Goal: Task Accomplishment & Management: Use online tool/utility

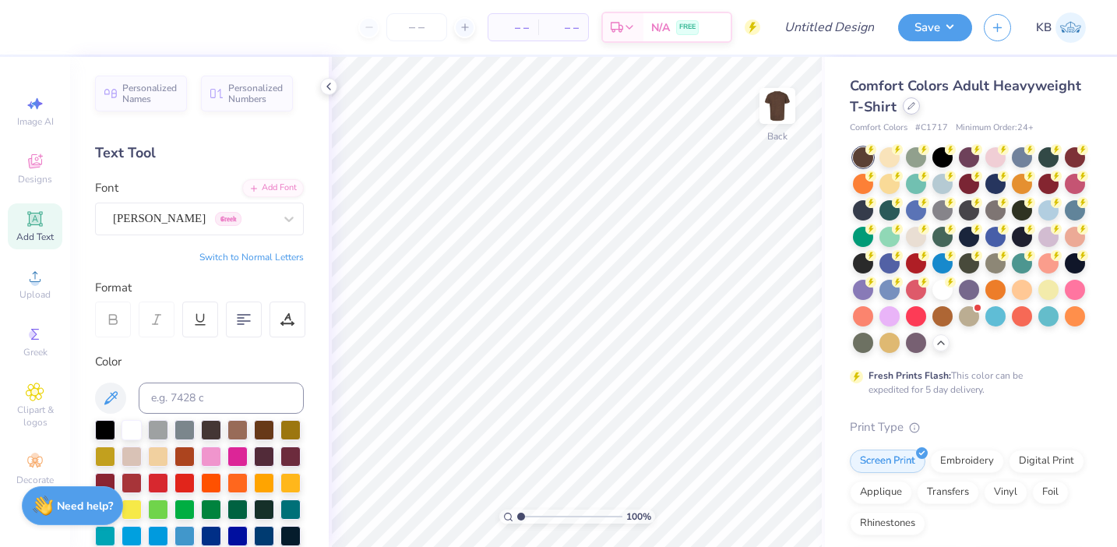
click at [908, 111] on div at bounding box center [911, 105] width 17 height 17
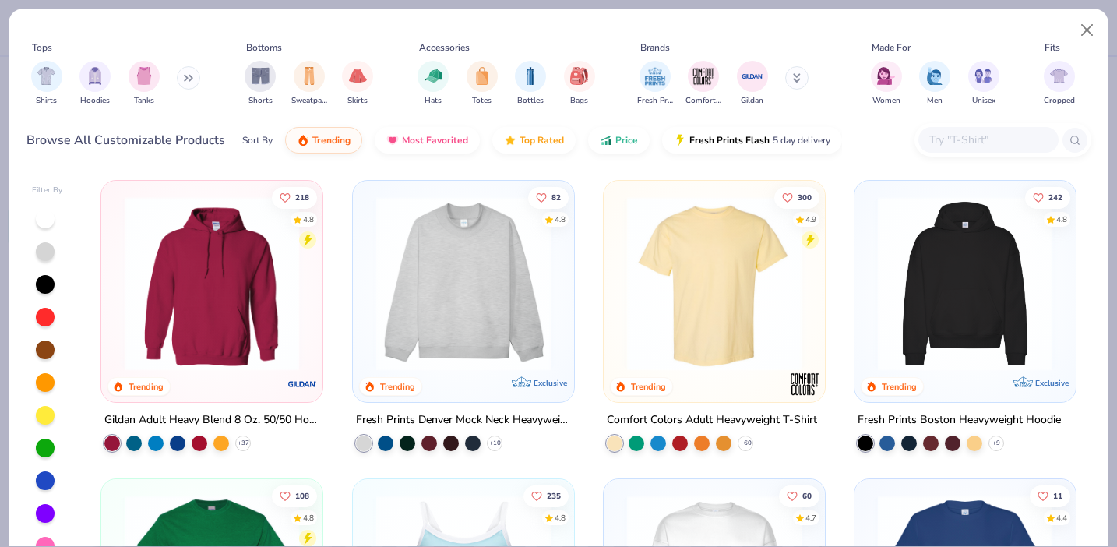
click at [185, 74] on button at bounding box center [188, 77] width 23 height 23
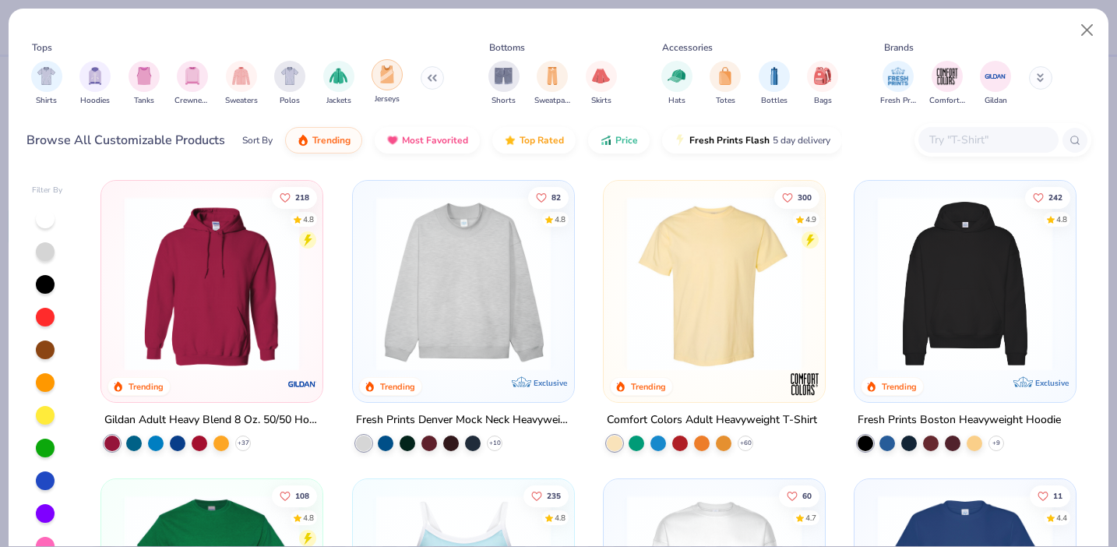
click at [390, 80] on img "filter for Jerseys" at bounding box center [387, 74] width 17 height 18
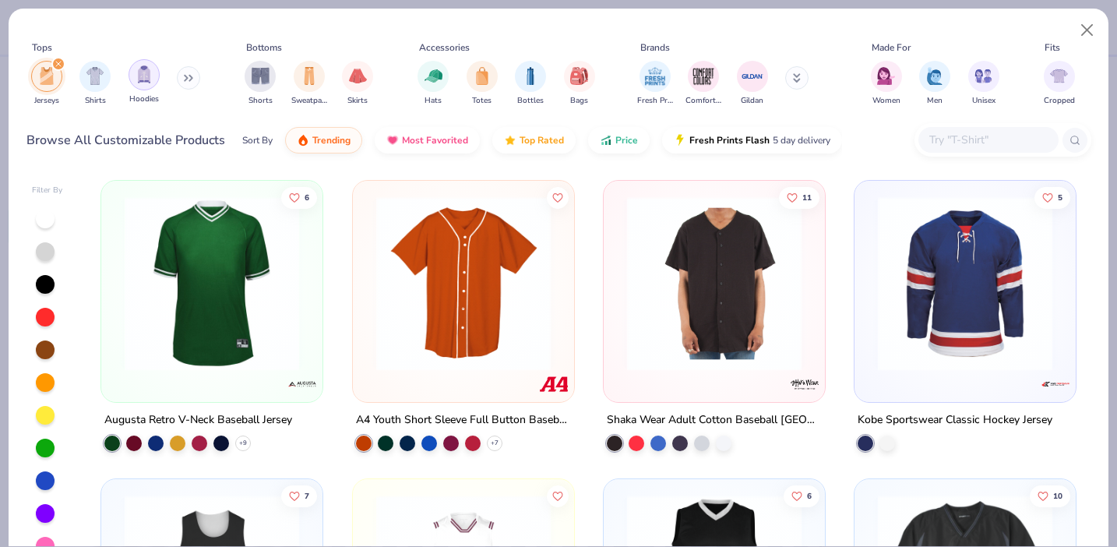
click at [144, 79] on img "filter for Hoodies" at bounding box center [144, 74] width 17 height 18
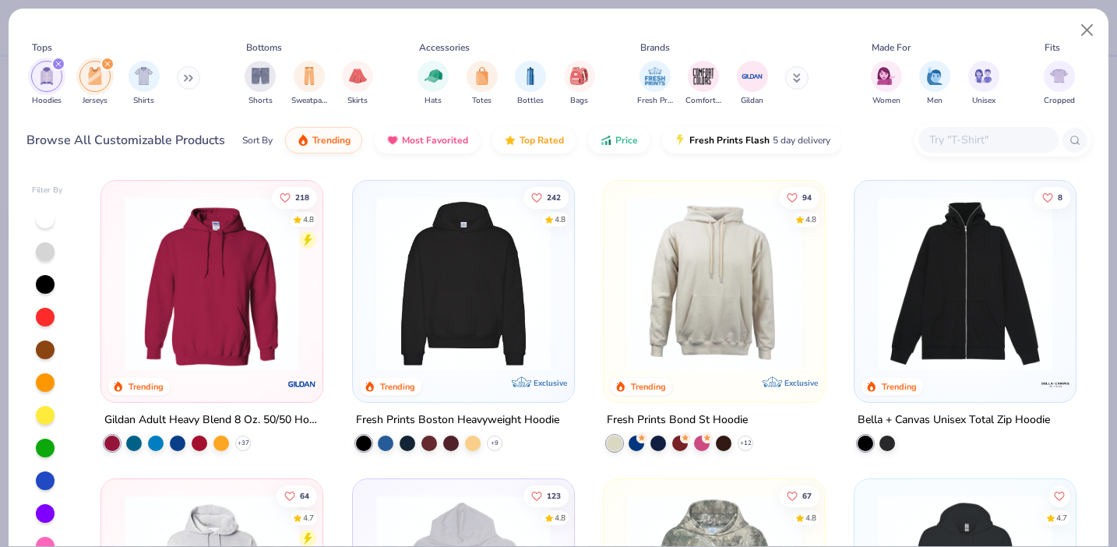
click at [58, 66] on icon "filter for Hoodies" at bounding box center [58, 64] width 6 height 6
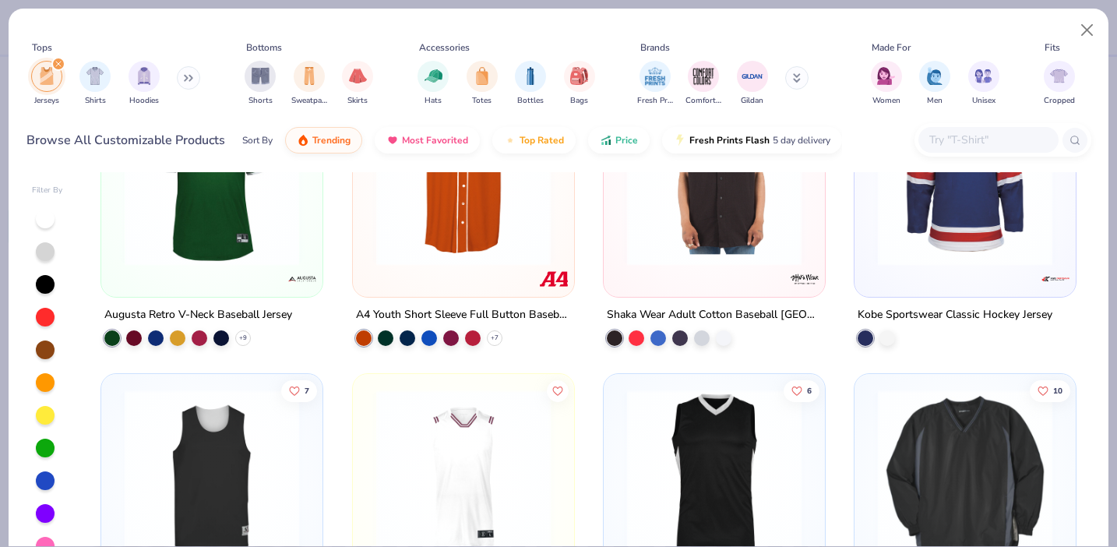
scroll to position [60, 0]
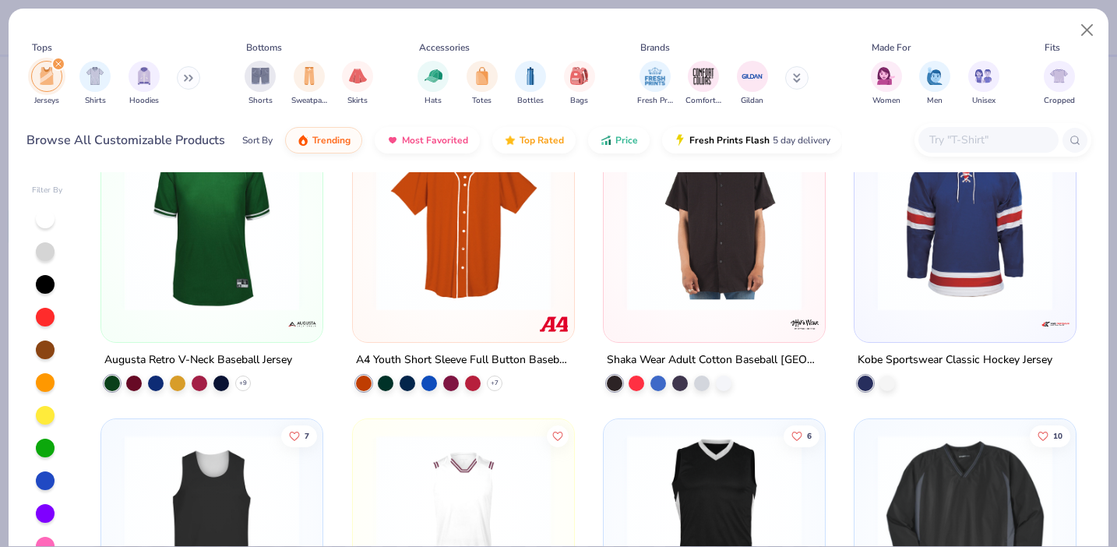
click at [57, 61] on div "filter for Jerseys" at bounding box center [58, 64] width 14 height 14
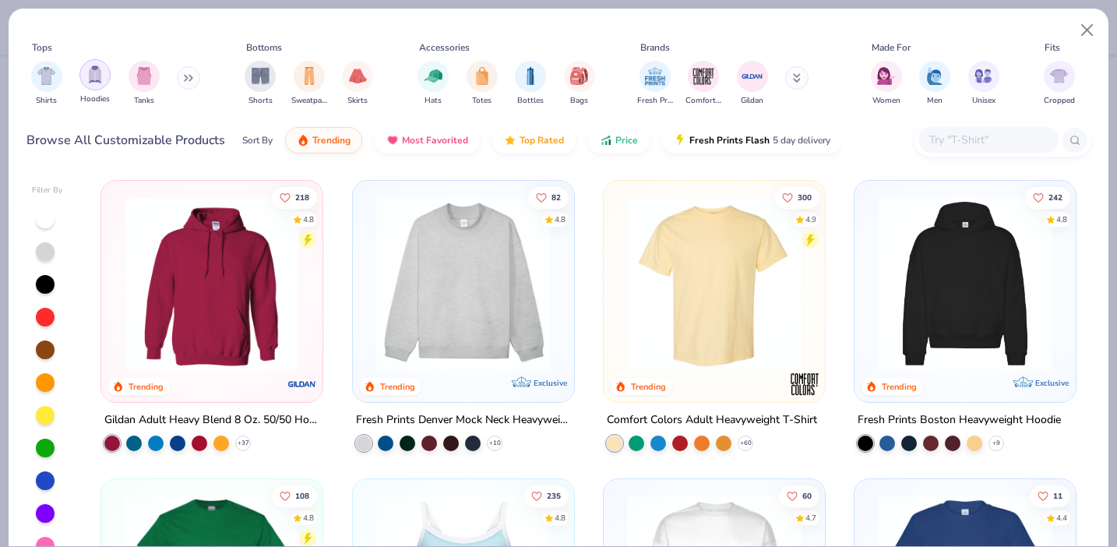
click at [91, 74] on img "filter for Hoodies" at bounding box center [94, 74] width 17 height 18
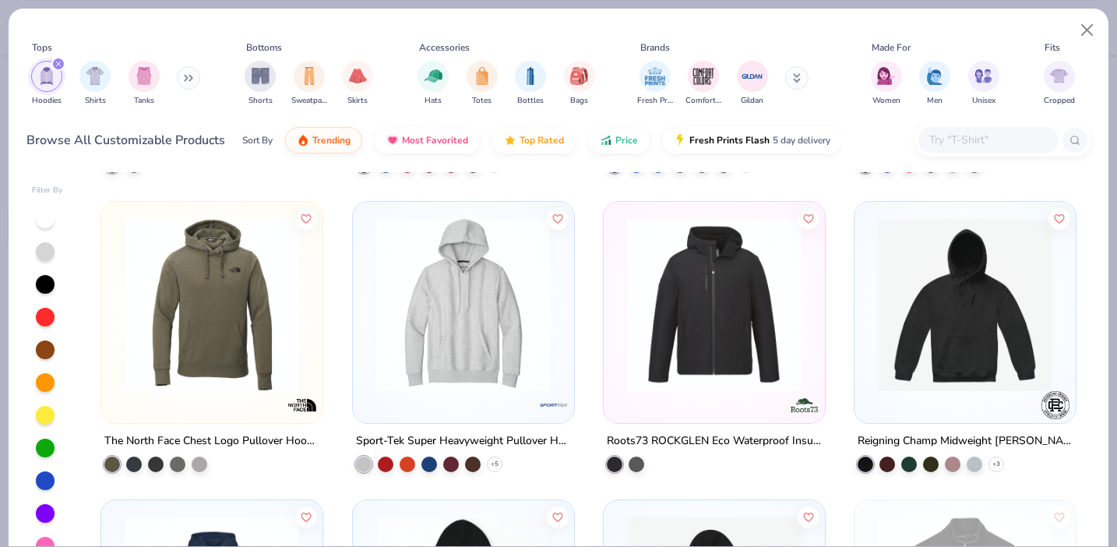
scroll to position [4190, 0]
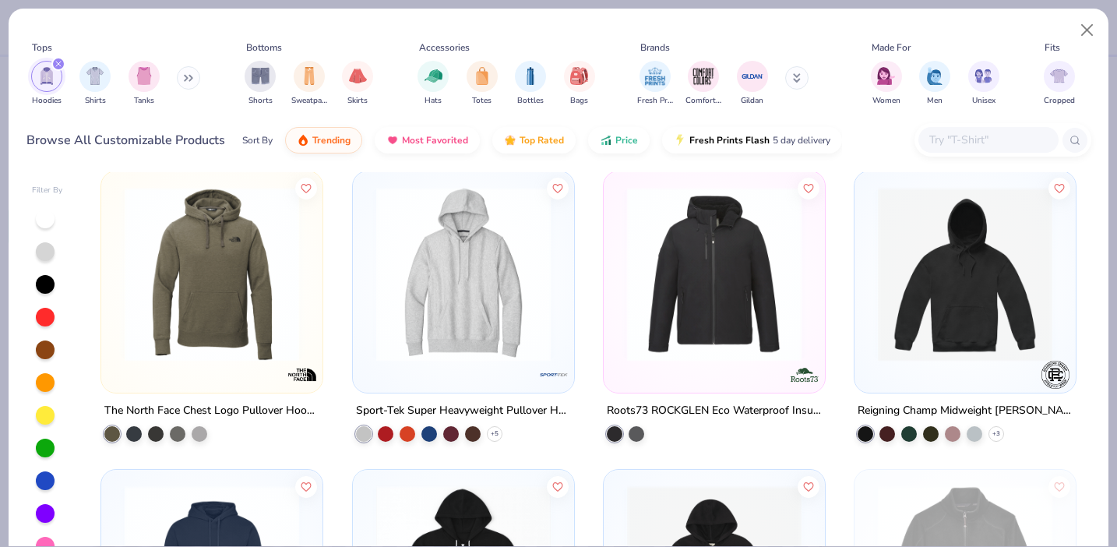
click at [61, 63] on div "filter for Hoodies" at bounding box center [58, 64] width 14 height 14
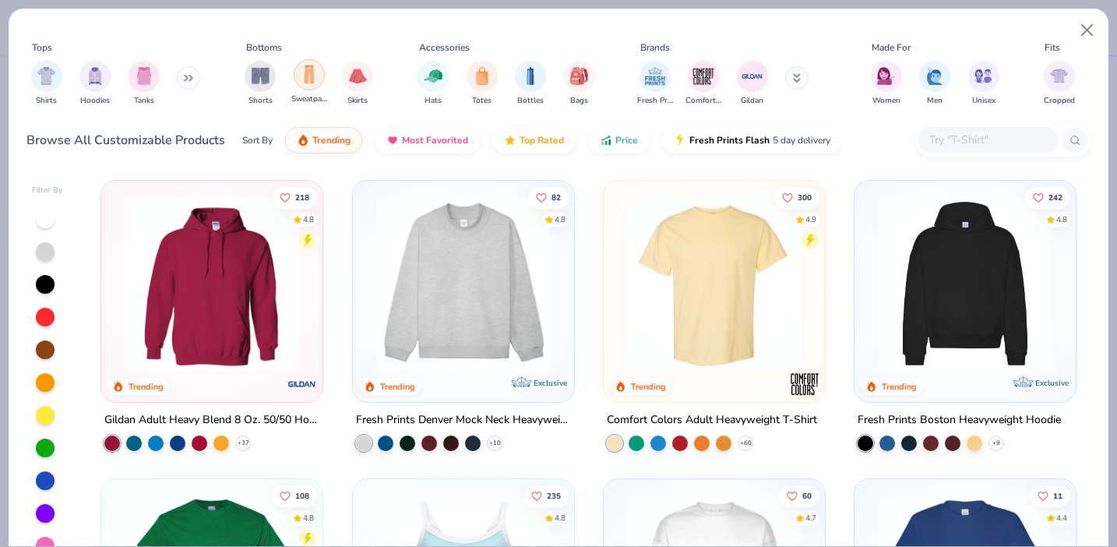
click at [302, 78] on img "filter for Sweatpants" at bounding box center [309, 74] width 17 height 18
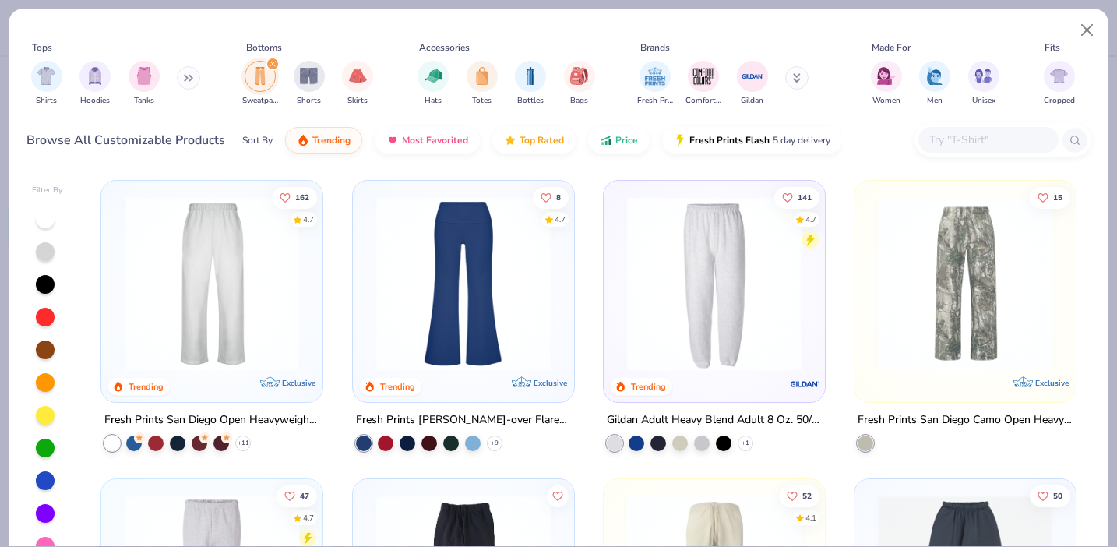
click at [275, 64] on div "filter for Sweatpants" at bounding box center [273, 64] width 14 height 14
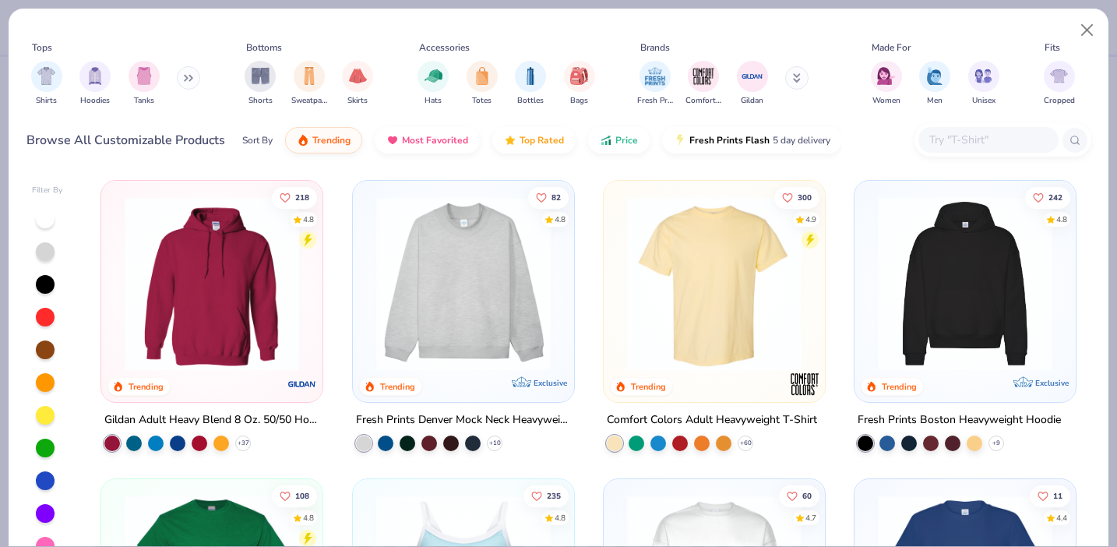
click at [829, 44] on div "Brands" at bounding box center [733, 48] width 196 height 14
click at [1082, 28] on button "Close" at bounding box center [1088, 31] width 30 height 30
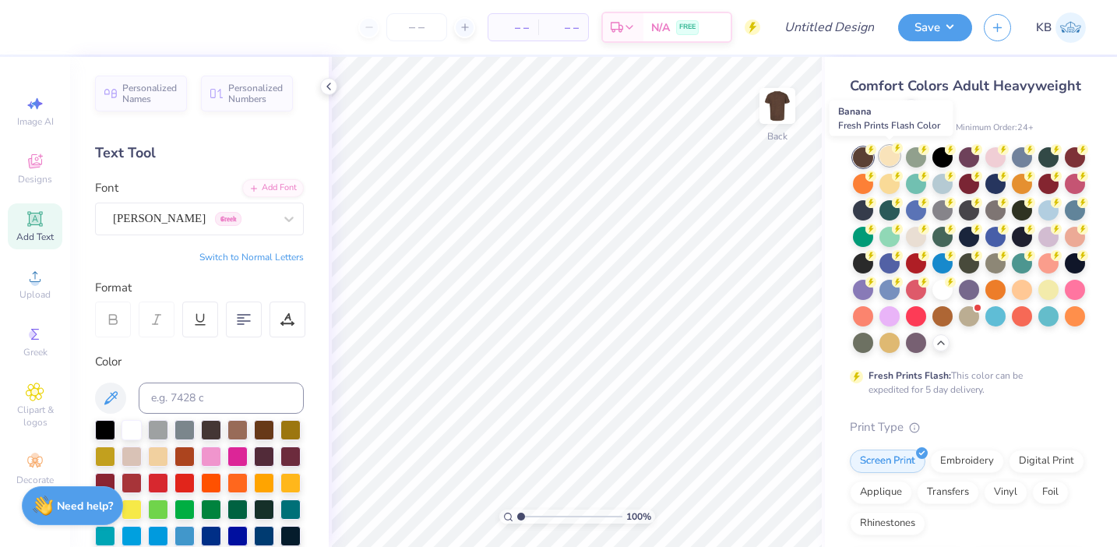
click at [887, 152] on div at bounding box center [890, 156] width 20 height 20
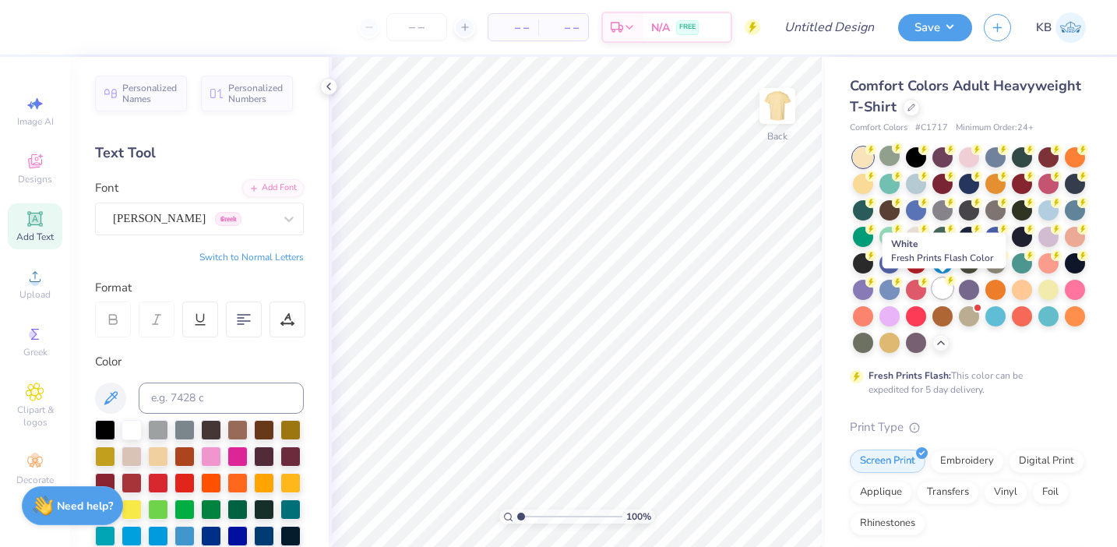
click at [946, 286] on div at bounding box center [943, 288] width 20 height 20
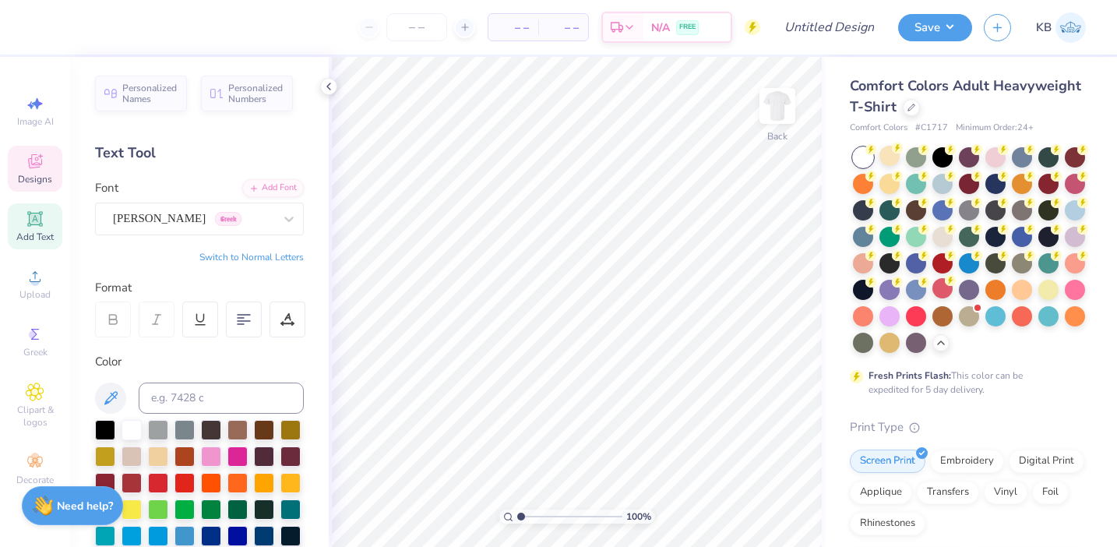
click at [38, 176] on span "Designs" at bounding box center [35, 179] width 34 height 12
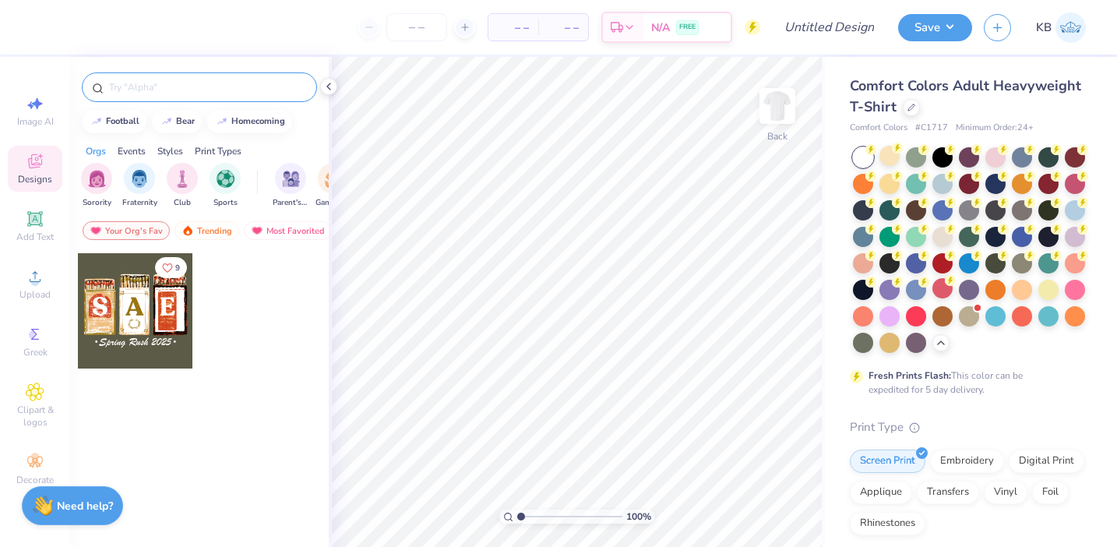
click at [223, 93] on input "text" at bounding box center [207, 87] width 199 height 16
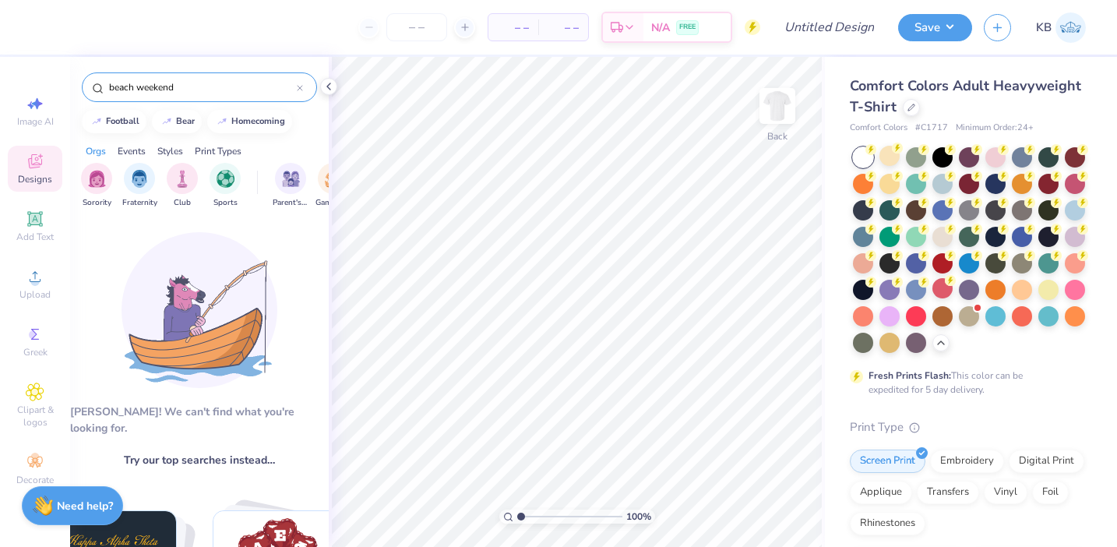
click at [296, 139] on div "Orgs Events Styles Print Types" at bounding box center [199, 147] width 259 height 22
click at [216, 94] on input "beach weekend" at bounding box center [202, 87] width 189 height 16
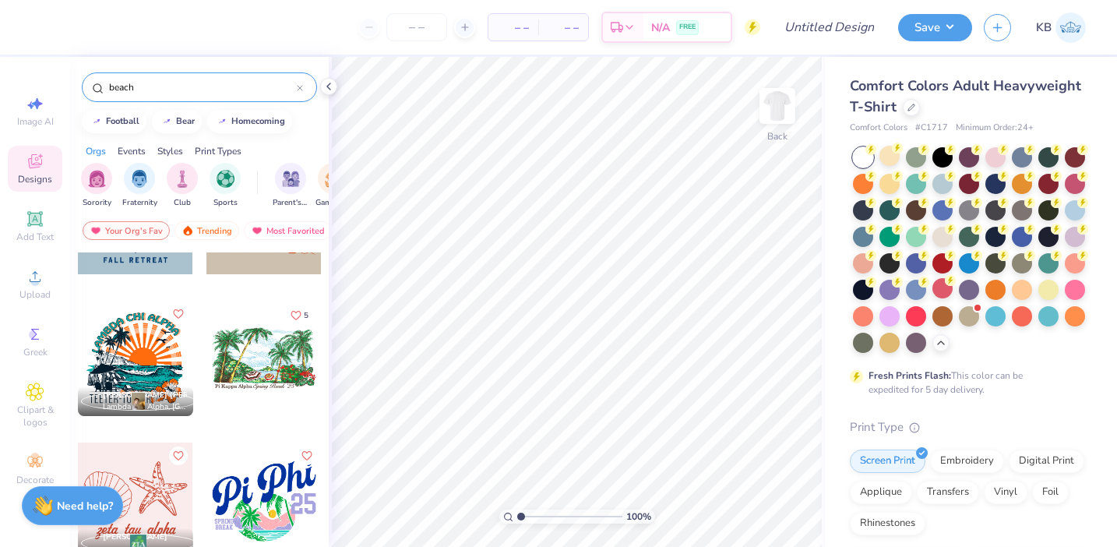
scroll to position [125, 0]
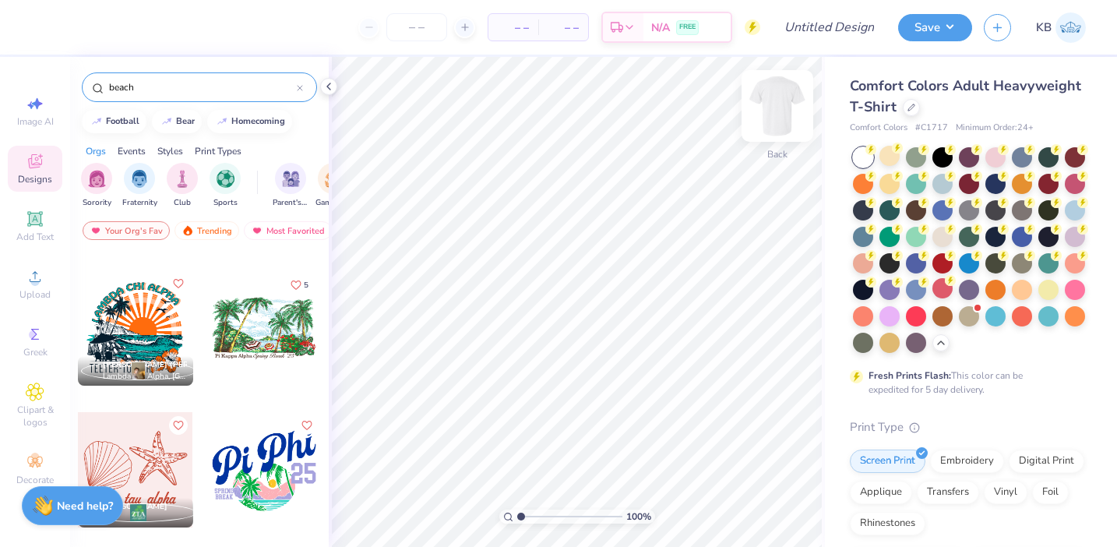
type input "beach"
click at [771, 117] on img at bounding box center [777, 106] width 62 height 62
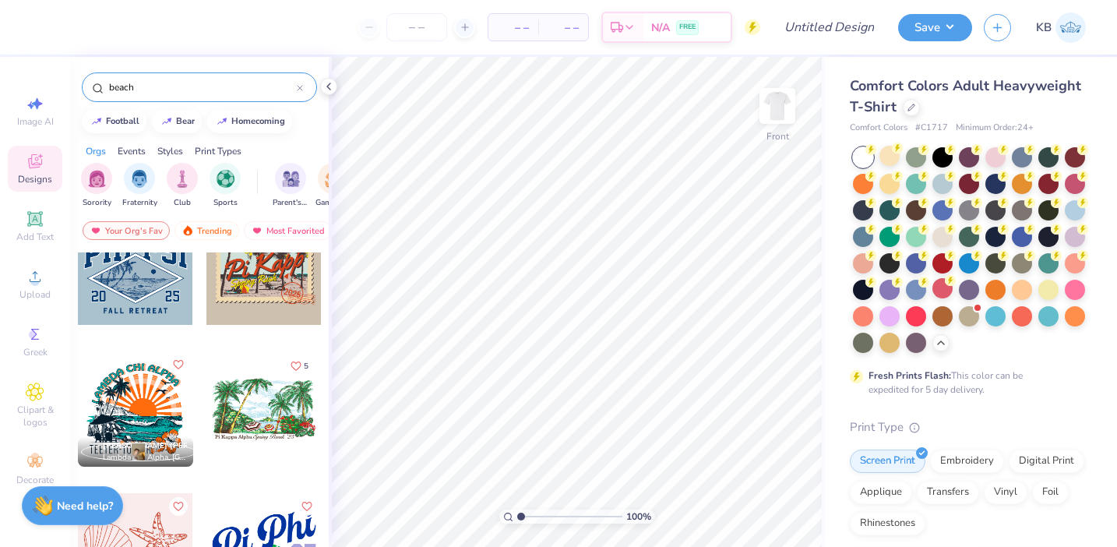
scroll to position [0, 0]
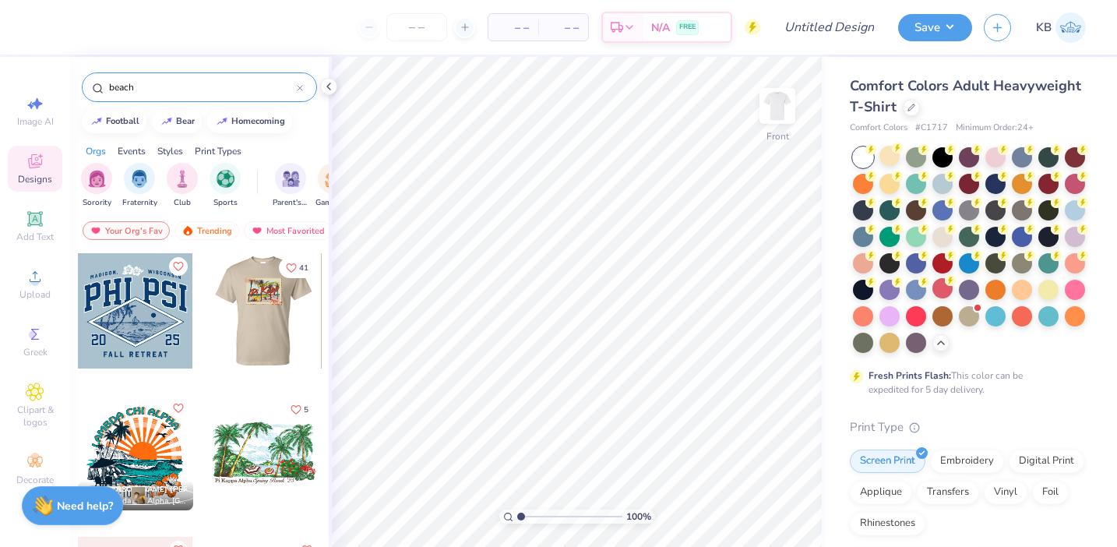
click at [266, 323] on div at bounding box center [263, 310] width 115 height 115
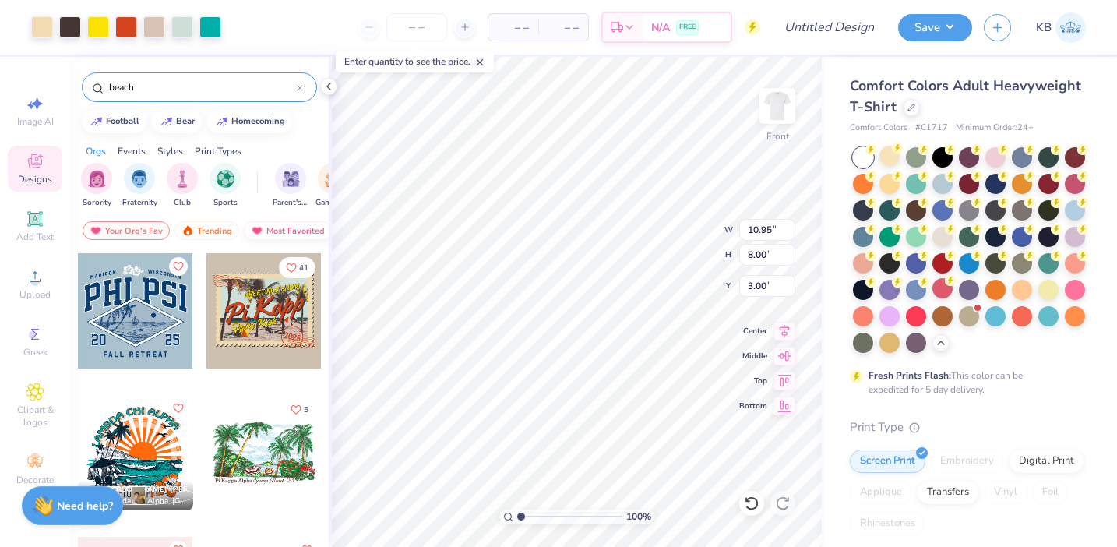
type input "10.95"
type input "8.00"
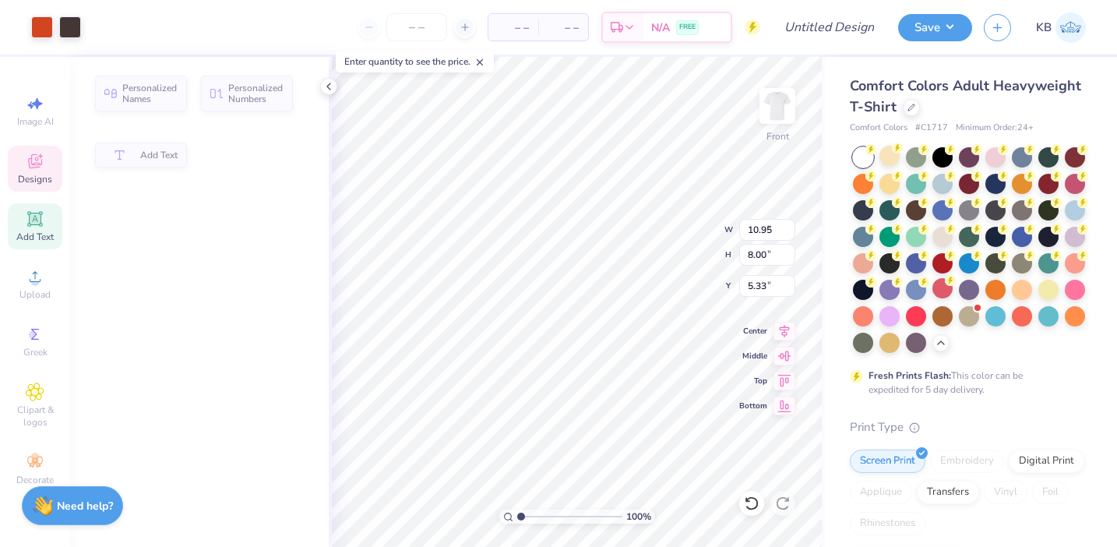
type input "8.45"
type input "3.19"
type input "5.33"
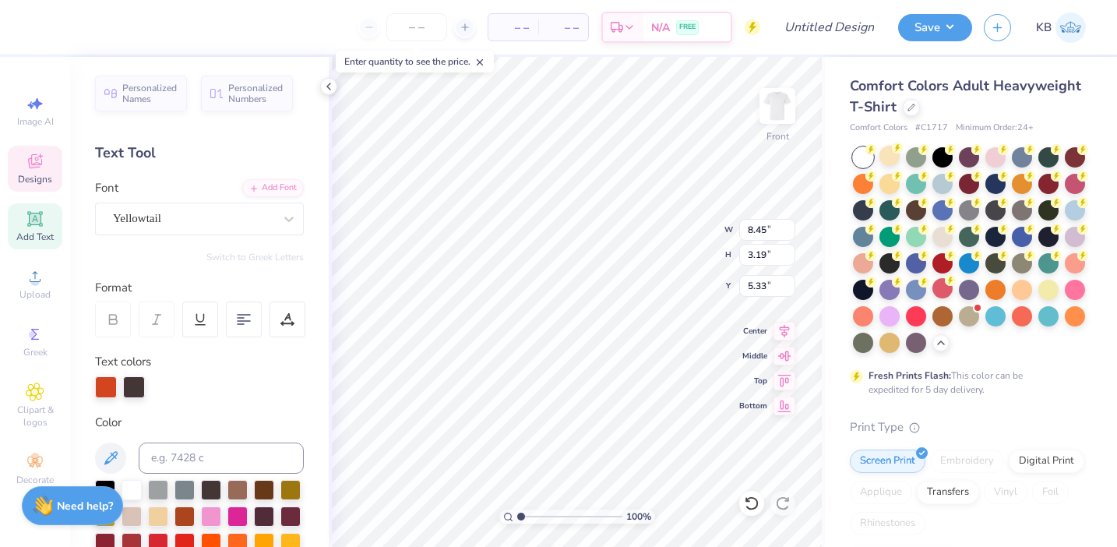
type textarea "Sig Ep"
type input "4.95"
type input "1.81"
type input "7.58"
type textarea "BeachRush"
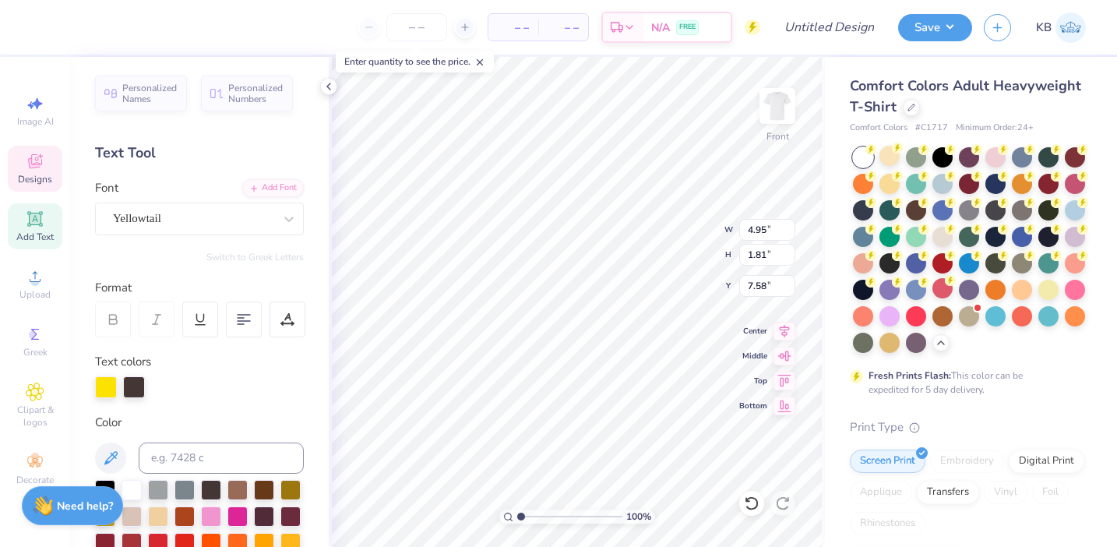
scroll to position [0, 2]
type input "4.42"
type input "1.47"
type input "7.76"
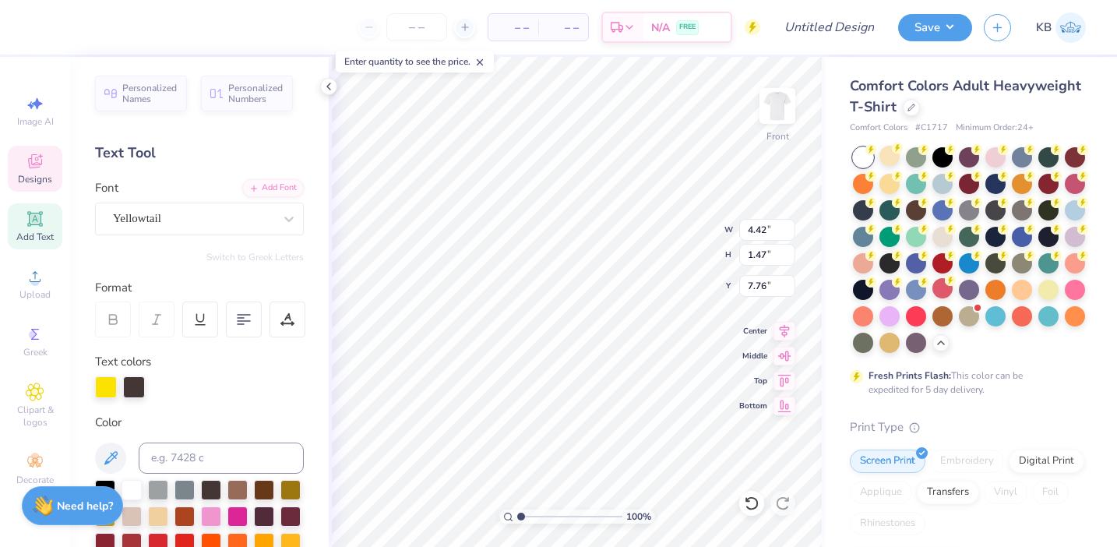
type textarea "Beach Weekend"
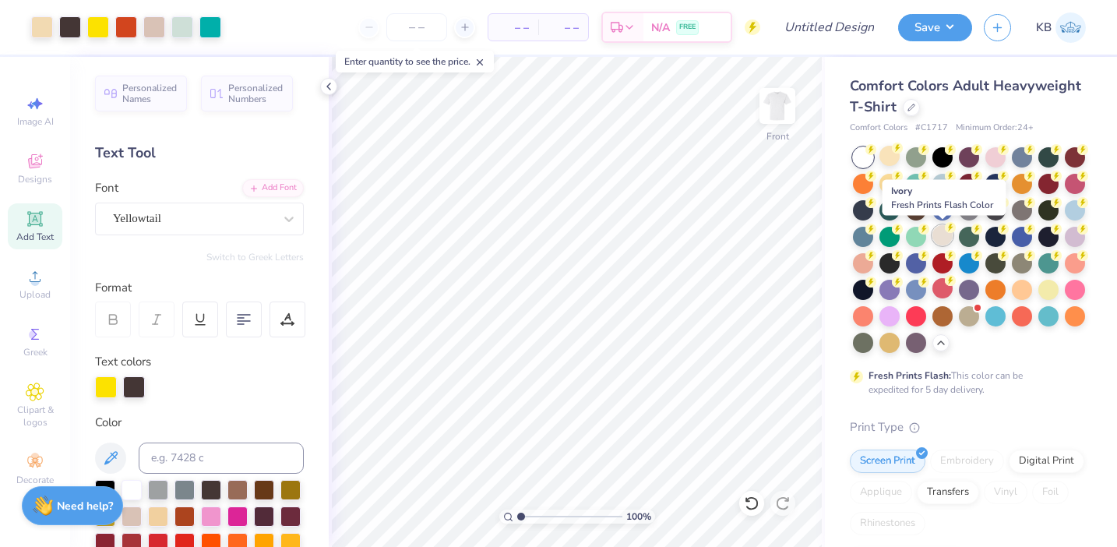
click at [940, 237] on div at bounding box center [943, 235] width 20 height 20
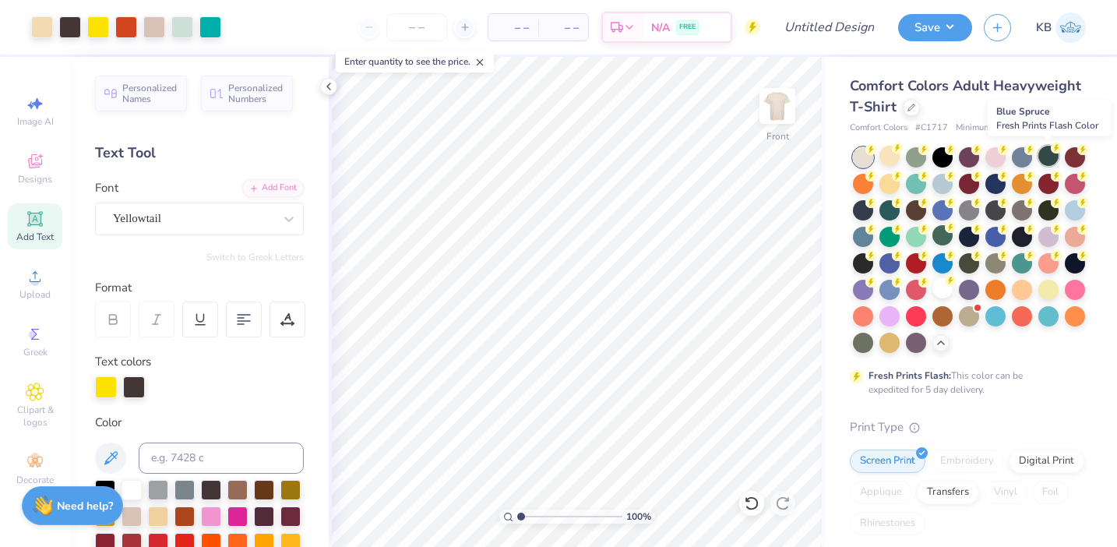
click at [1047, 155] on div at bounding box center [1049, 156] width 20 height 20
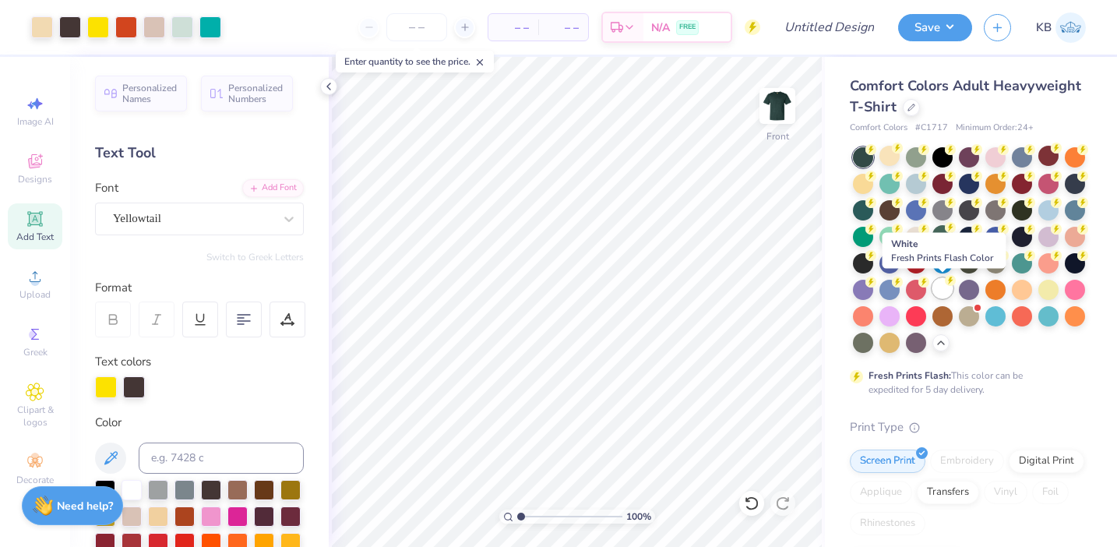
click at [876, 155] on circle at bounding box center [871, 149] width 11 height 11
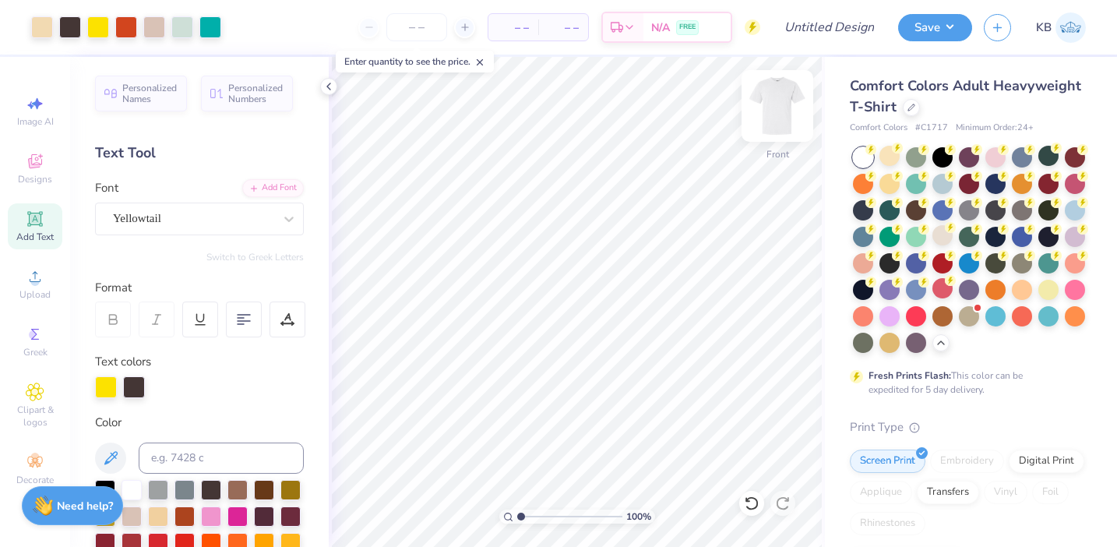
click at [781, 111] on img at bounding box center [777, 106] width 62 height 62
click at [42, 220] on icon at bounding box center [35, 219] width 19 height 19
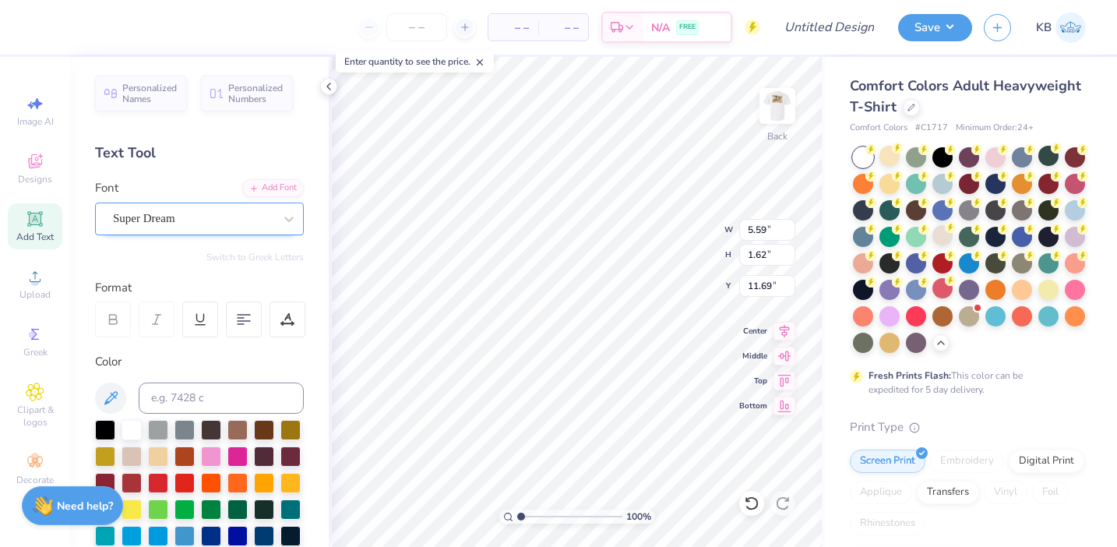
click at [234, 227] on div "Super Dream" at bounding box center [193, 218] width 164 height 24
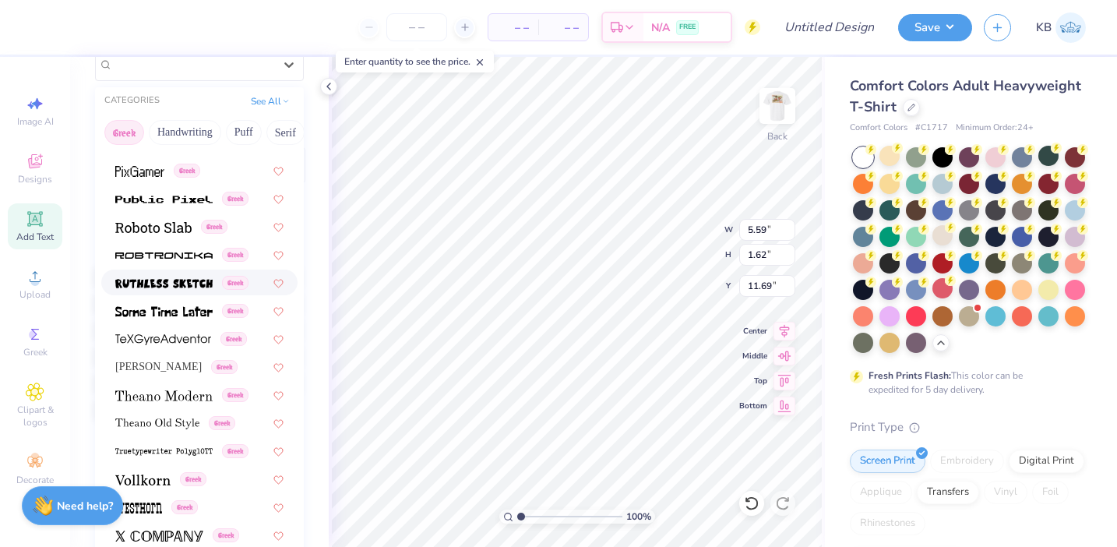
scroll to position [157, 0]
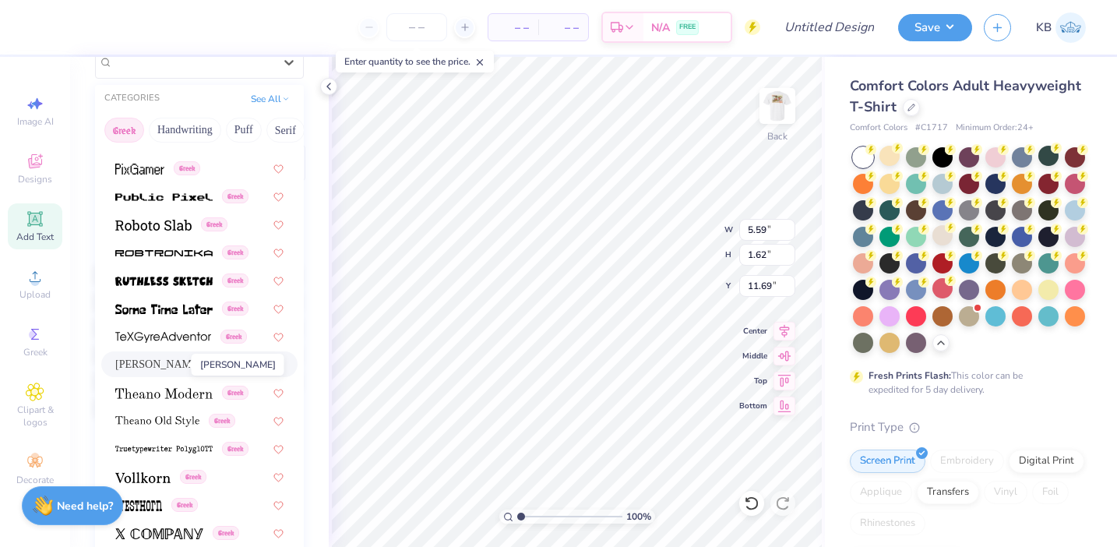
click at [168, 368] on span "[PERSON_NAME]" at bounding box center [158, 364] width 86 height 16
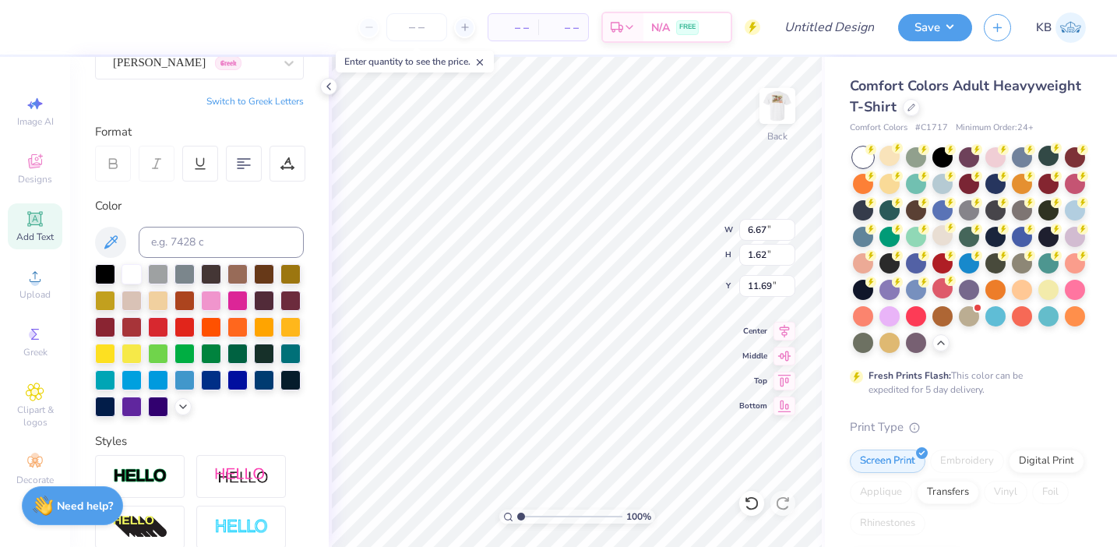
click at [287, 100] on button "Switch to Greek Letters" at bounding box center [254, 101] width 97 height 12
type input "6.46"
type input "1.71"
type input "11.64"
type textarea "Τ"
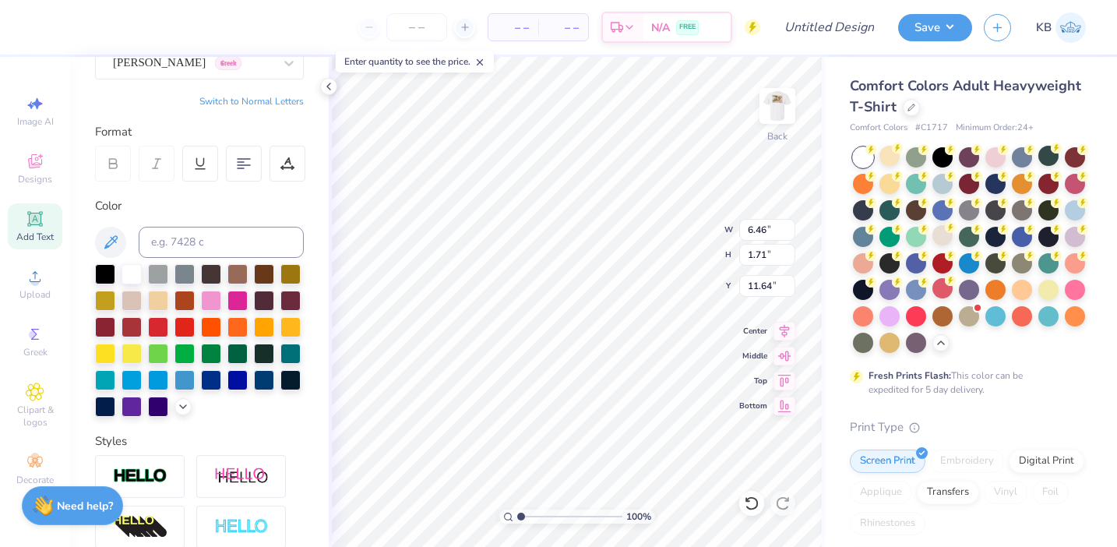
type textarea "ΣΦΕ"
click at [778, 116] on img at bounding box center [777, 106] width 62 height 62
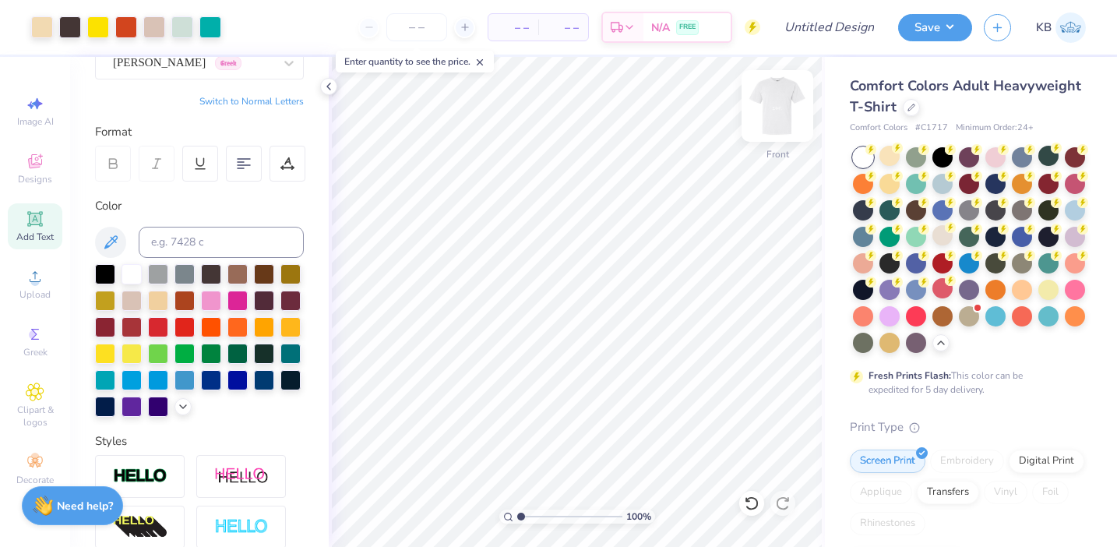
click at [774, 107] on img at bounding box center [777, 106] width 62 height 62
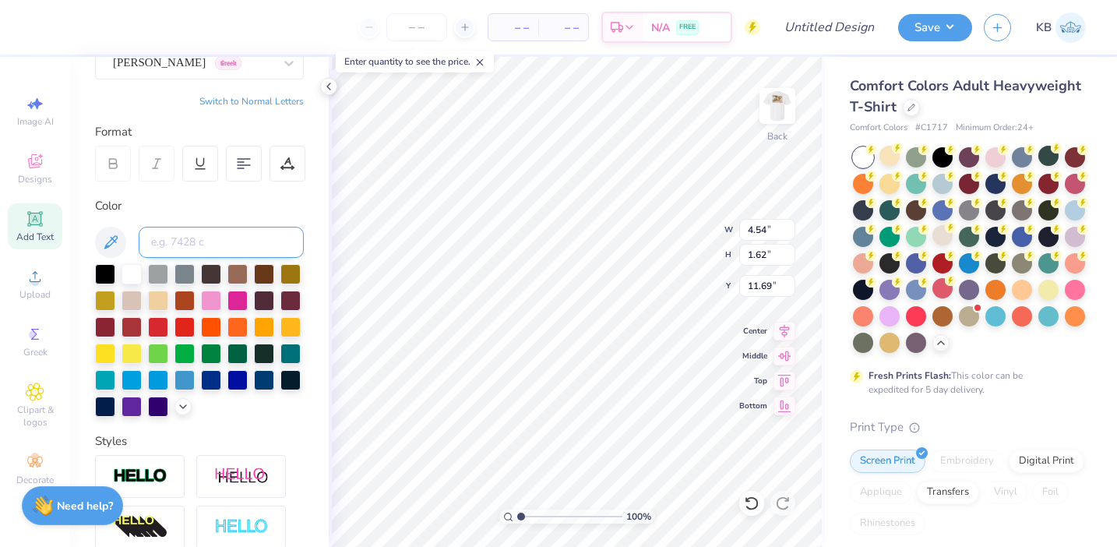
click at [217, 233] on input at bounding box center [221, 242] width 165 height 31
type input "173"
type input "2.78"
type input "0.99"
type input "3.00"
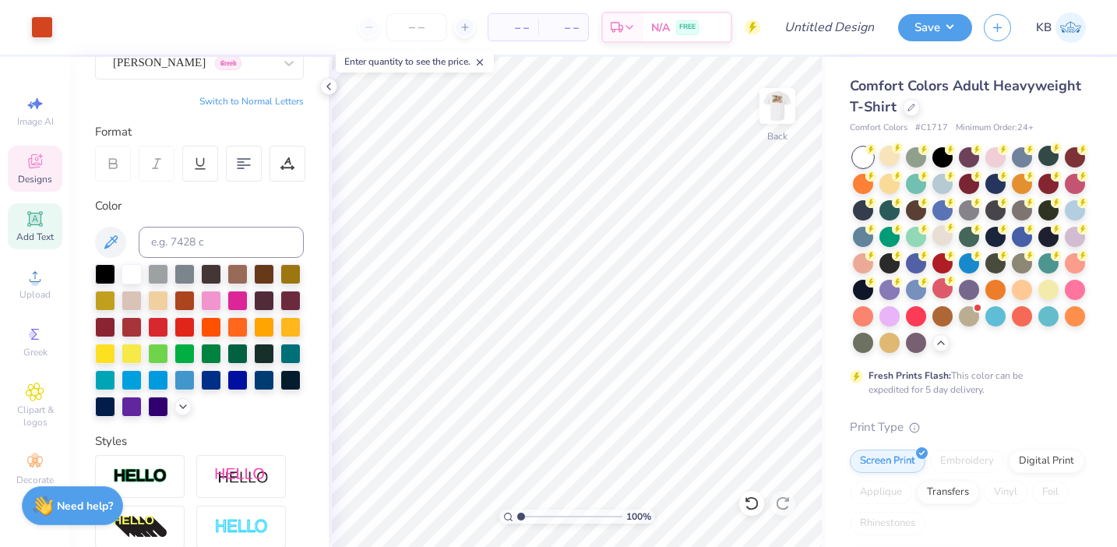
click at [40, 178] on span "Designs" at bounding box center [35, 179] width 34 height 12
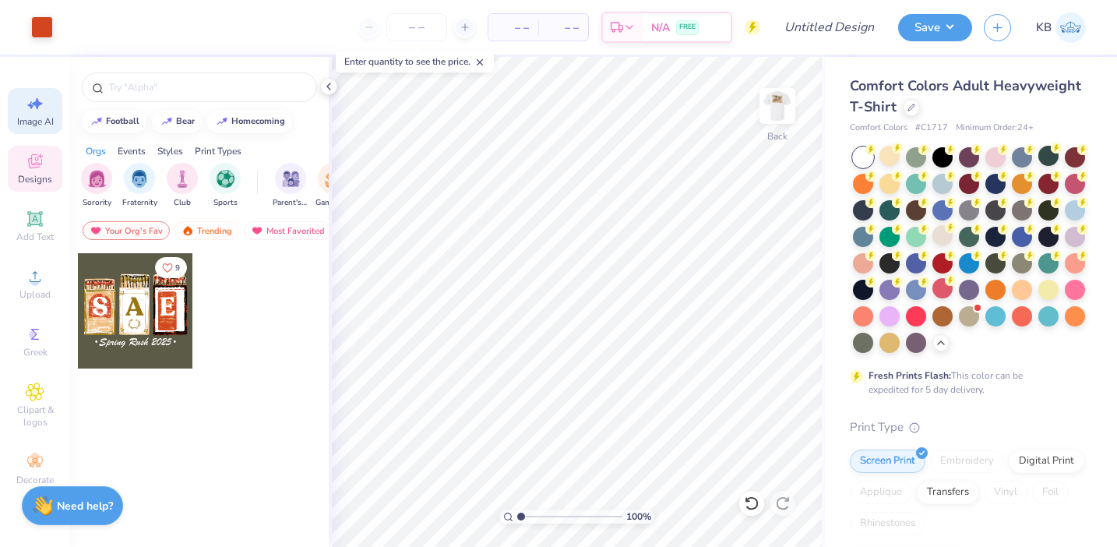
click at [37, 115] on span "Image AI" at bounding box center [35, 121] width 37 height 12
select select "4"
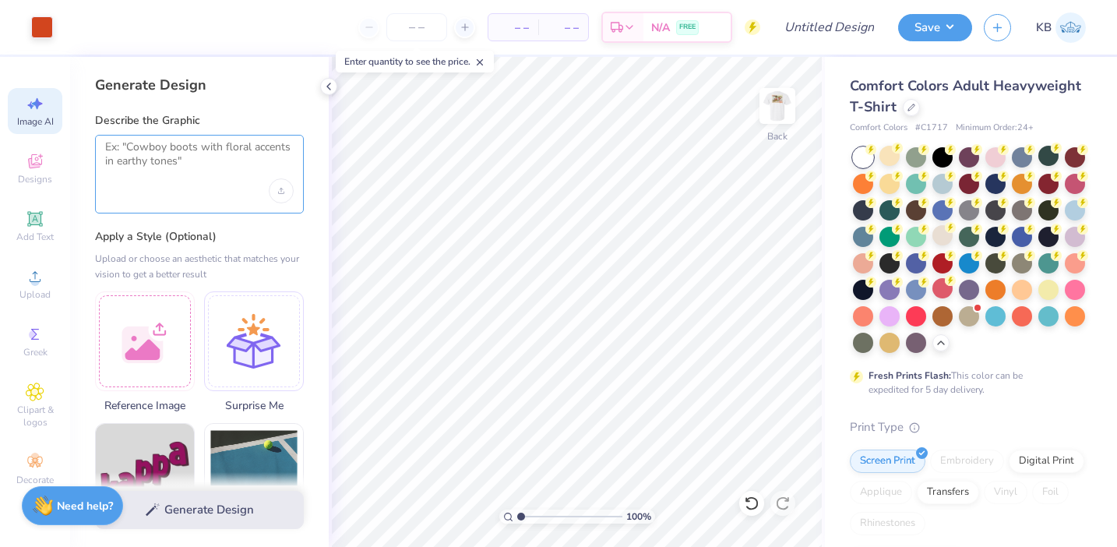
click at [162, 148] on textarea at bounding box center [199, 159] width 189 height 39
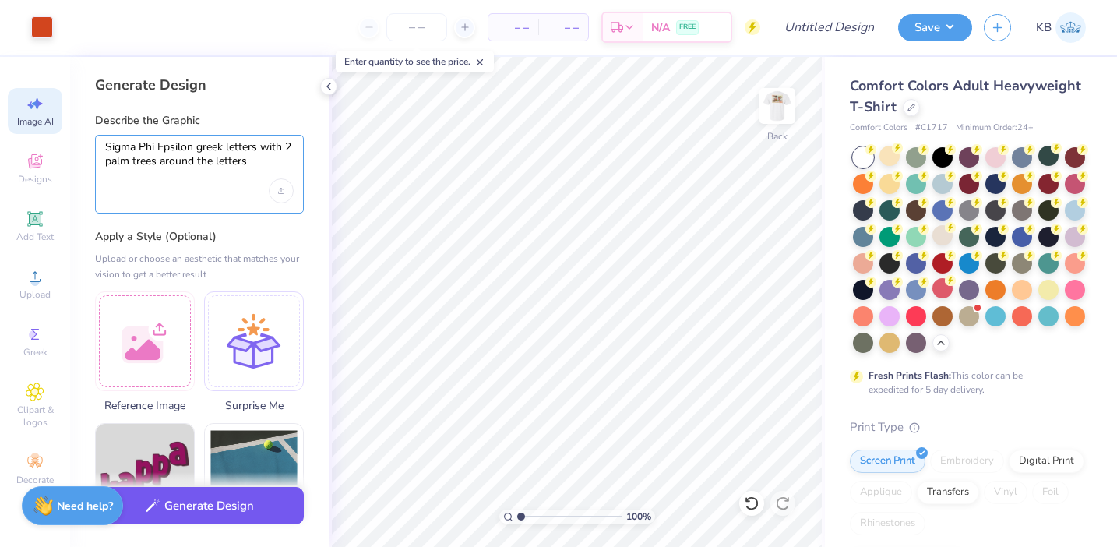
type textarea "Sigma Phi Epsilon greek letters with 2 palm trees around the letters"
click at [222, 520] on button "Generate Design" at bounding box center [199, 506] width 209 height 38
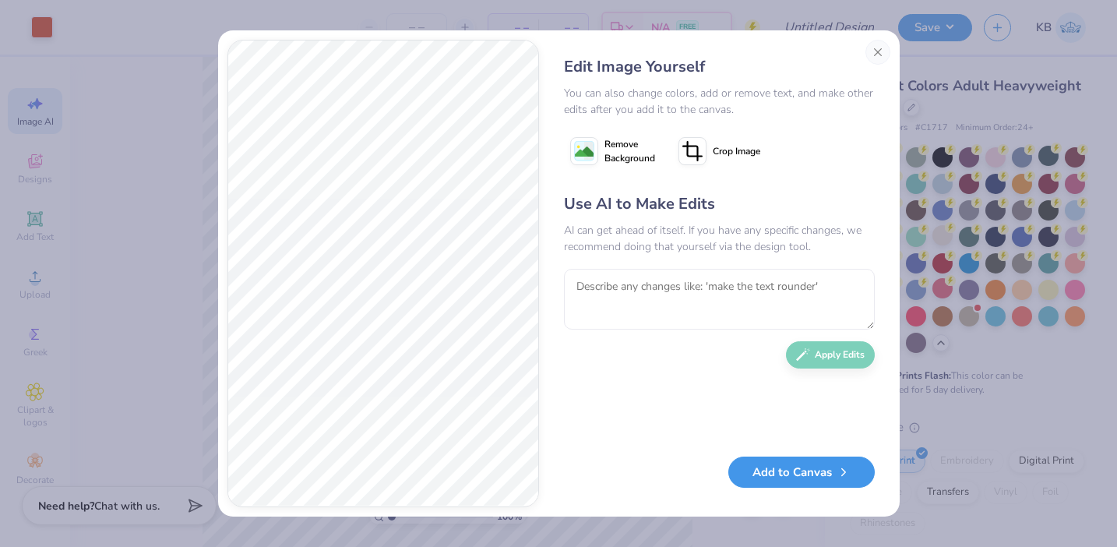
click at [780, 476] on button "Add to Canvas" at bounding box center [801, 473] width 146 height 32
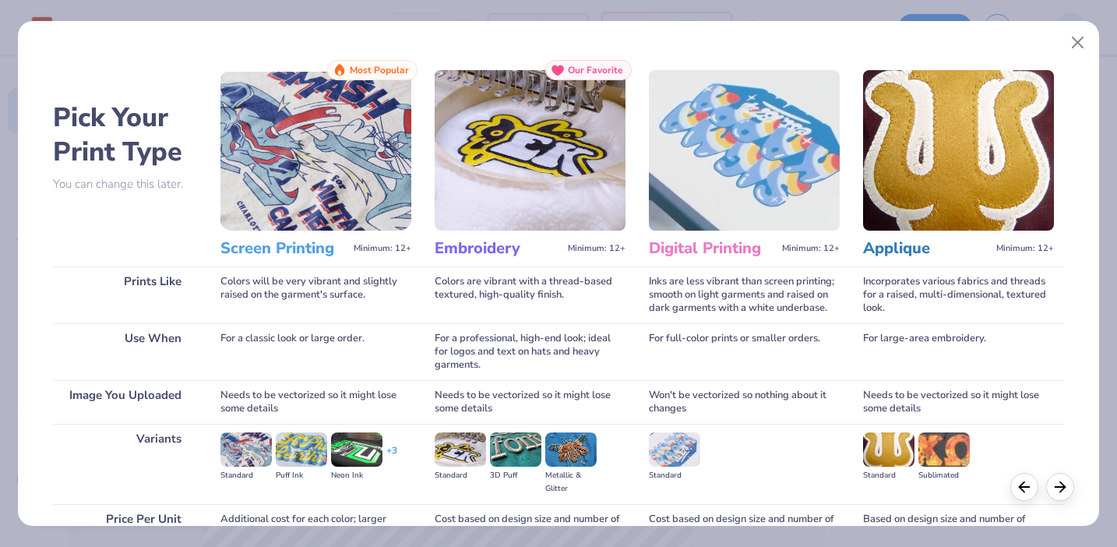
scroll to position [152, 0]
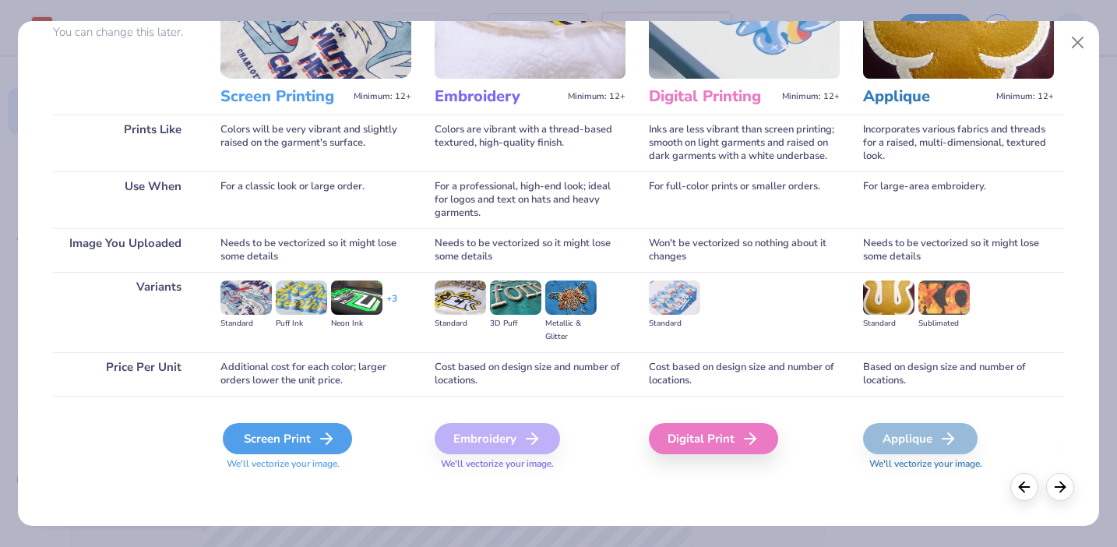
click at [315, 435] on div "Screen Print" at bounding box center [287, 438] width 129 height 31
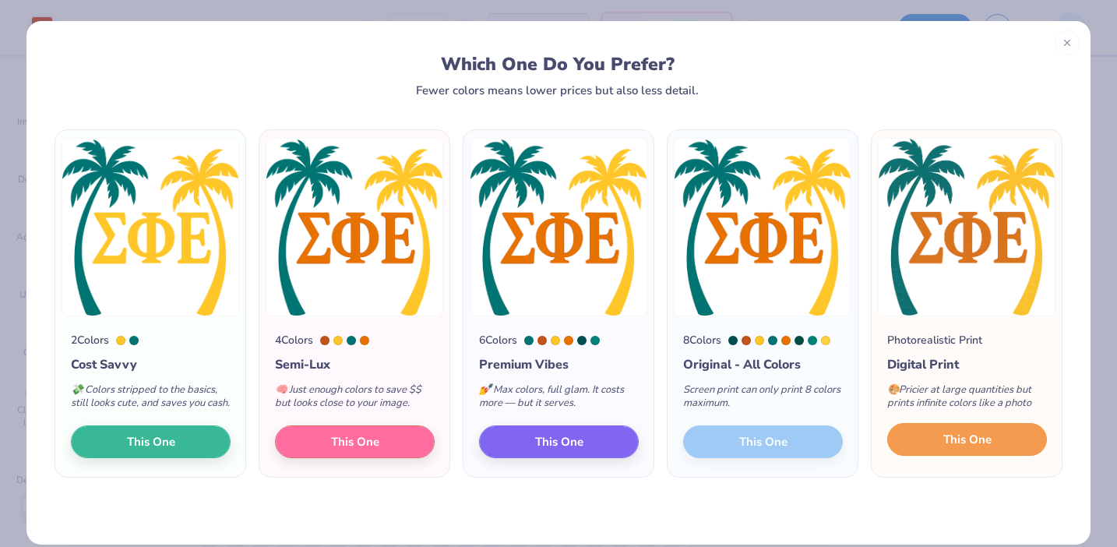
click at [926, 454] on button "This One" at bounding box center [967, 439] width 160 height 33
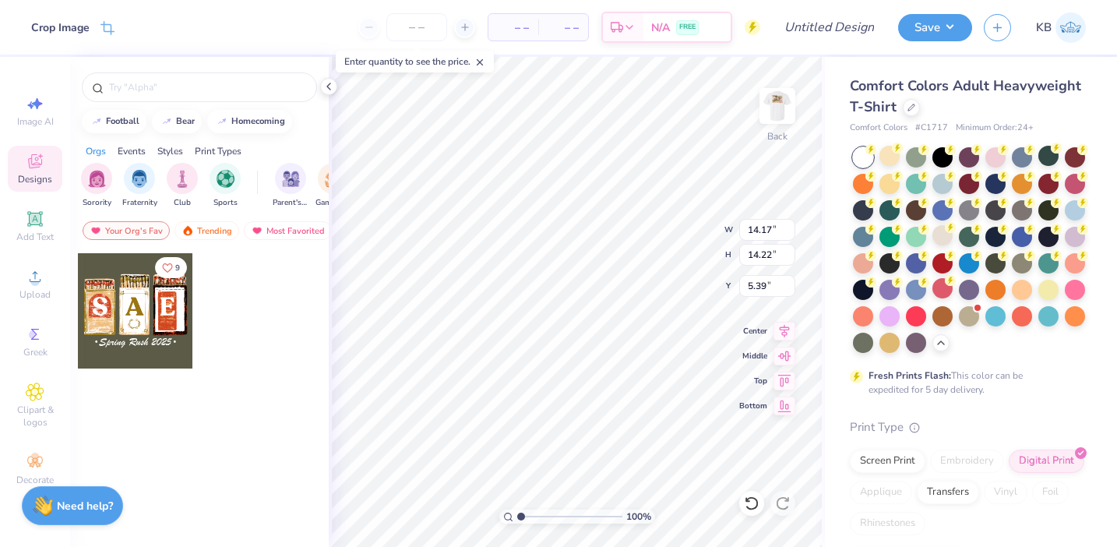
type input "1.90"
type input "1.91"
type input "17.70"
type input "2.78"
type input "0.99"
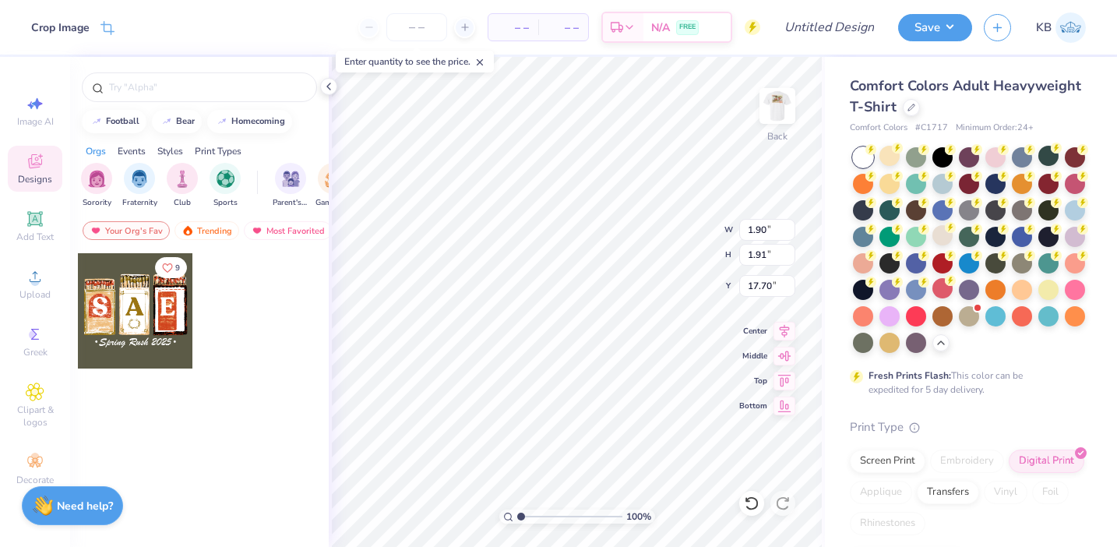
type input "3.00"
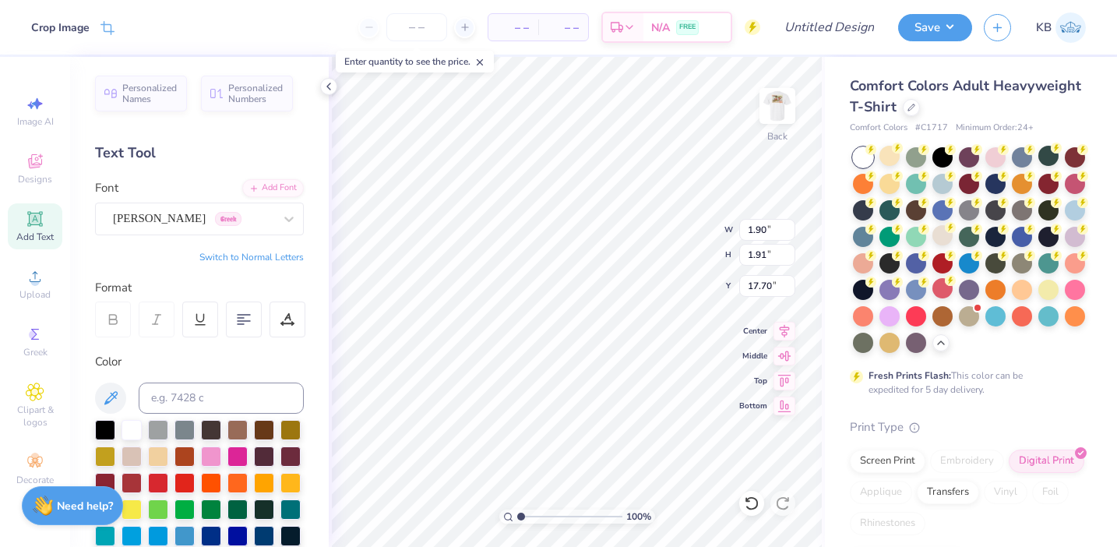
type input "3.00"
type input "2.16"
type input "2.42"
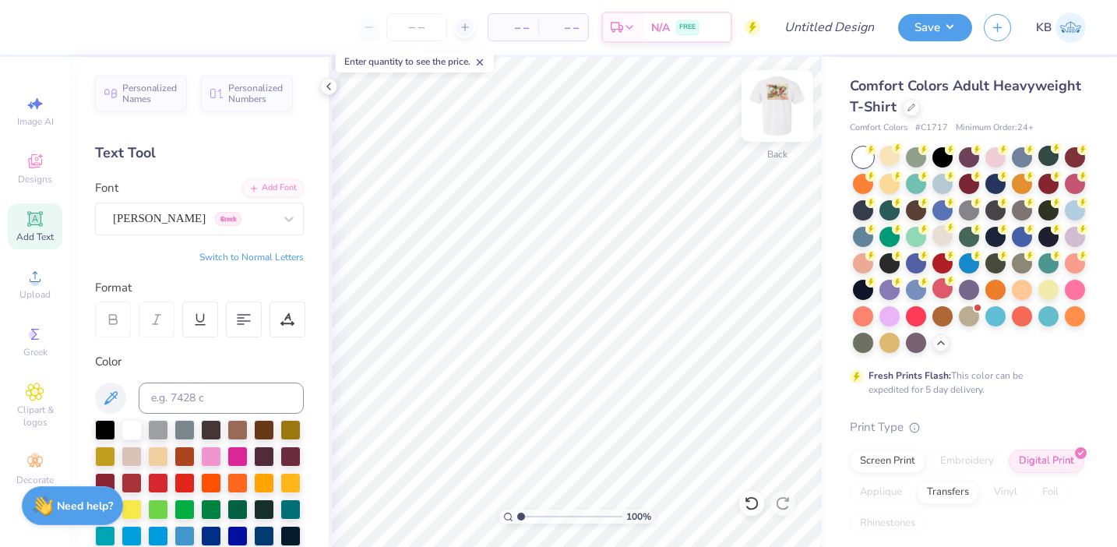
click at [781, 108] on img at bounding box center [777, 106] width 62 height 62
click at [781, 119] on img at bounding box center [777, 106] width 62 height 62
click at [432, 31] on input "number" at bounding box center [416, 27] width 61 height 28
type input "150"
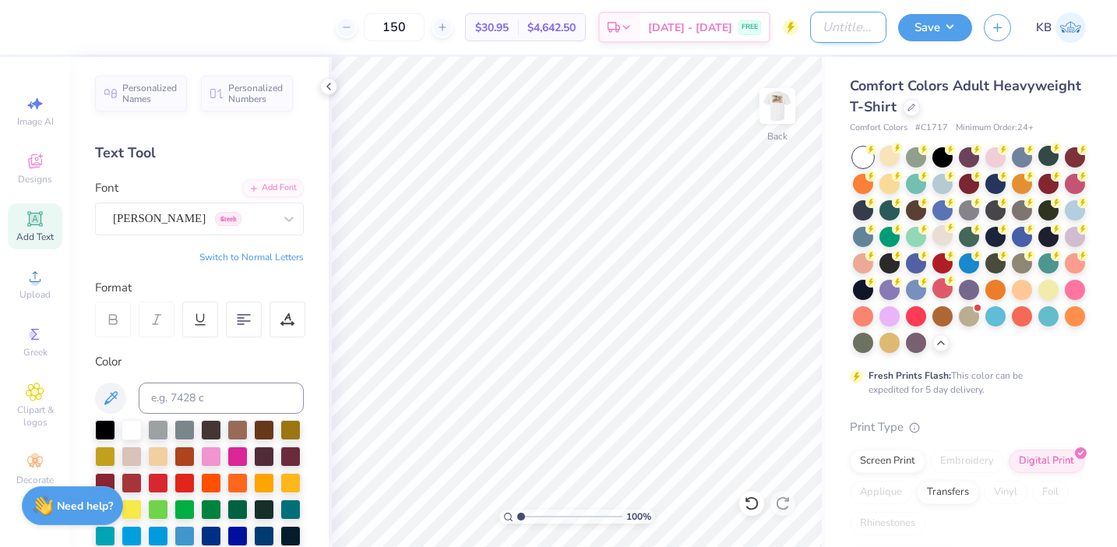
click at [811, 27] on input "Design Title" at bounding box center [848, 27] width 76 height 31
type input "SigEp Beach Weekend '25"
click at [923, 31] on button "Save" at bounding box center [935, 25] width 74 height 27
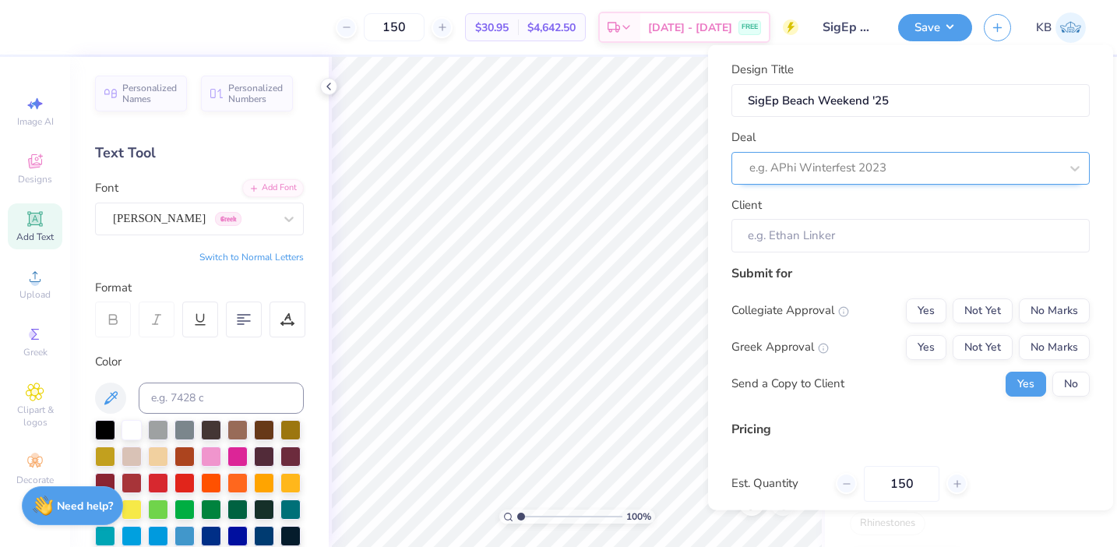
click at [923, 165] on div at bounding box center [905, 167] width 310 height 21
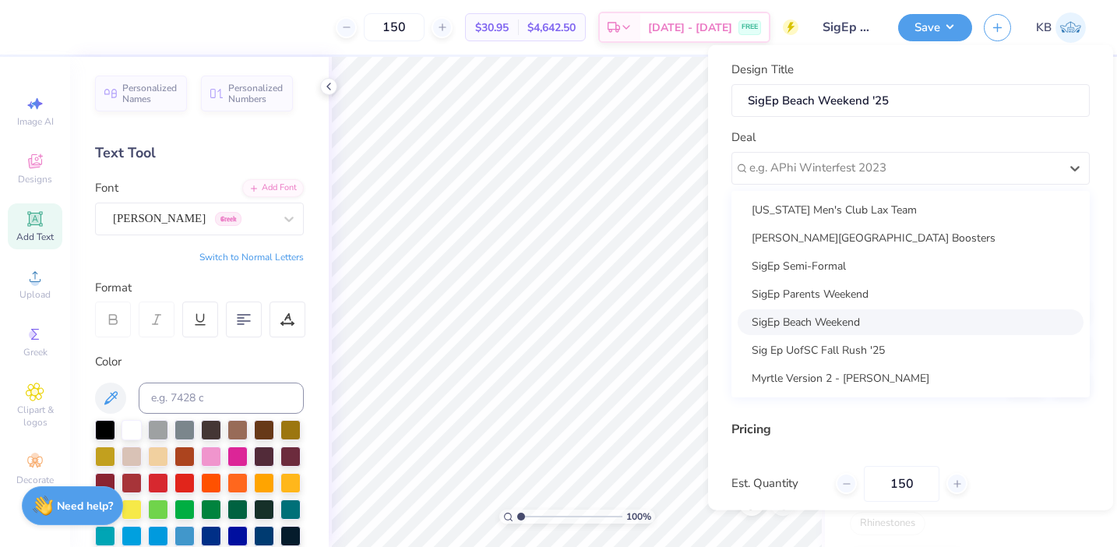
click at [883, 320] on div "SigEp Beach Weekend" at bounding box center [911, 322] width 346 height 26
type input "Preston Schlagheck"
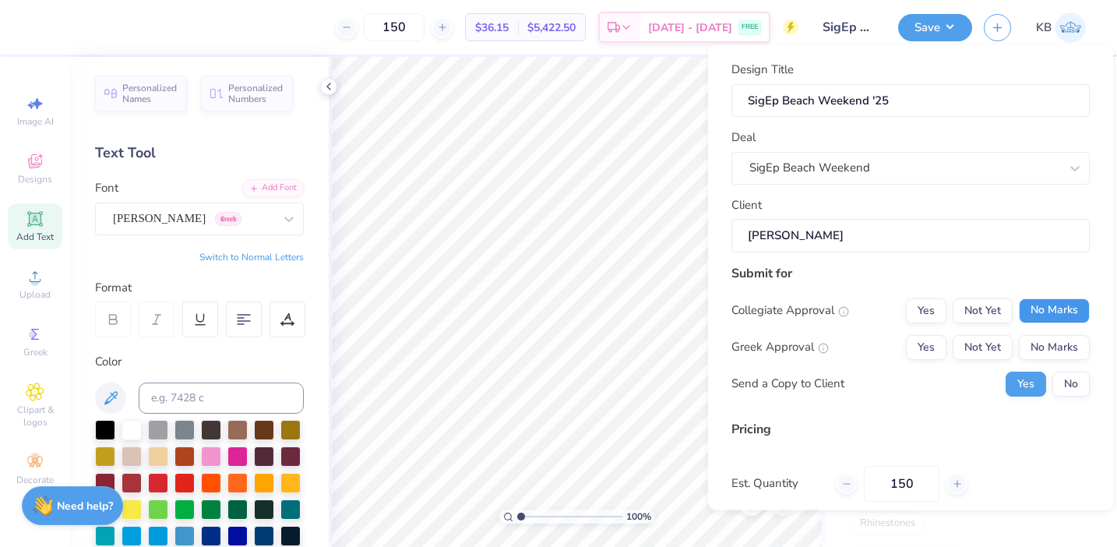
click at [1053, 302] on button "No Marks" at bounding box center [1054, 310] width 71 height 25
click at [936, 346] on button "Yes" at bounding box center [926, 346] width 41 height 25
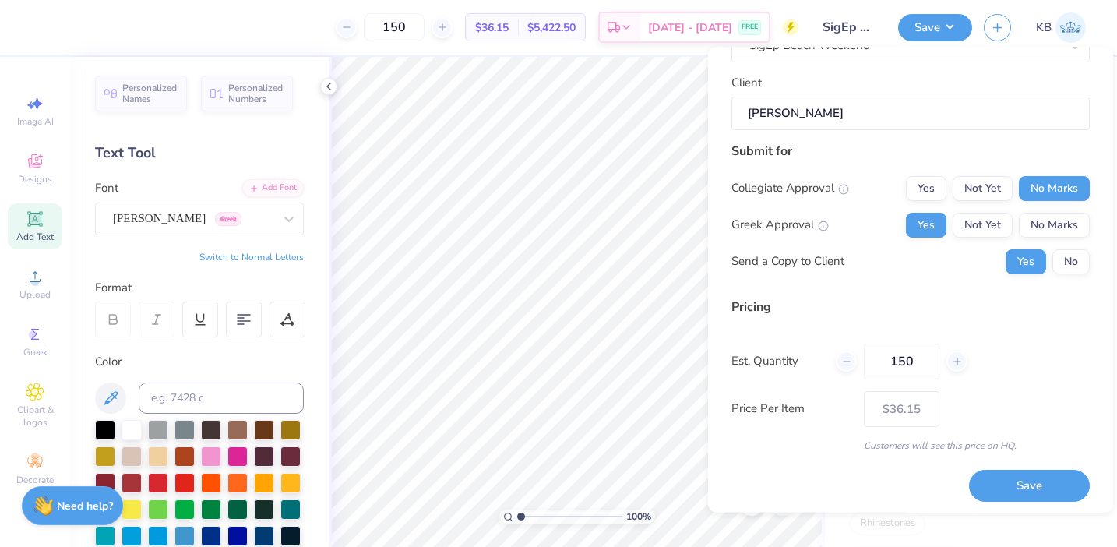
scroll to position [129, 0]
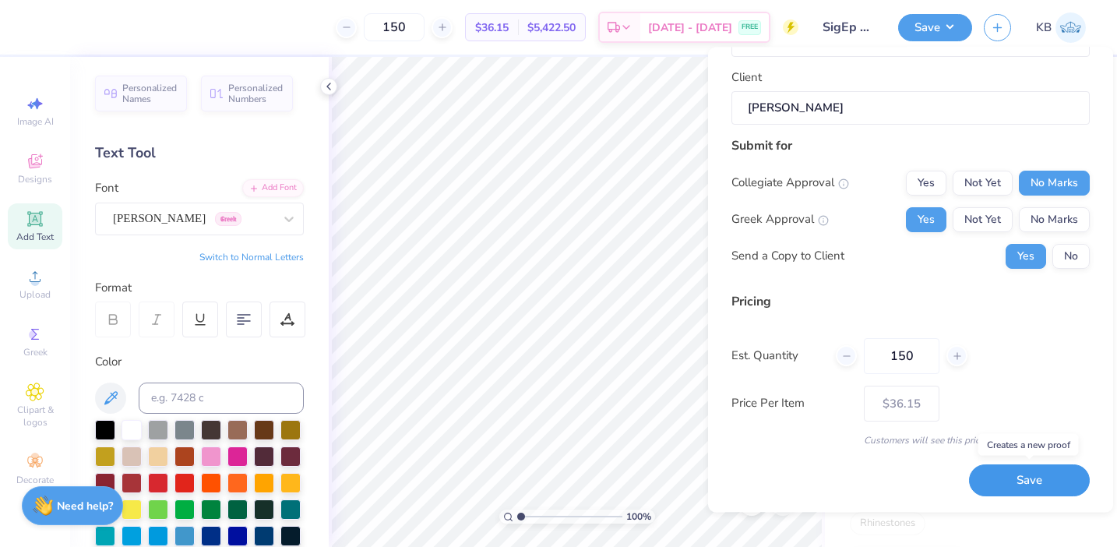
click at [1029, 484] on button "Save" at bounding box center [1029, 481] width 121 height 32
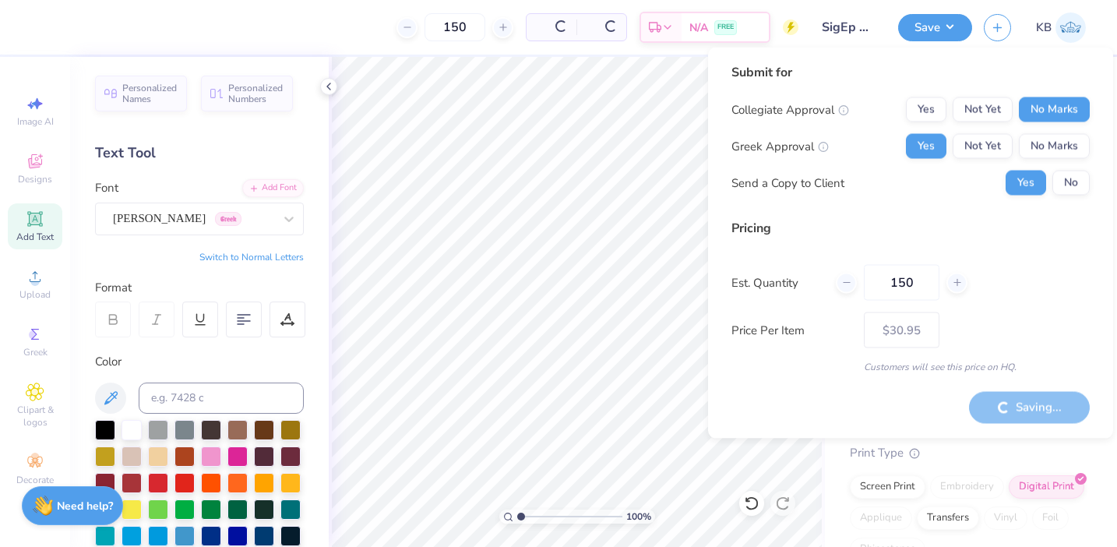
type input "– –"
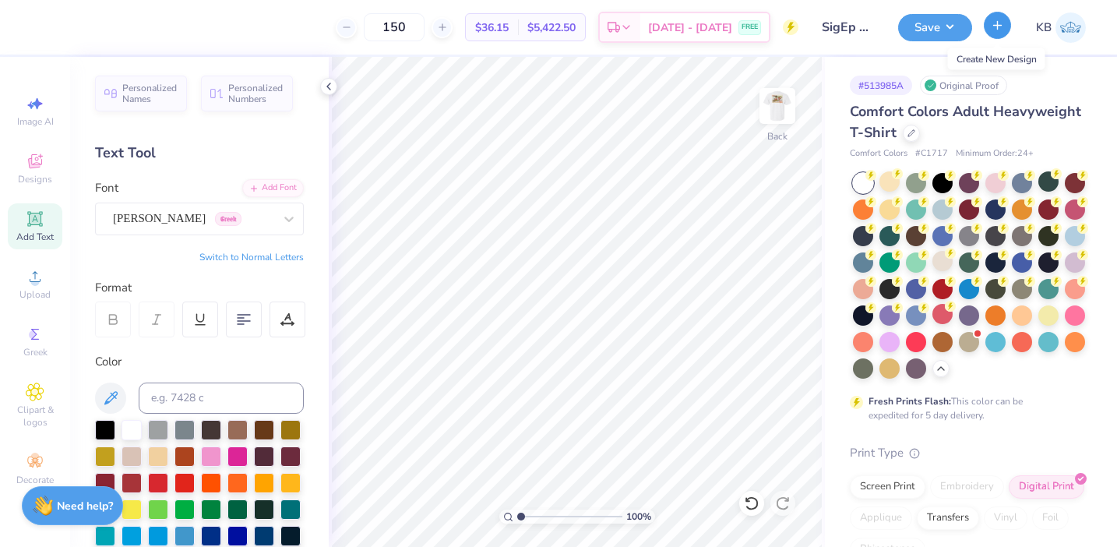
click at [1002, 23] on icon "button" at bounding box center [997, 25] width 13 height 13
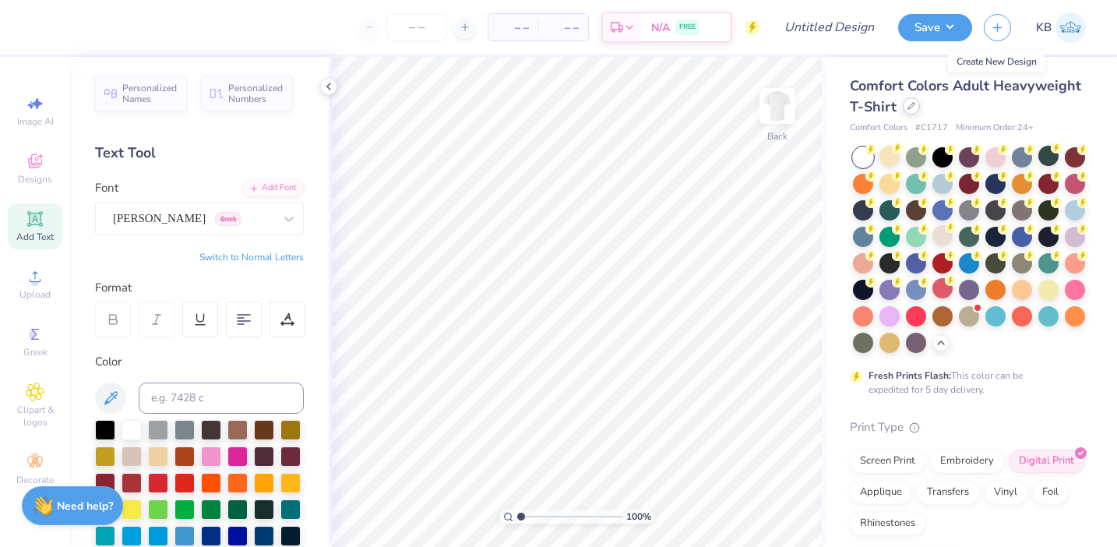
click at [910, 106] on icon at bounding box center [912, 106] width 8 height 8
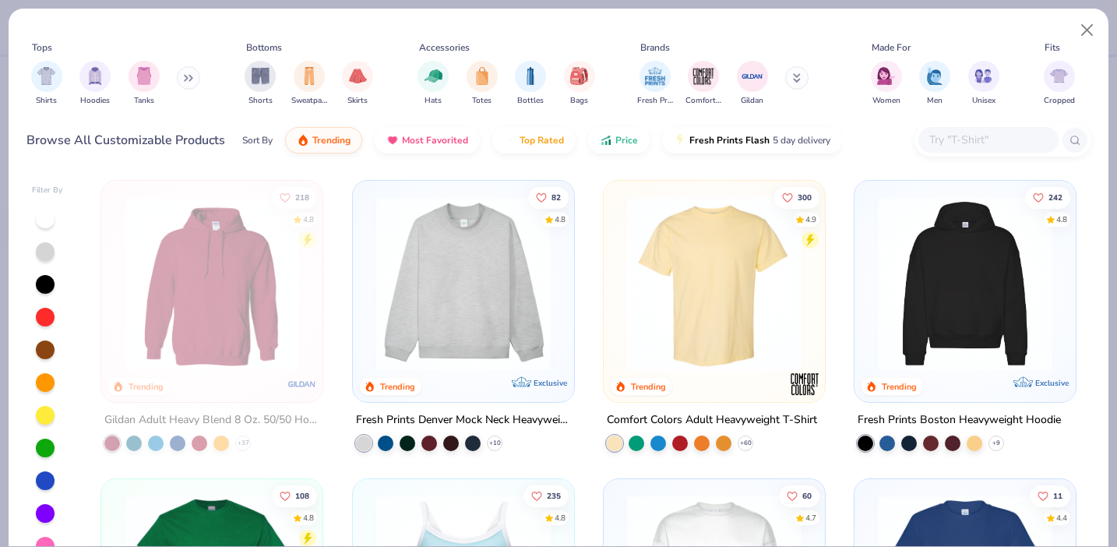
click at [967, 138] on input "text" at bounding box center [988, 140] width 120 height 18
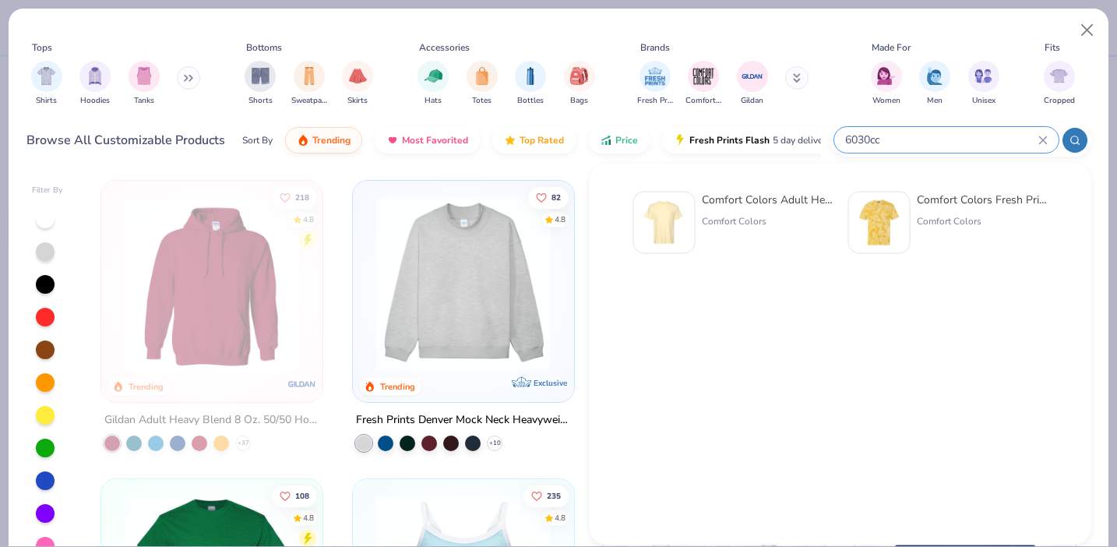
type input "6030cc"
click at [767, 214] on div "Comfort Colors" at bounding box center [767, 221] width 131 height 14
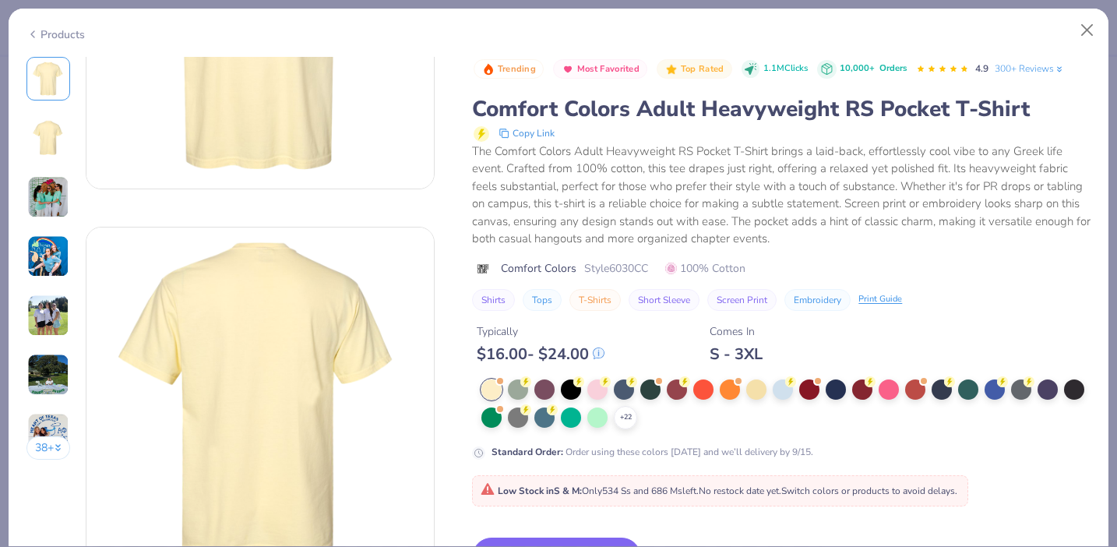
scroll to position [290, 0]
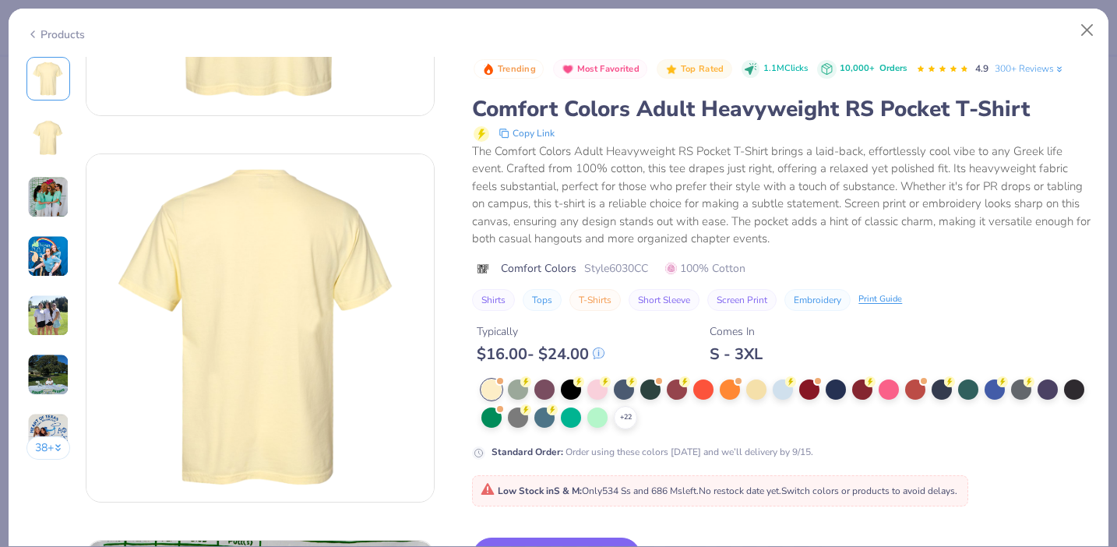
click at [707, 510] on div "Trending Most Favorited Top Rated 1.1M Clicks 10,000+ Orders 4.9 300+ Reviews C…" at bounding box center [781, 402] width 619 height 691
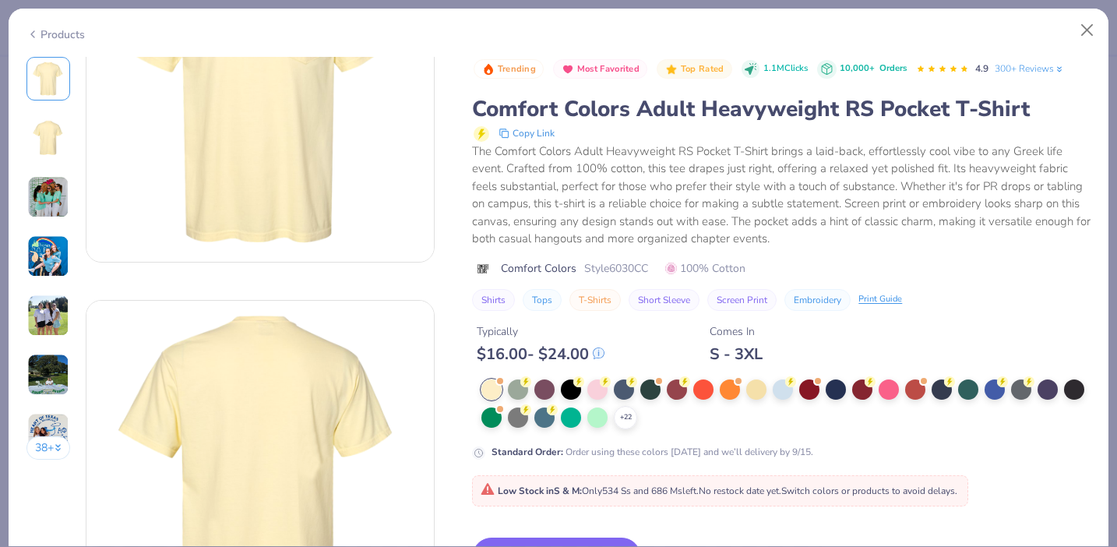
scroll to position [76, 0]
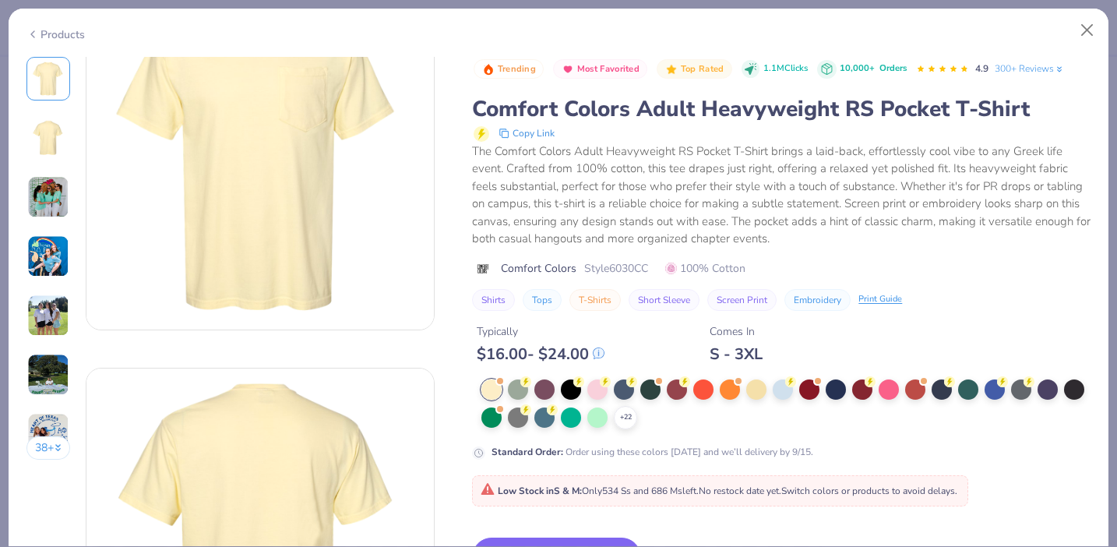
click at [829, 28] on div "Products" at bounding box center [559, 29] width 1100 height 41
click at [582, 541] on button "Switch to This" at bounding box center [556, 557] width 169 height 39
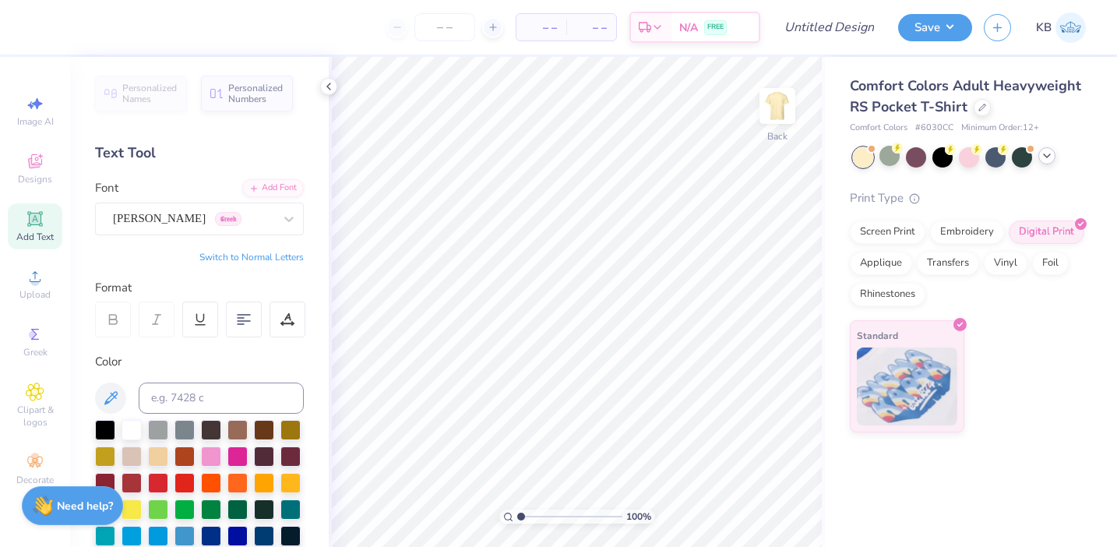
click at [1049, 160] on icon at bounding box center [1047, 156] width 12 height 12
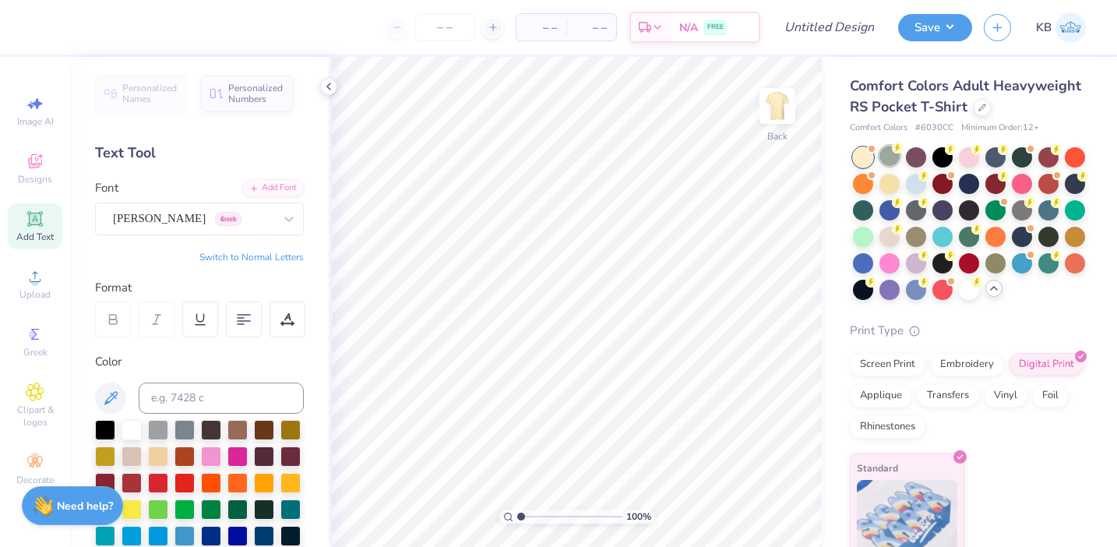
click at [891, 159] on div at bounding box center [890, 156] width 20 height 20
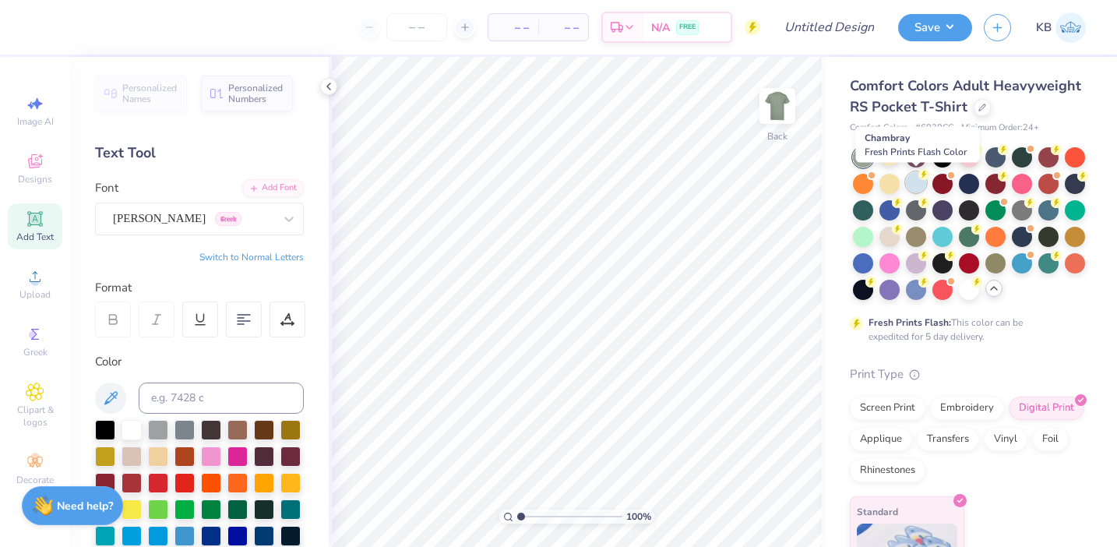
click at [922, 182] on div at bounding box center [916, 182] width 20 height 20
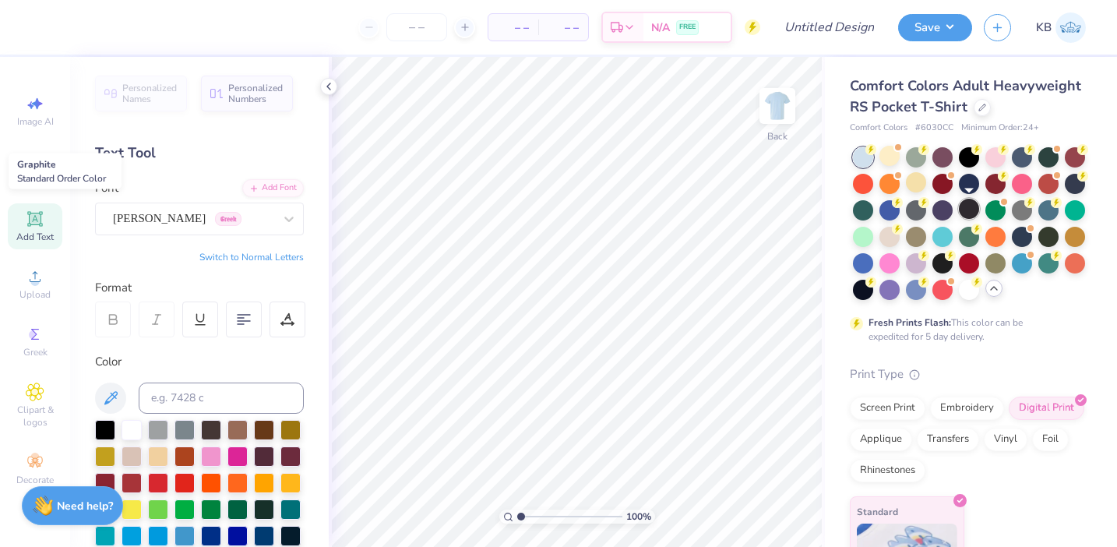
click at [974, 207] on div at bounding box center [969, 209] width 20 height 20
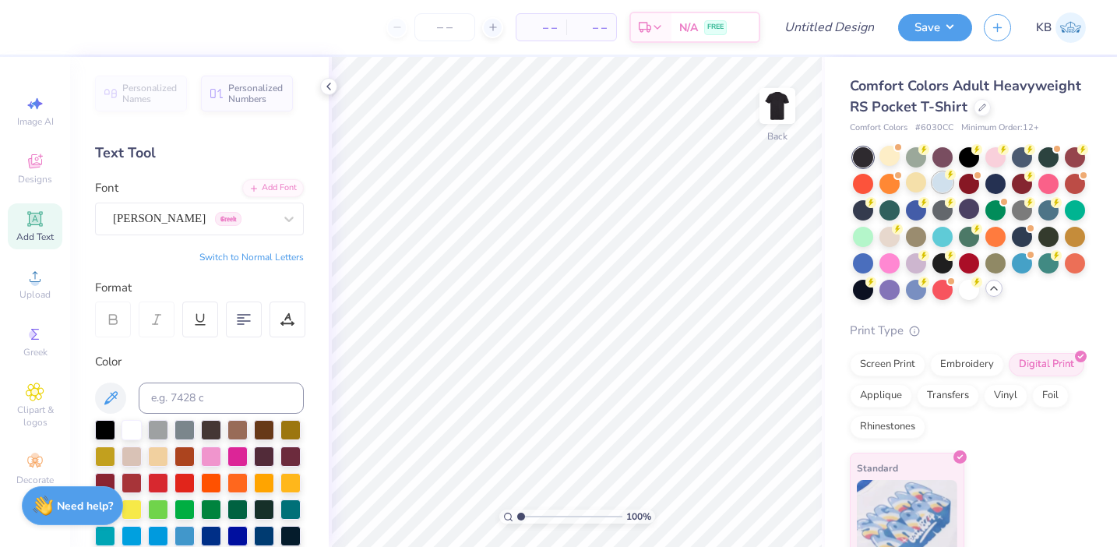
click at [938, 181] on div at bounding box center [943, 182] width 20 height 20
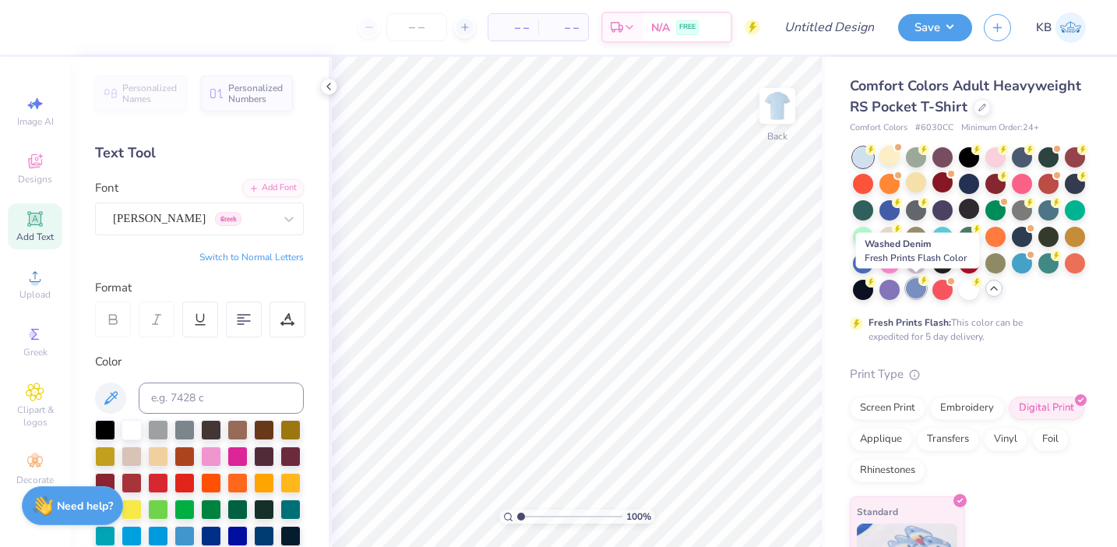
click at [915, 287] on div at bounding box center [916, 288] width 20 height 20
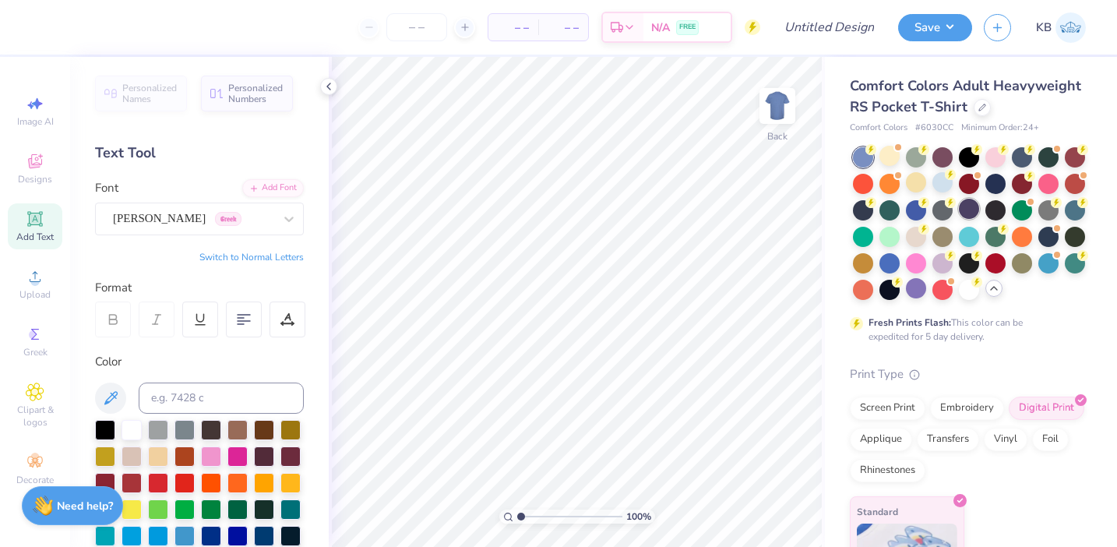
click at [973, 216] on div at bounding box center [969, 209] width 20 height 20
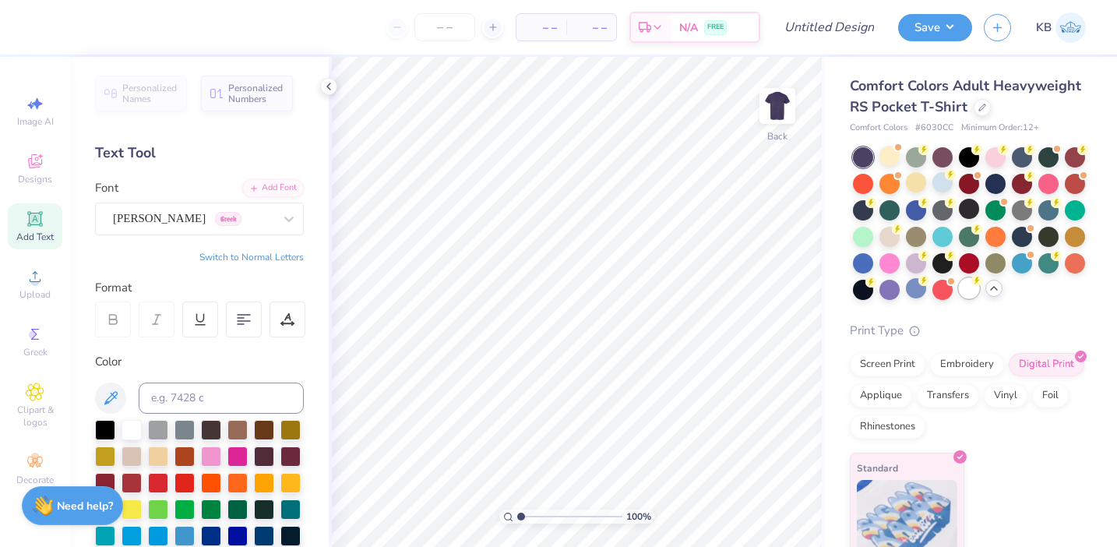
click at [962, 290] on div at bounding box center [969, 288] width 20 height 20
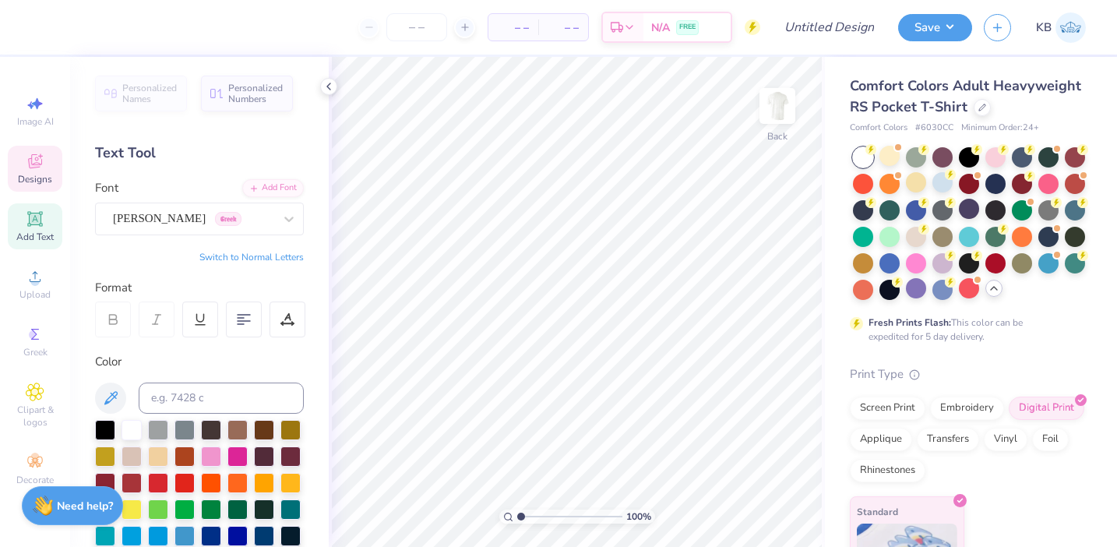
click at [40, 178] on span "Designs" at bounding box center [35, 179] width 34 height 12
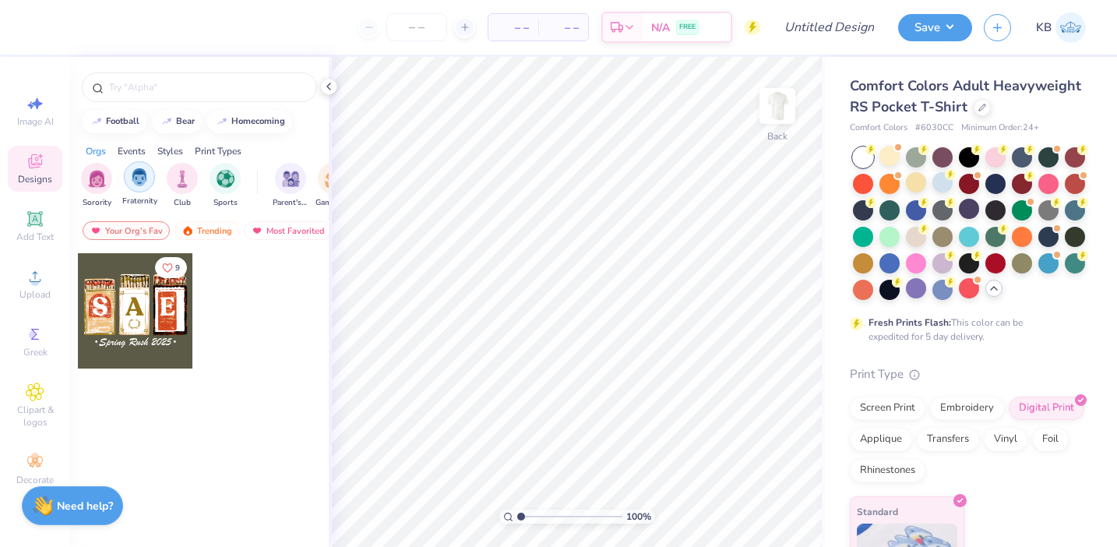
click at [132, 177] on img "filter for Fraternity" at bounding box center [139, 177] width 17 height 18
click at [190, 90] on input "text" at bounding box center [207, 87] width 199 height 16
type input "rush"
click at [298, 134] on div "rush football bear homecoming Orgs Events Styles Print Types Fraternity Sororit…" at bounding box center [199, 331] width 259 height 548
click at [224, 83] on input "rush" at bounding box center [202, 87] width 189 height 16
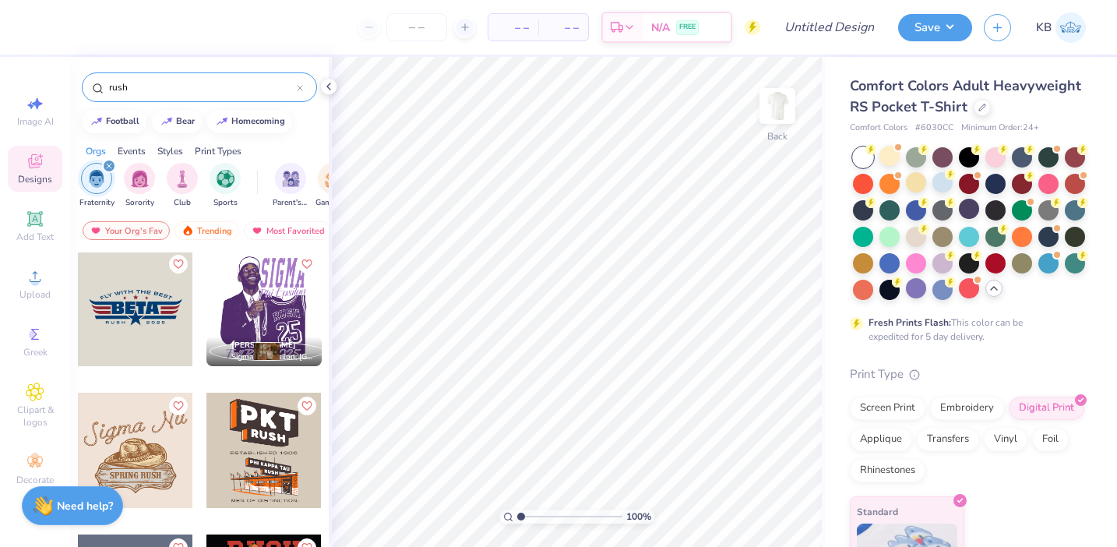
scroll to position [852, 0]
click at [765, 108] on img at bounding box center [777, 106] width 62 height 62
click at [270, 316] on div at bounding box center [263, 309] width 115 height 115
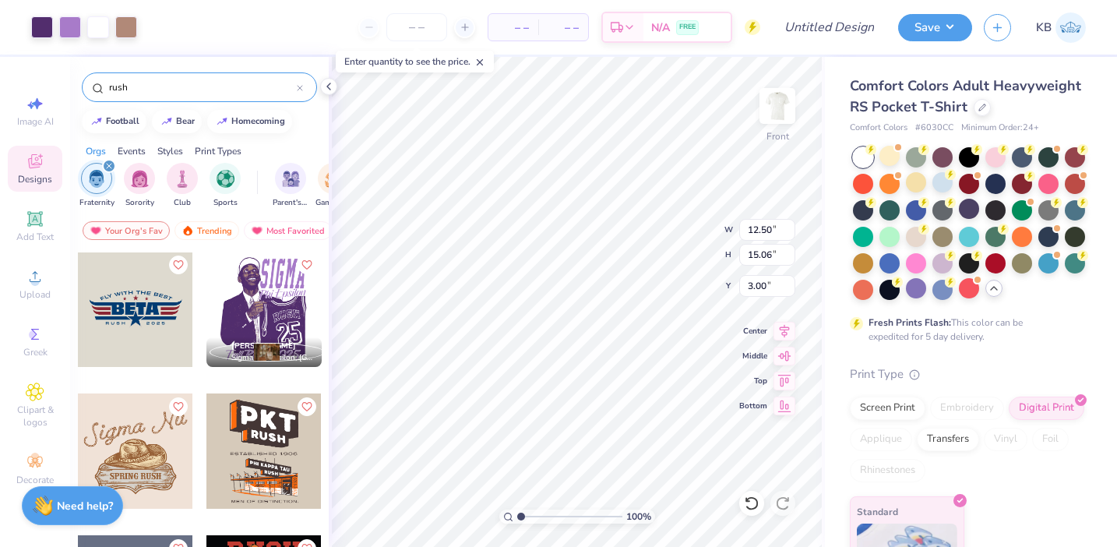
type input "10.76"
type input "12.96"
click at [942, 208] on div at bounding box center [943, 209] width 20 height 20
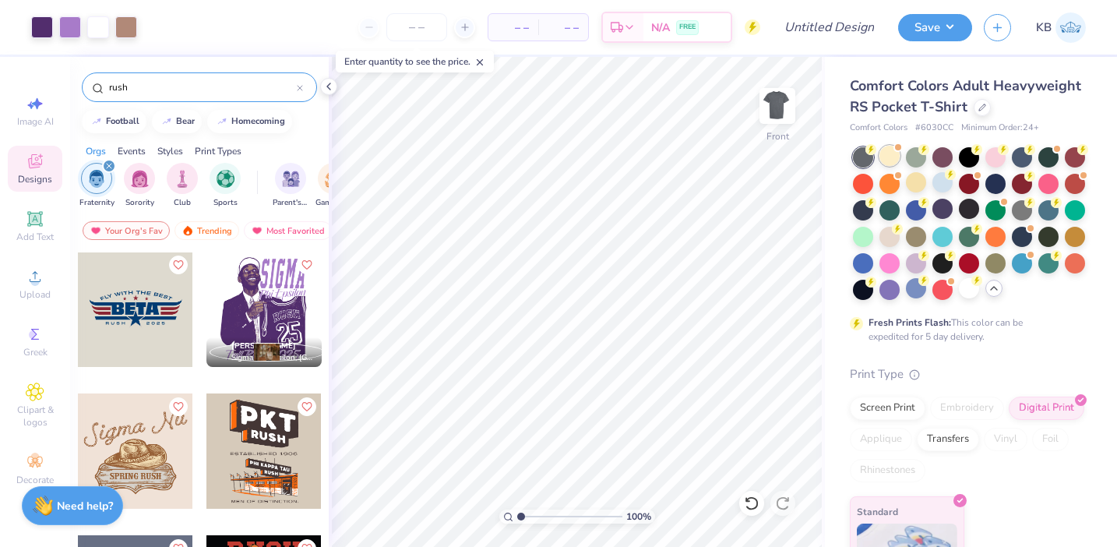
click at [887, 158] on div at bounding box center [890, 156] width 20 height 20
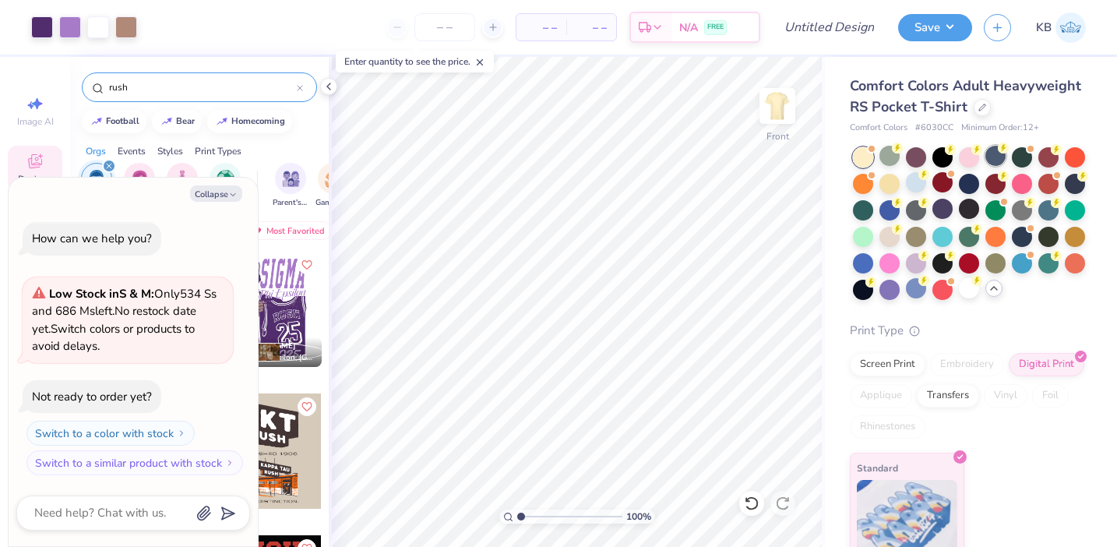
click at [990, 153] on div at bounding box center [996, 156] width 20 height 20
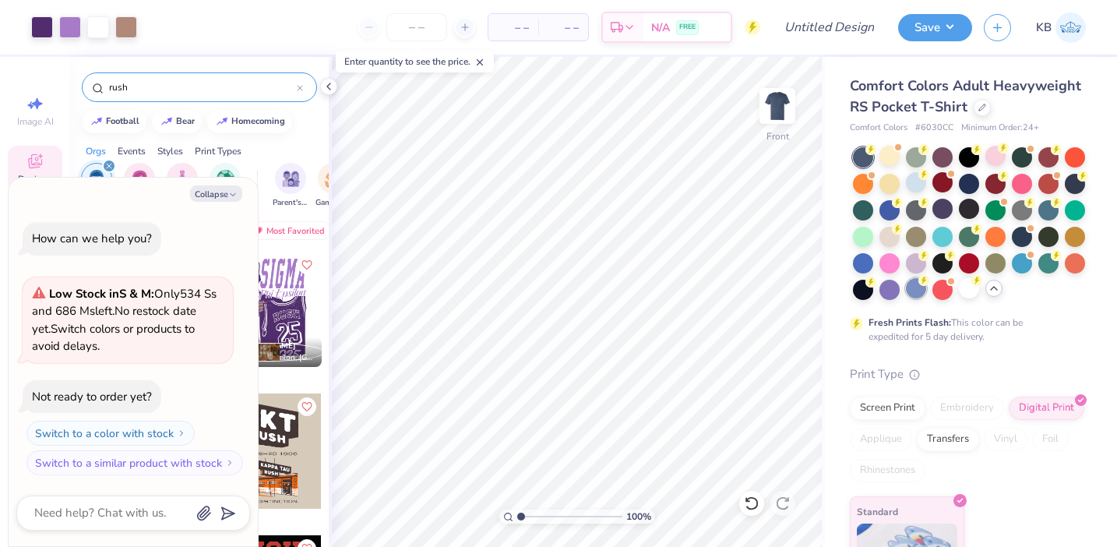
click at [916, 289] on div at bounding box center [916, 288] width 20 height 20
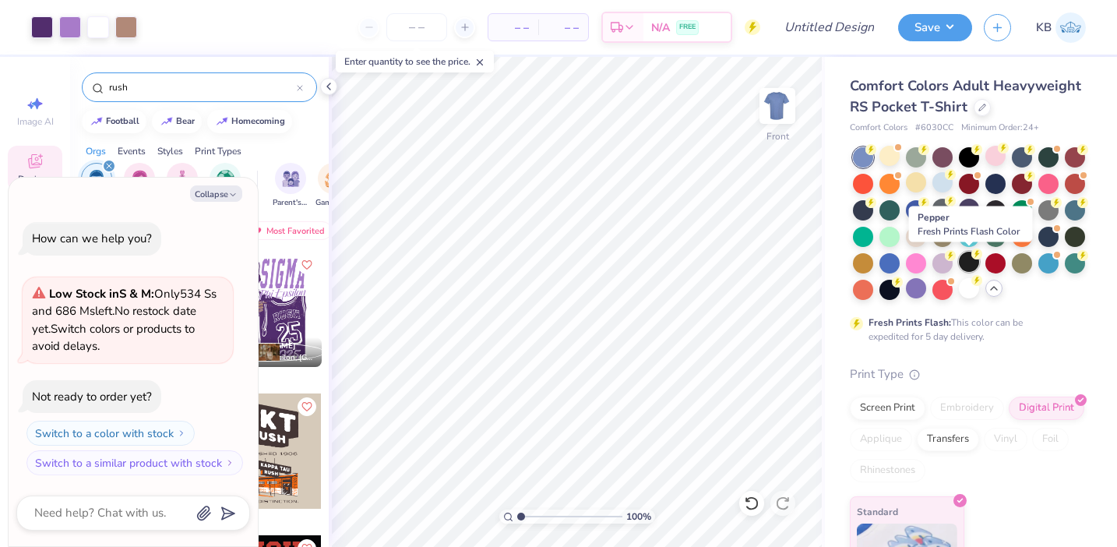
click at [966, 259] on div at bounding box center [969, 262] width 20 height 20
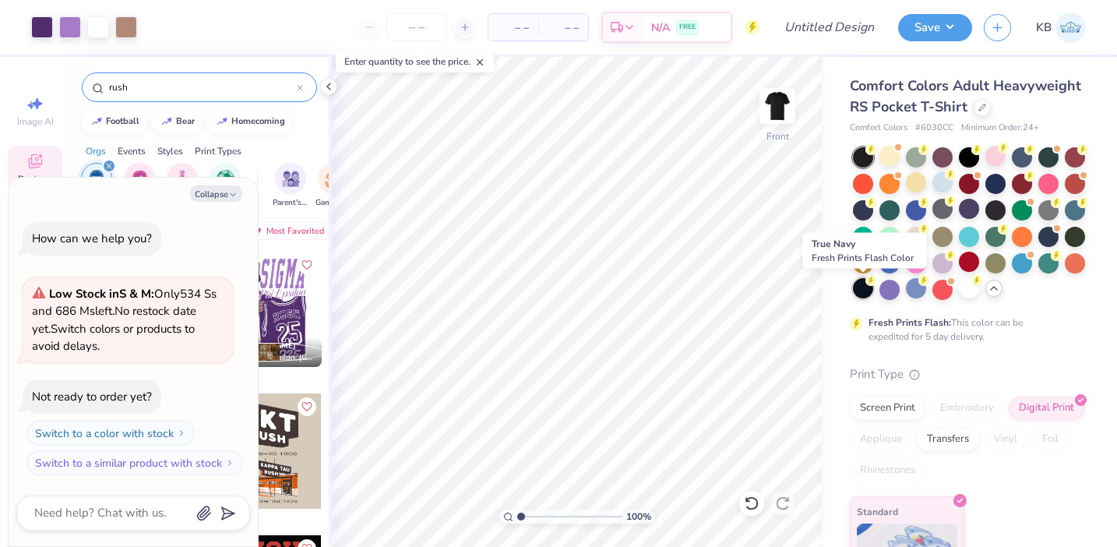
click at [870, 291] on div at bounding box center [863, 288] width 20 height 20
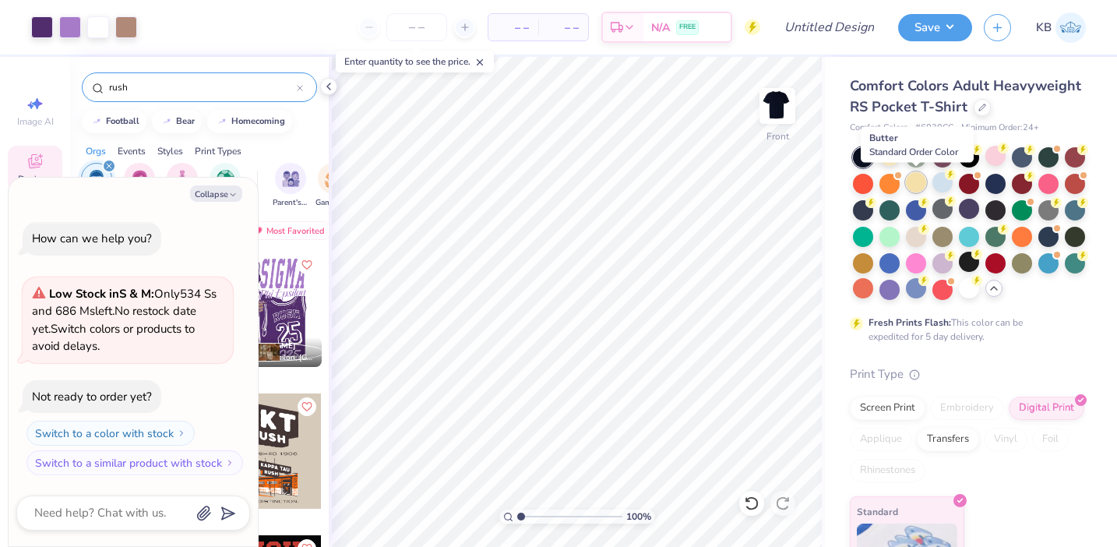
click at [922, 185] on div at bounding box center [916, 182] width 20 height 20
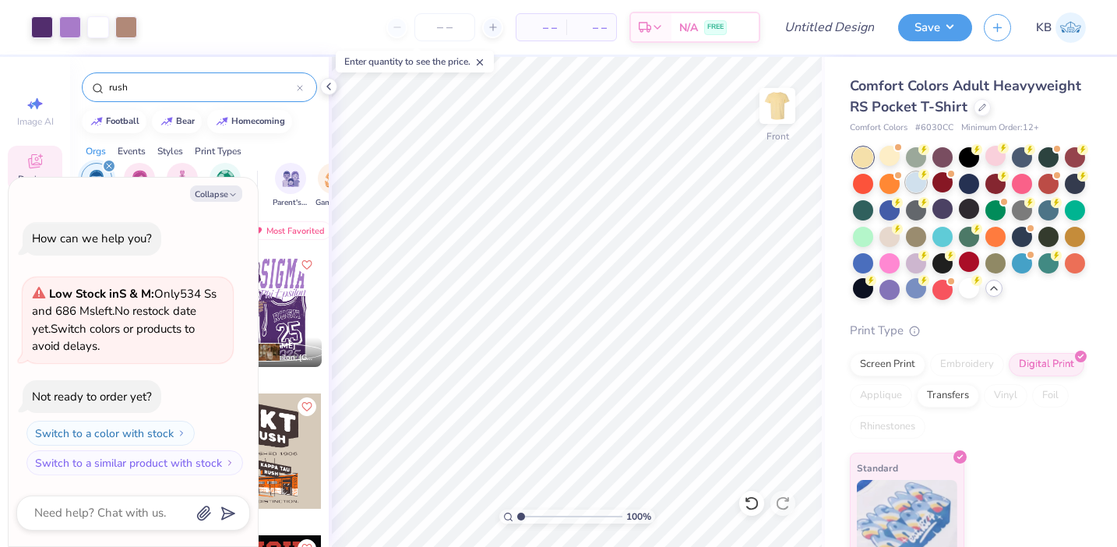
click at [916, 179] on div at bounding box center [916, 182] width 20 height 20
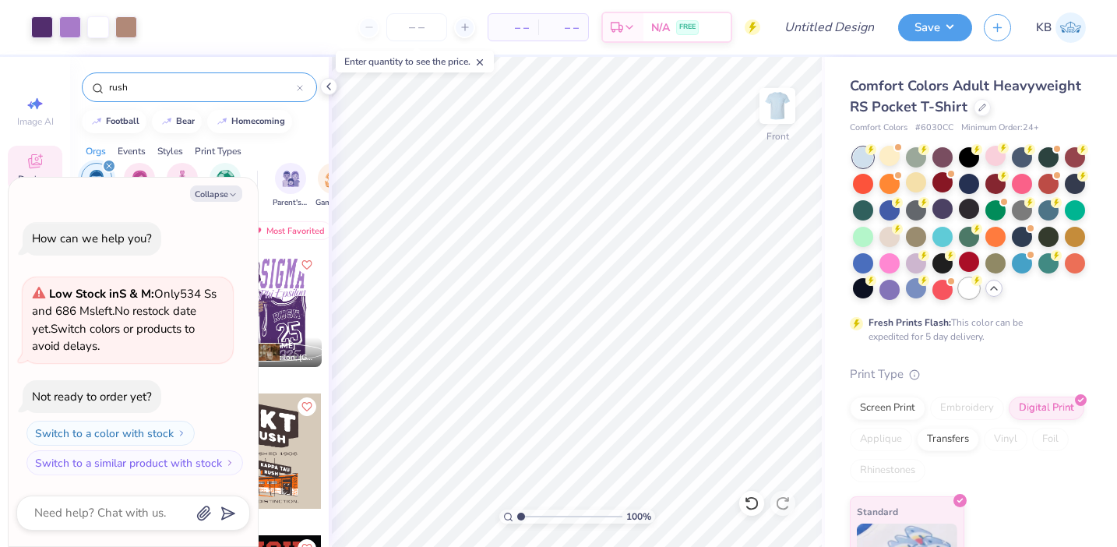
click at [972, 283] on icon at bounding box center [977, 280] width 11 height 11
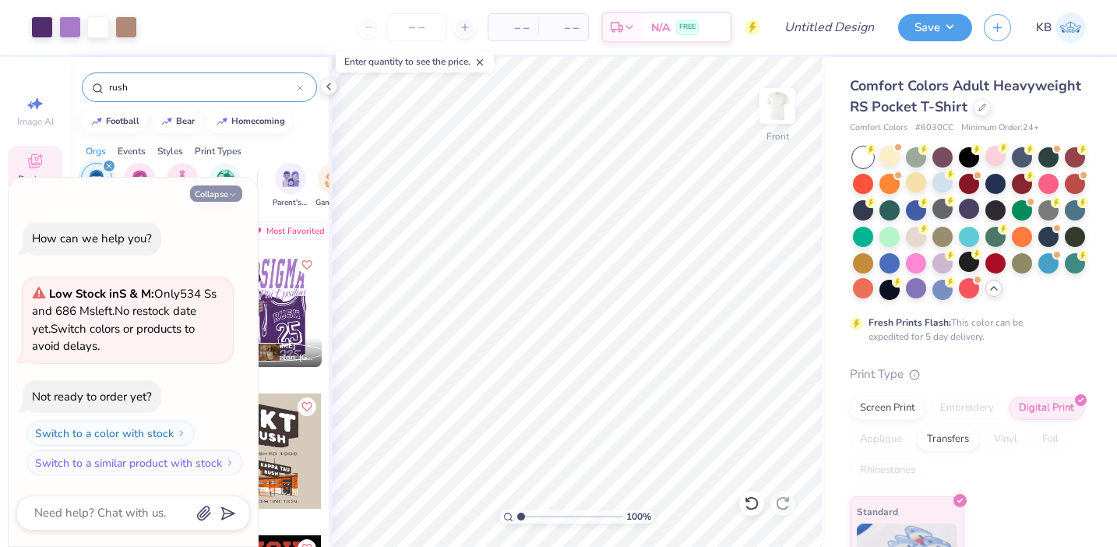
click at [235, 192] on icon "button" at bounding box center [232, 194] width 9 height 9
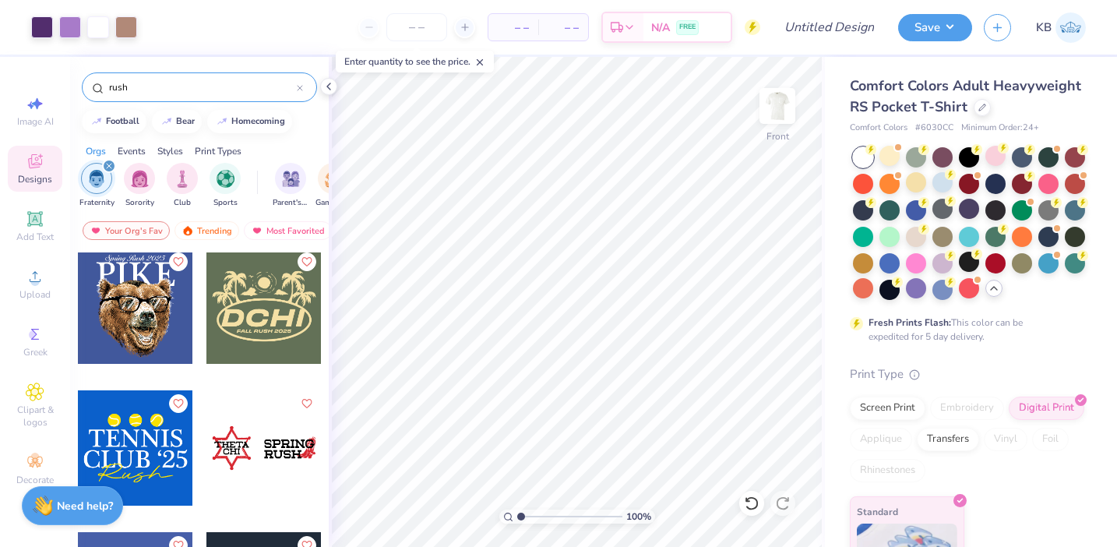
scroll to position [7522, 0]
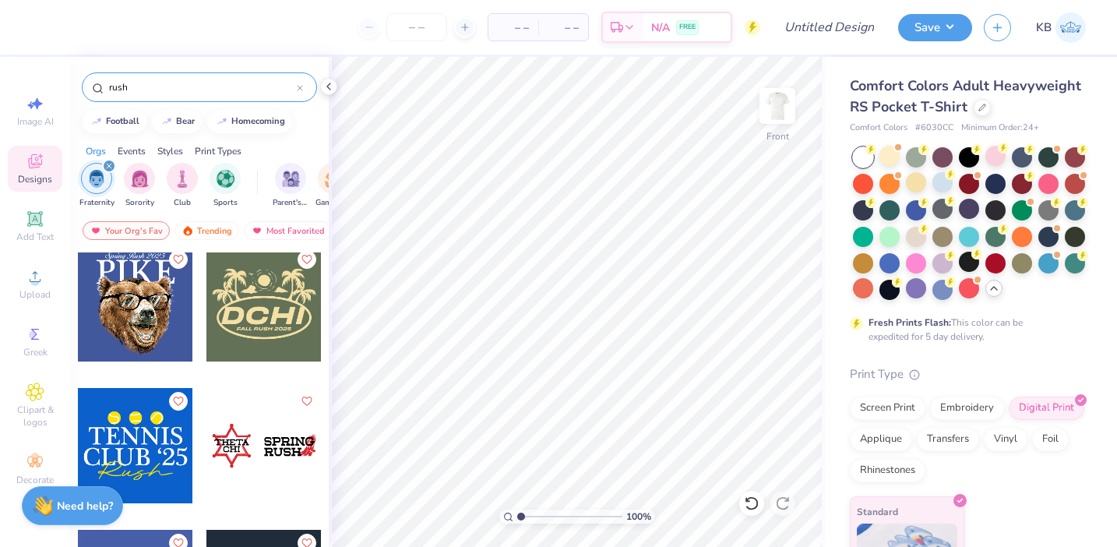
click at [145, 322] on div at bounding box center [135, 303] width 115 height 115
click at [912, 207] on div at bounding box center [916, 209] width 20 height 20
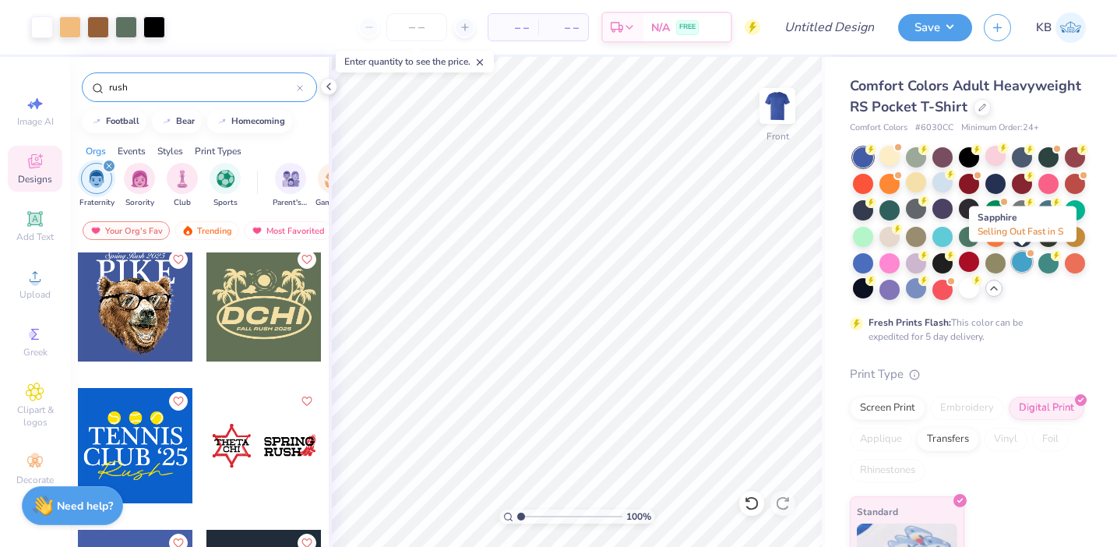
click at [1025, 259] on div at bounding box center [1022, 262] width 20 height 20
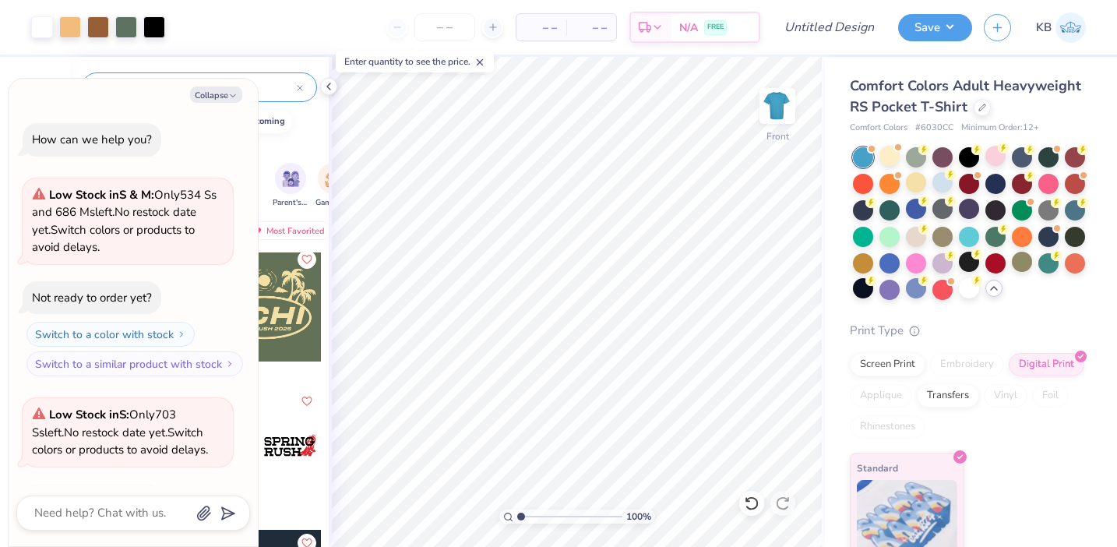
scroll to position [104, 0]
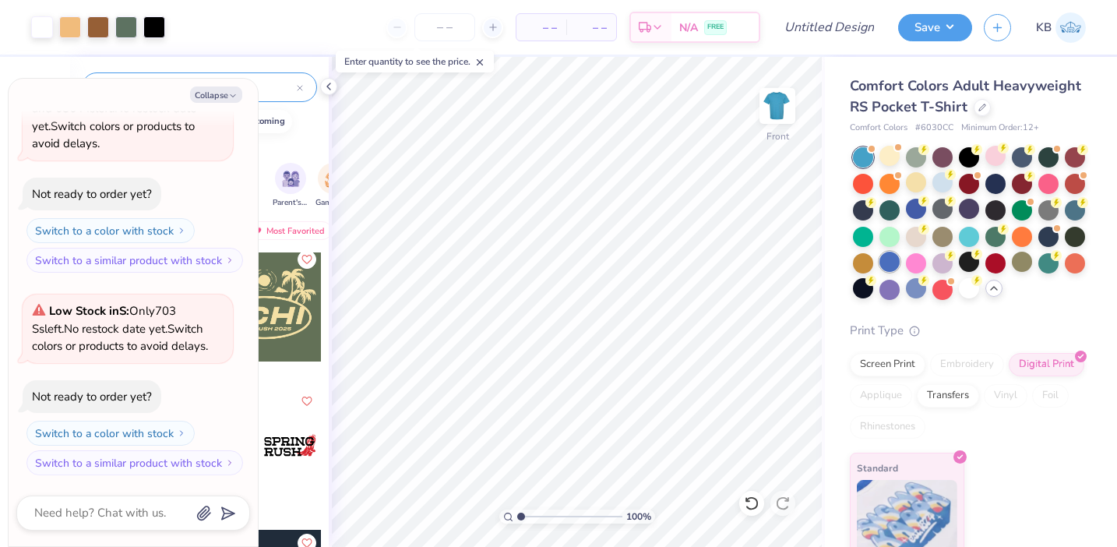
click at [887, 259] on div at bounding box center [890, 262] width 20 height 20
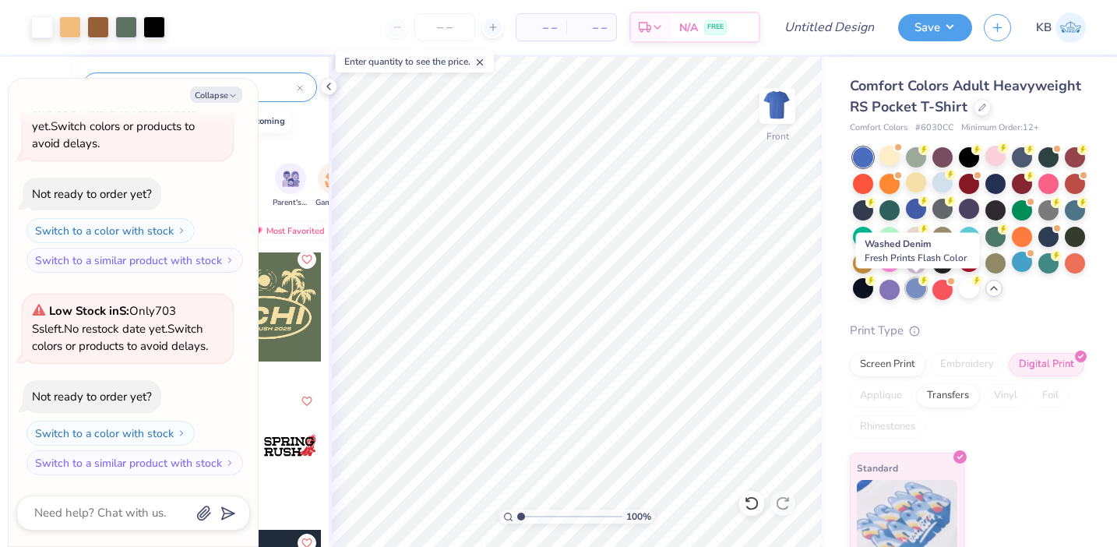
click at [915, 287] on div at bounding box center [916, 288] width 20 height 20
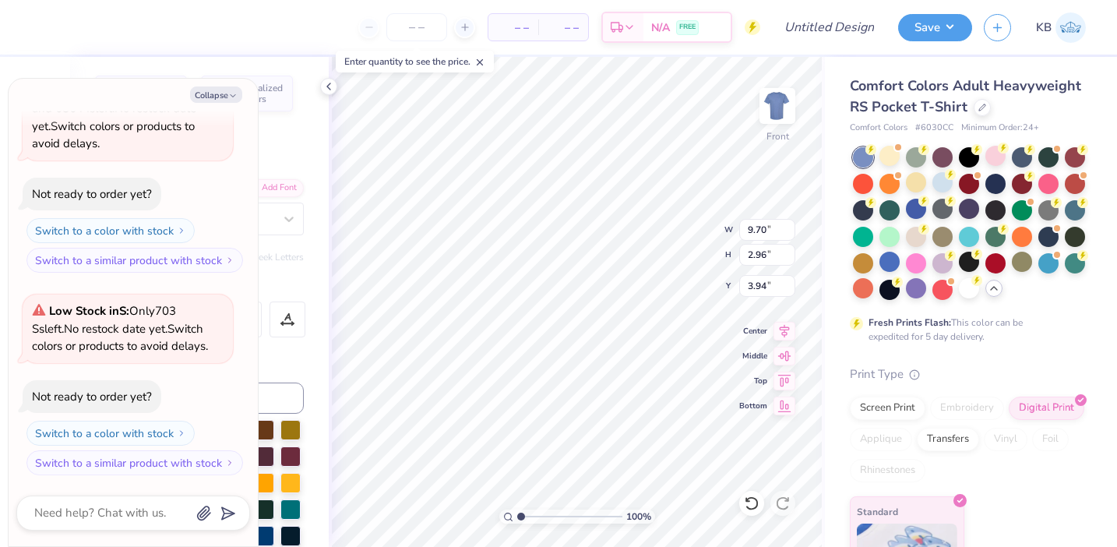
type textarea "x"
type textarea "PIK"
type textarea "x"
type textarea "PI"
type textarea "x"
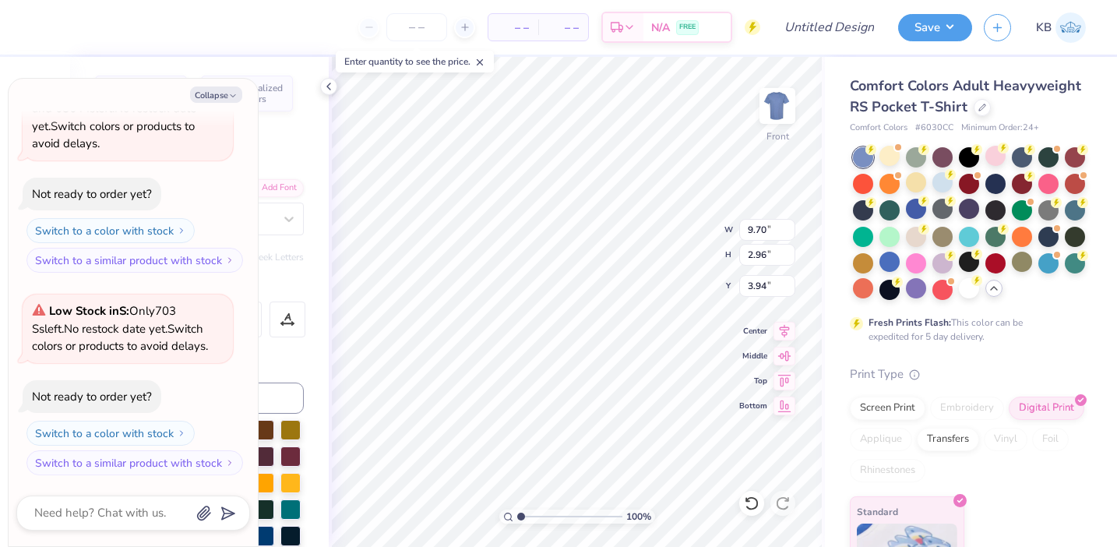
type textarea "P"
type textarea "x"
type textarea "S"
type textarea "x"
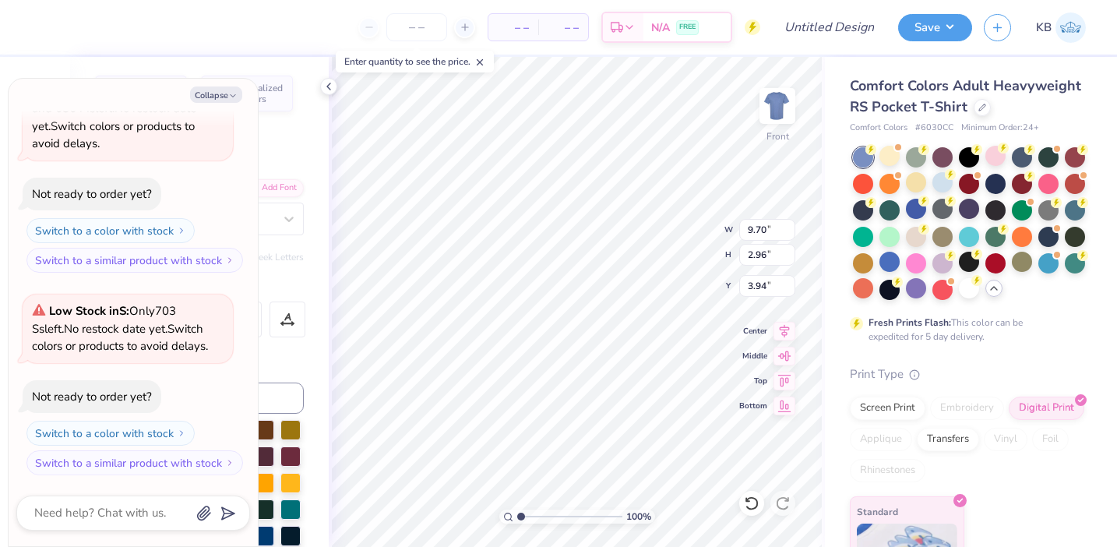
type textarea "Si"
type textarea "x"
type textarea "Sig"
type textarea "x"
type textarea "SigE"
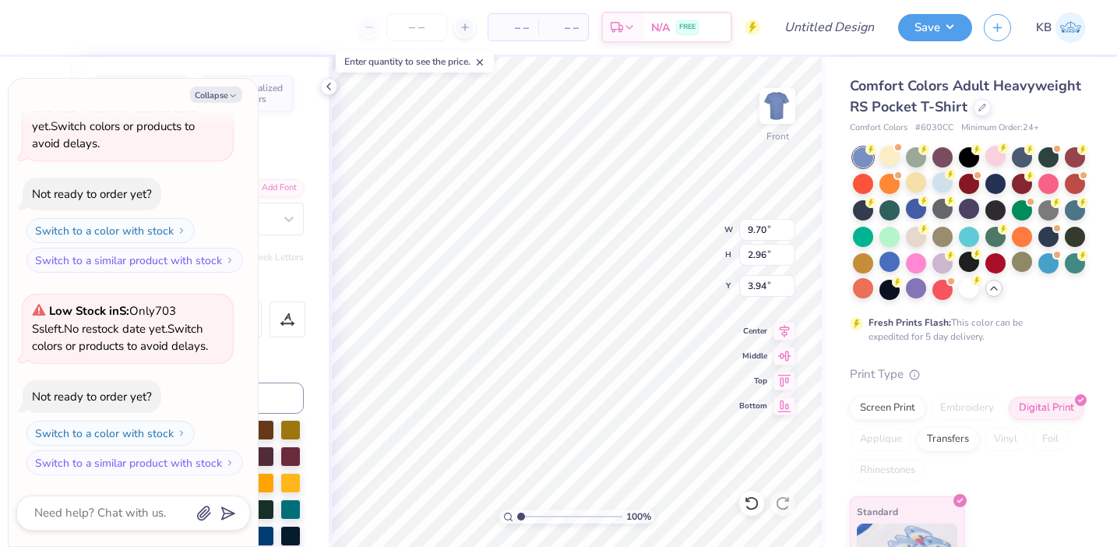
type textarea "x"
type textarea "SigEp"
type textarea "x"
type input "7.47"
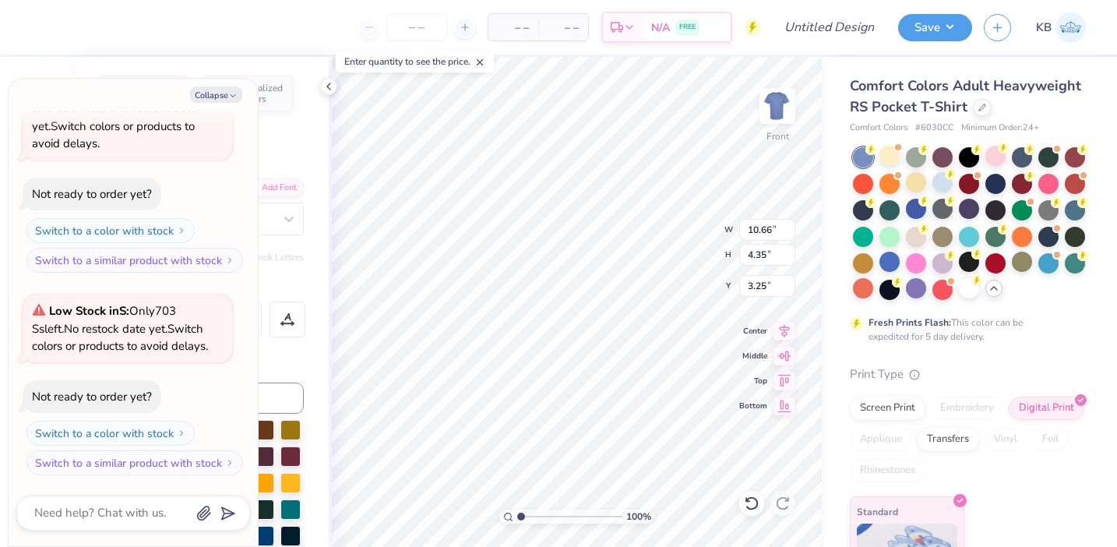
type input "0.99"
type input "3.00"
type textarea "x"
type input "2.51"
type textarea "x"
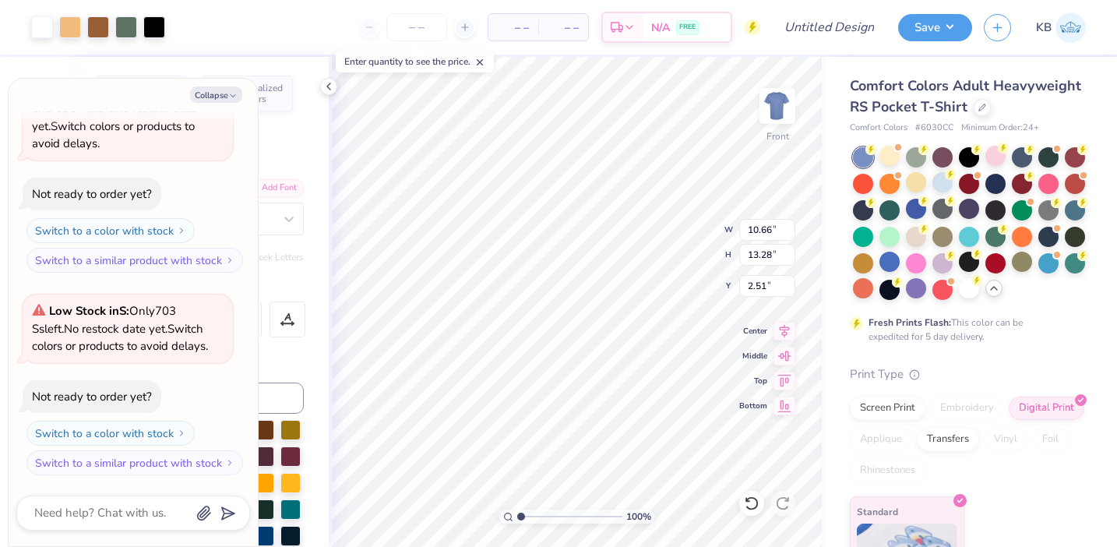
type input "3.00"
type textarea "x"
type textarea "Sprin Rush 2025"
type textarea "x"
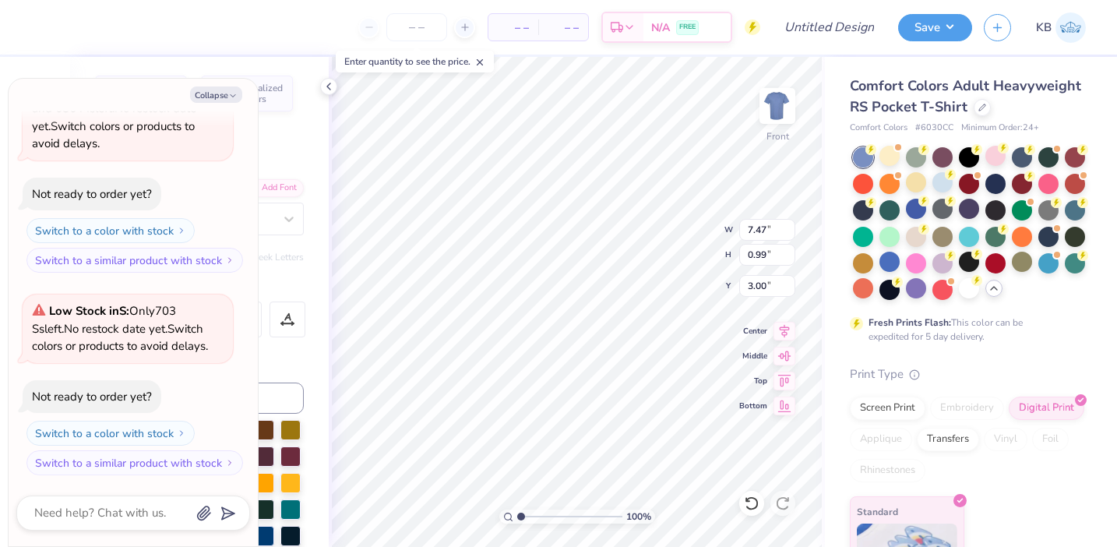
type textarea "Spri Rush 2025"
type textarea "x"
type textarea "Spr Rush 2025"
type textarea "x"
type textarea "Sp Rush 2025"
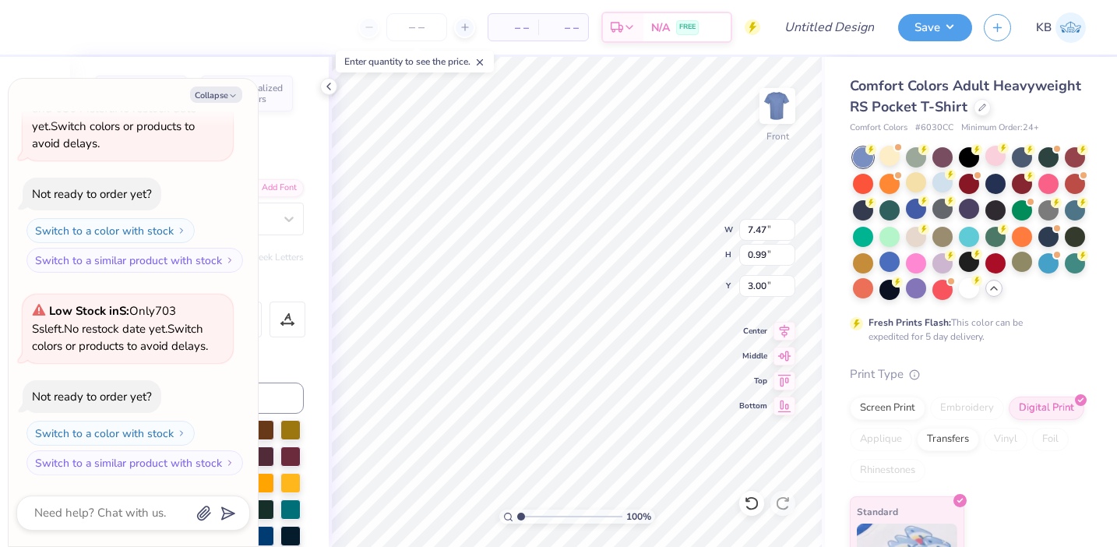
type textarea "x"
type textarea "S Rush 2025"
type textarea "x"
type textarea "Rush 2025"
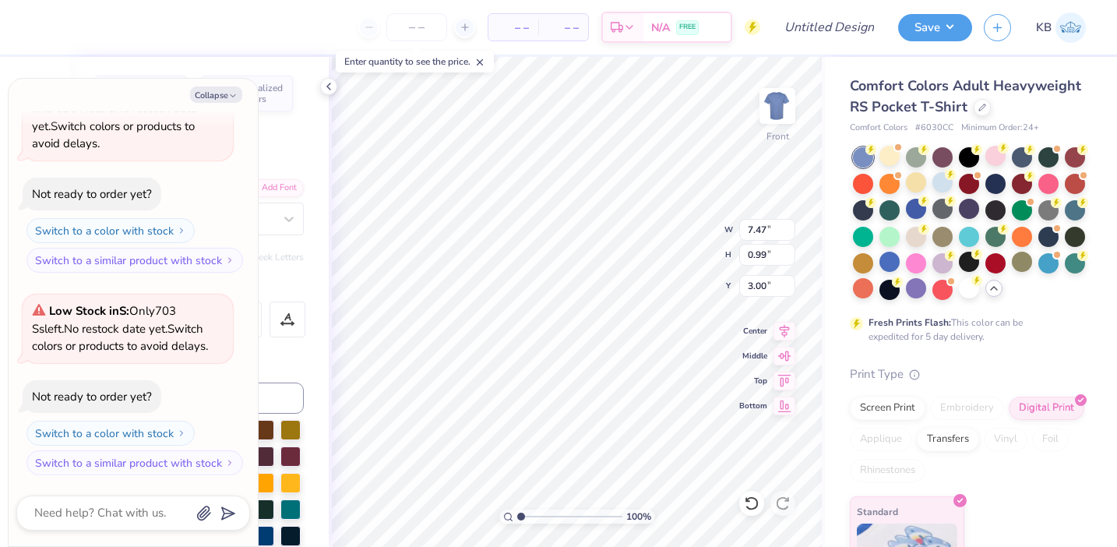
type textarea "x"
type textarea "F Rush 2025"
type textarea "x"
type textarea "Fal Rush 2025"
type textarea "x"
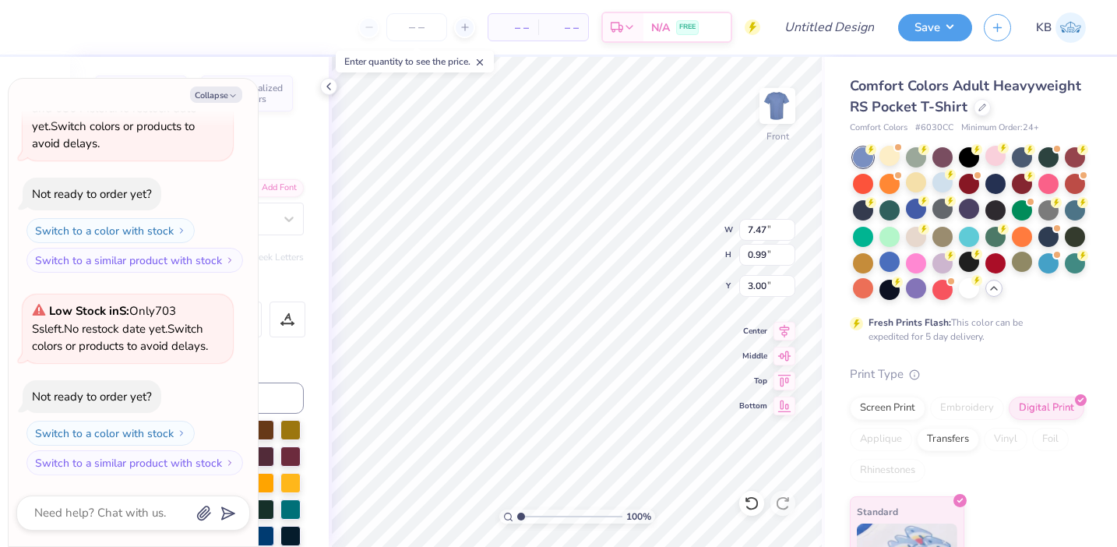
type textarea "Fall Rush 2025"
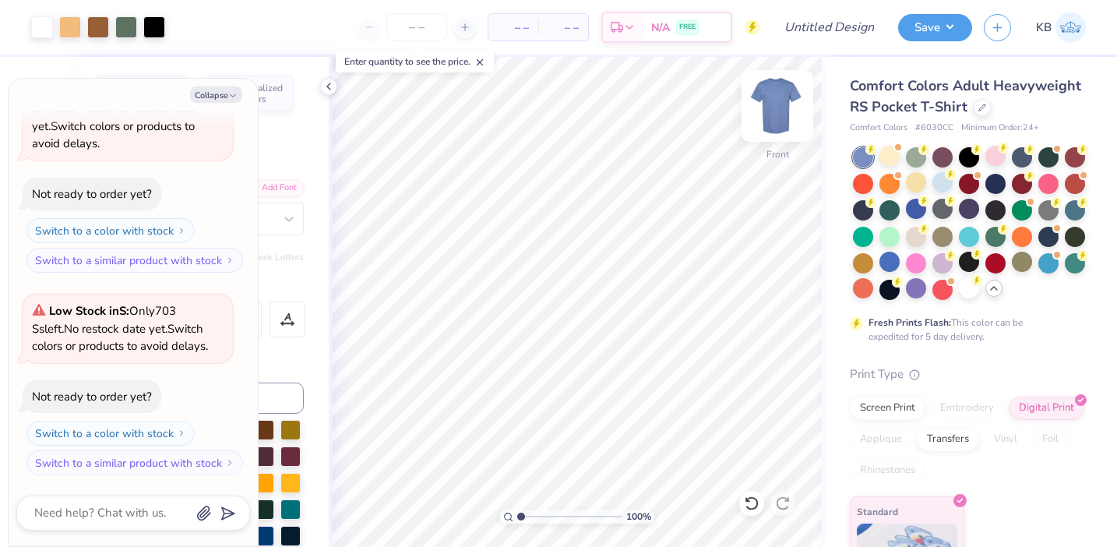
click at [778, 118] on img at bounding box center [777, 106] width 62 height 62
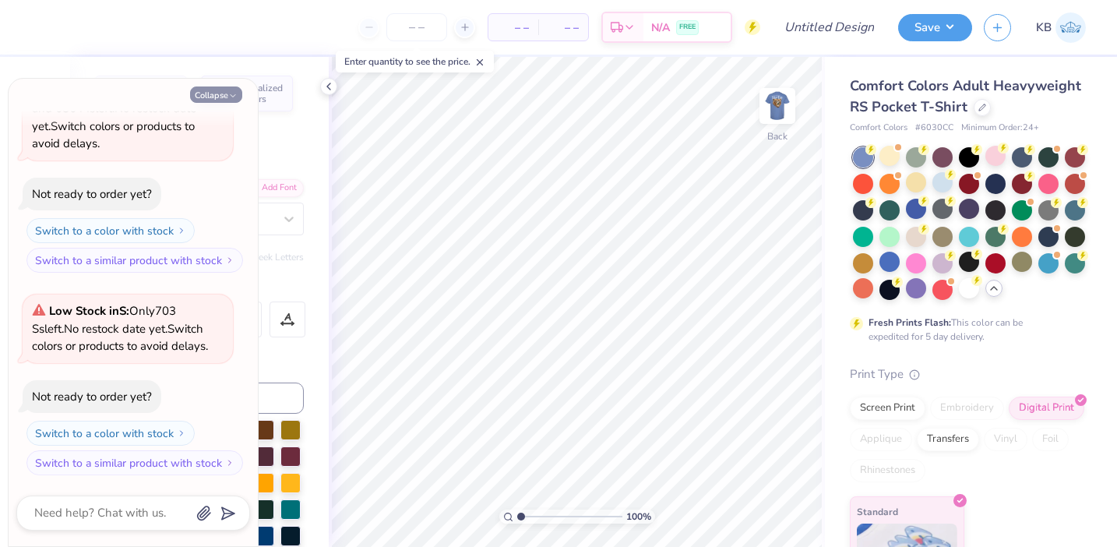
click at [229, 91] on icon "button" at bounding box center [232, 95] width 9 height 9
type textarea "x"
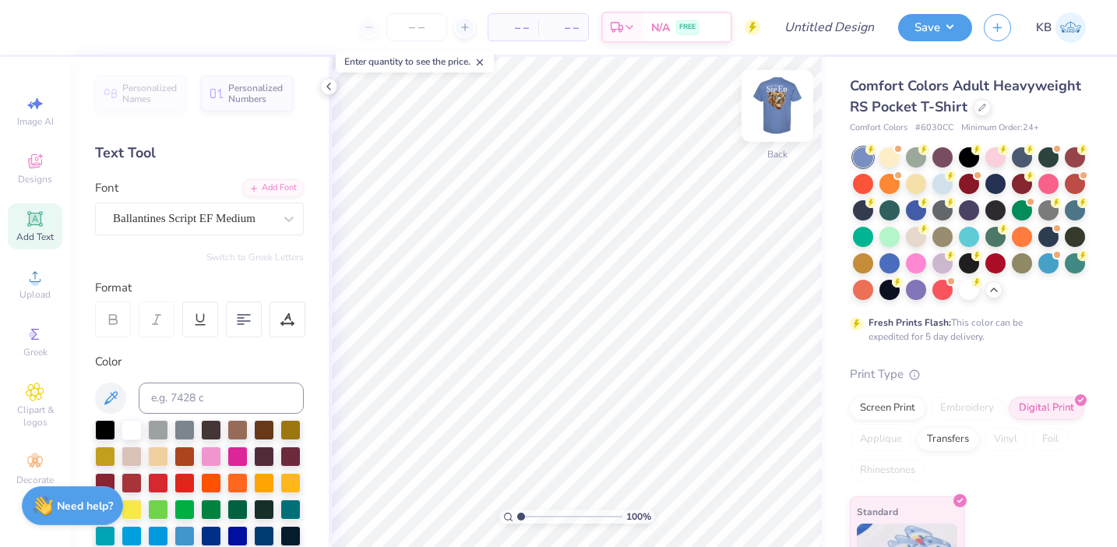
click at [764, 113] on img at bounding box center [777, 106] width 62 height 62
click at [774, 114] on img at bounding box center [777, 106] width 62 height 62
click at [43, 228] on div "Add Text" at bounding box center [35, 226] width 55 height 46
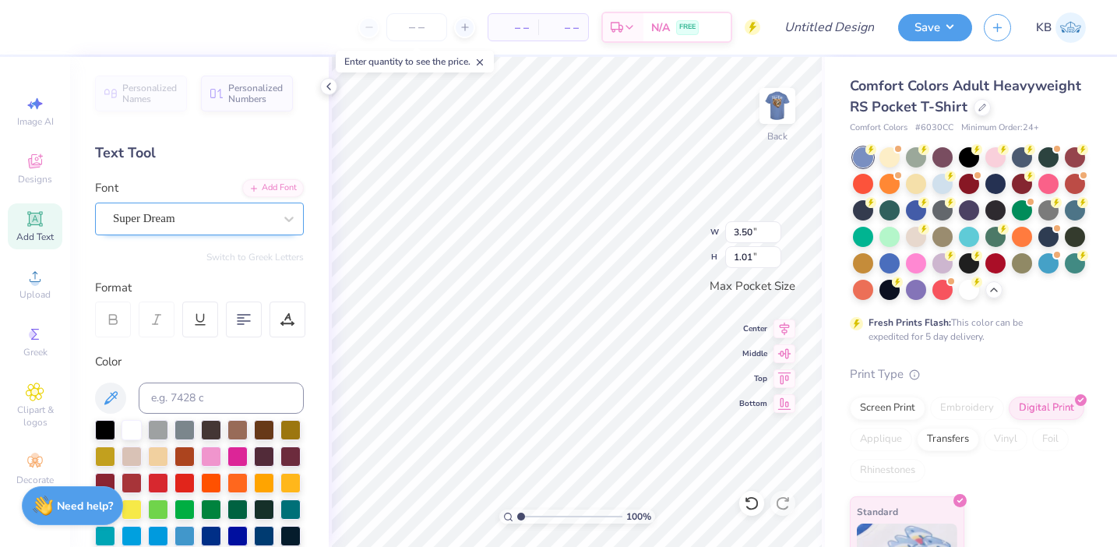
click at [201, 223] on div "Super Dream" at bounding box center [193, 218] width 164 height 24
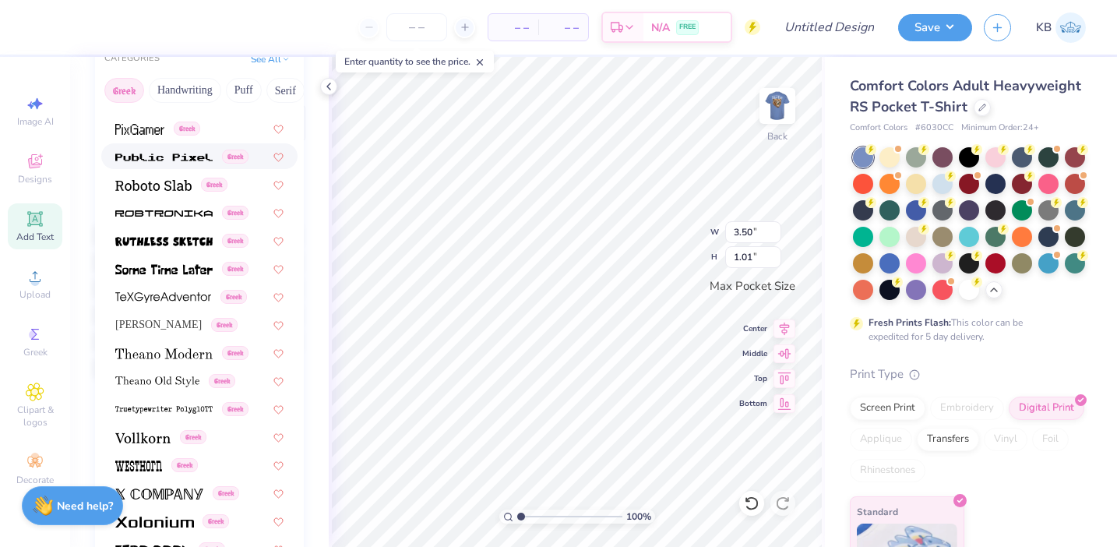
scroll to position [199, 0]
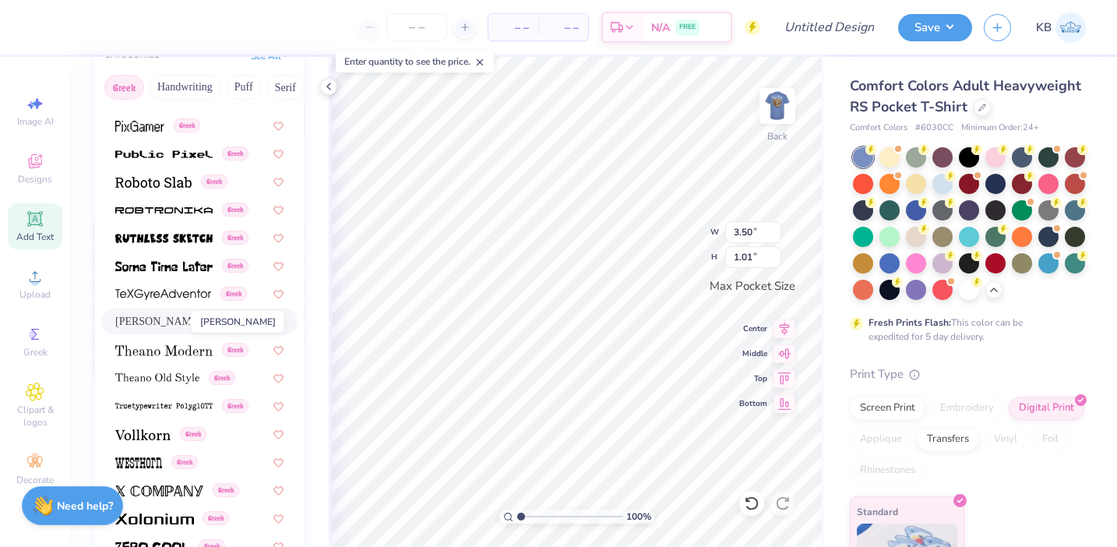
click at [176, 323] on span "[PERSON_NAME]" at bounding box center [158, 321] width 86 height 16
type input "3.44"
type input "0.83"
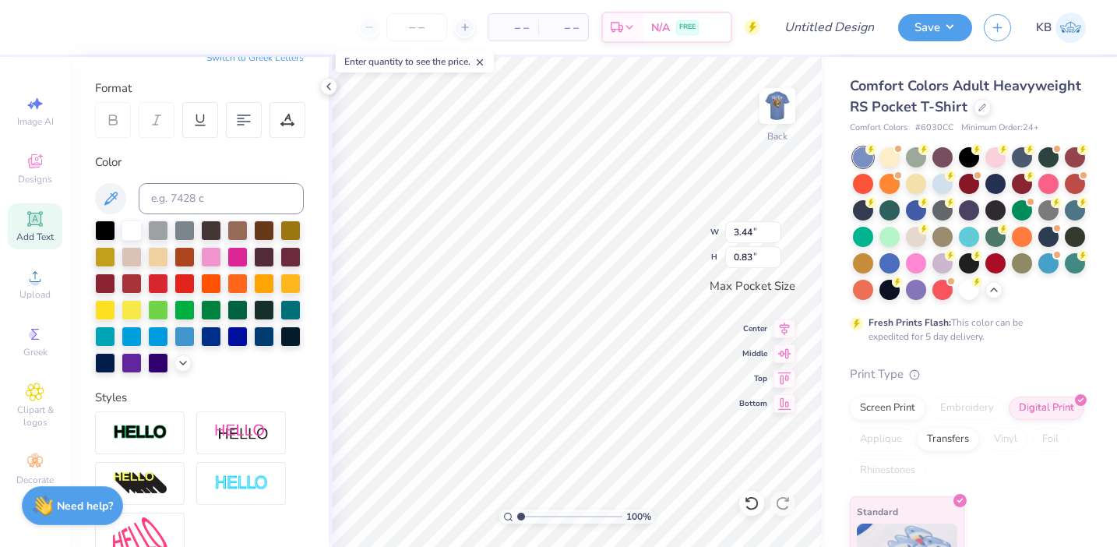
type textarea "T"
type textarea "SFE"
click at [289, 59] on button "Switch to Greek Letters" at bounding box center [254, 57] width 97 height 12
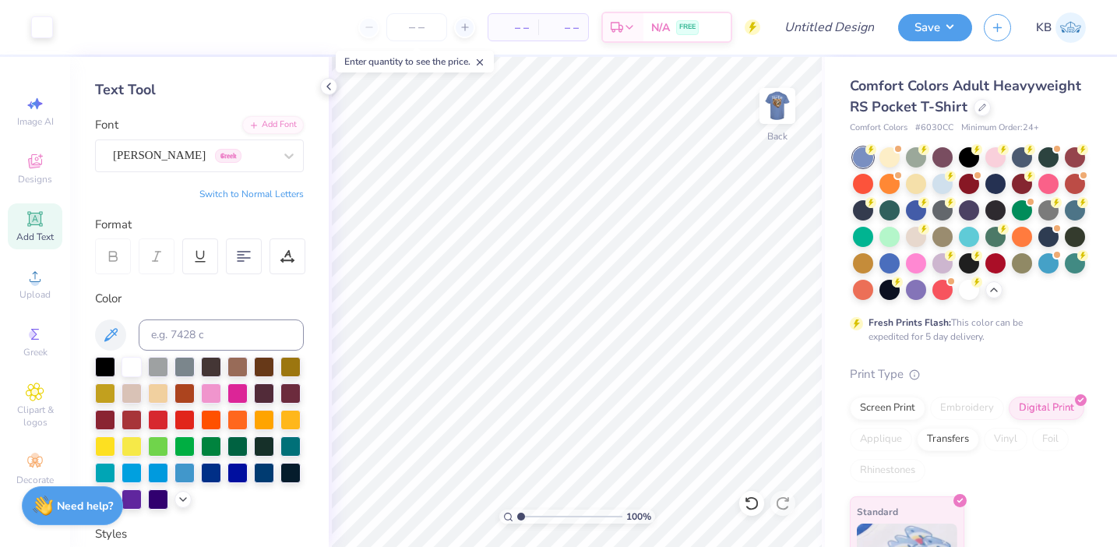
scroll to position [0, 0]
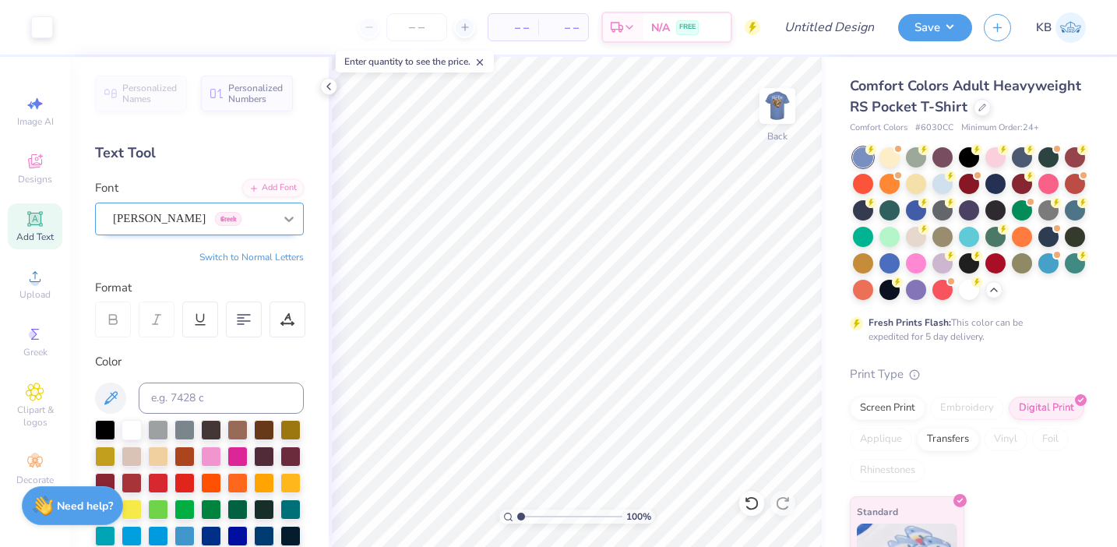
click at [283, 223] on icon at bounding box center [289, 219] width 16 height 16
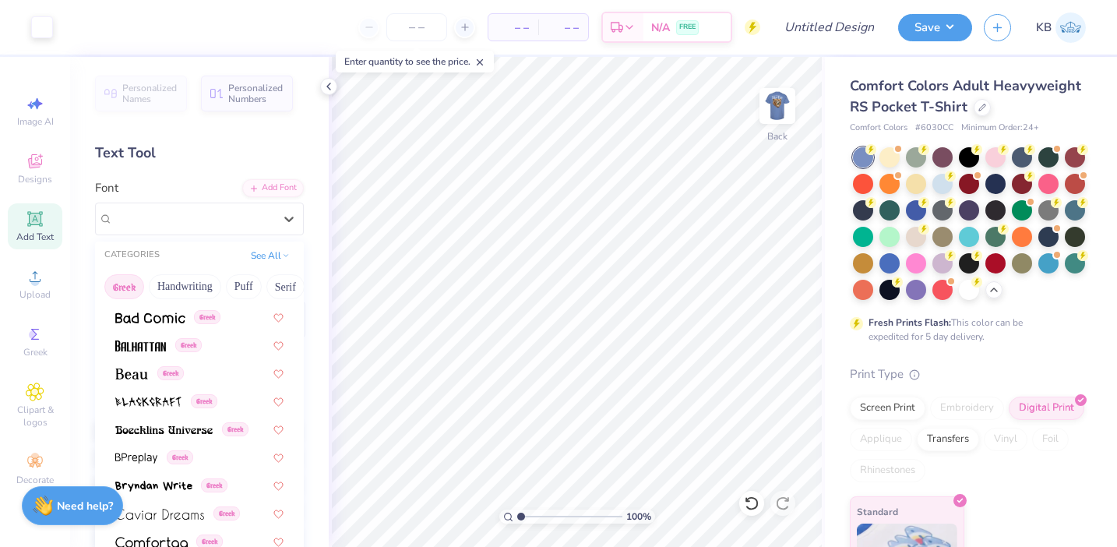
scroll to position [166, 0]
click at [279, 253] on button "See All" at bounding box center [270, 254] width 48 height 16
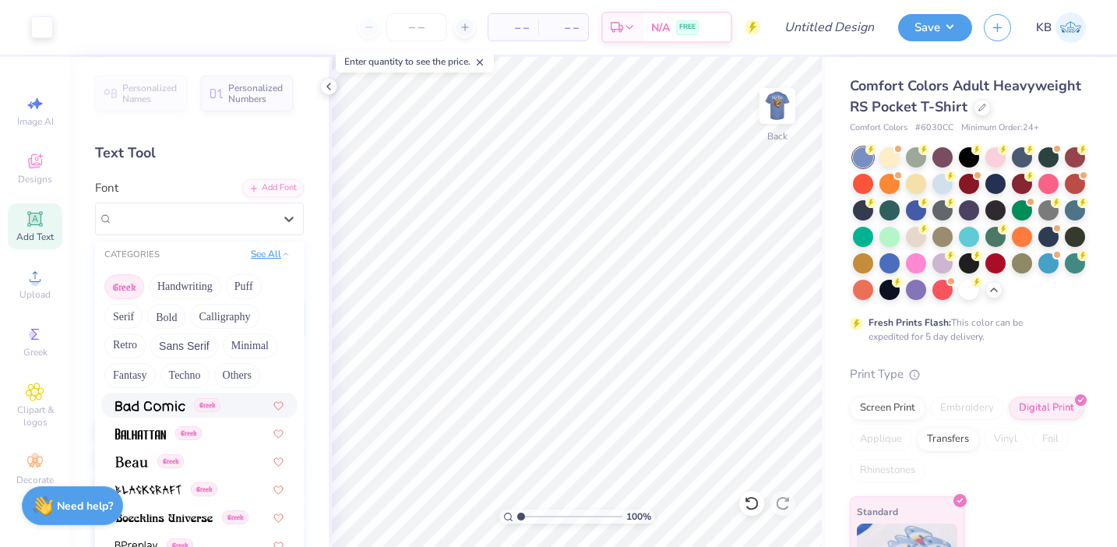
click at [279, 253] on button "See All" at bounding box center [270, 254] width 48 height 16
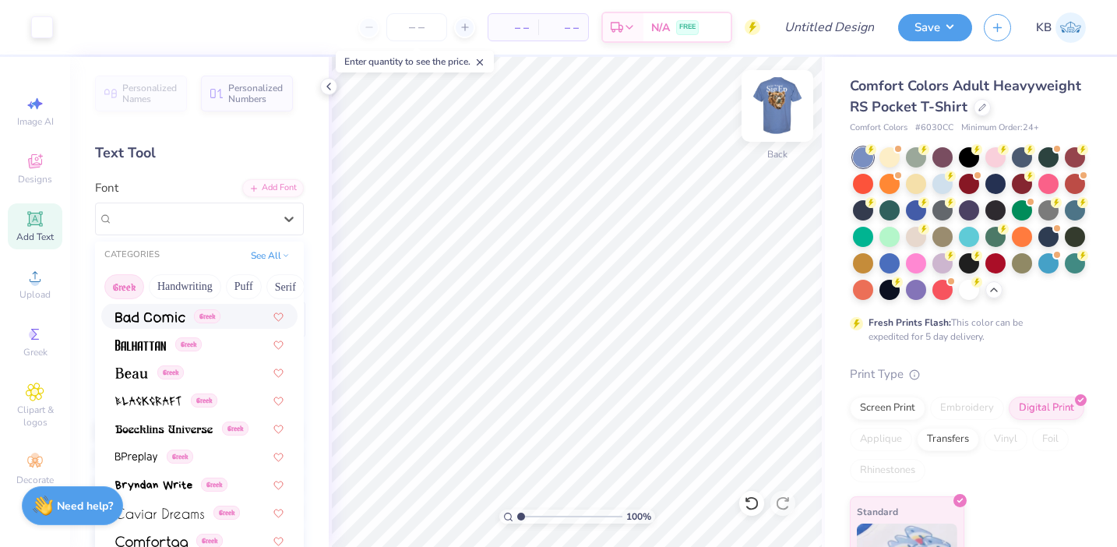
click at [774, 104] on img at bounding box center [777, 106] width 62 height 62
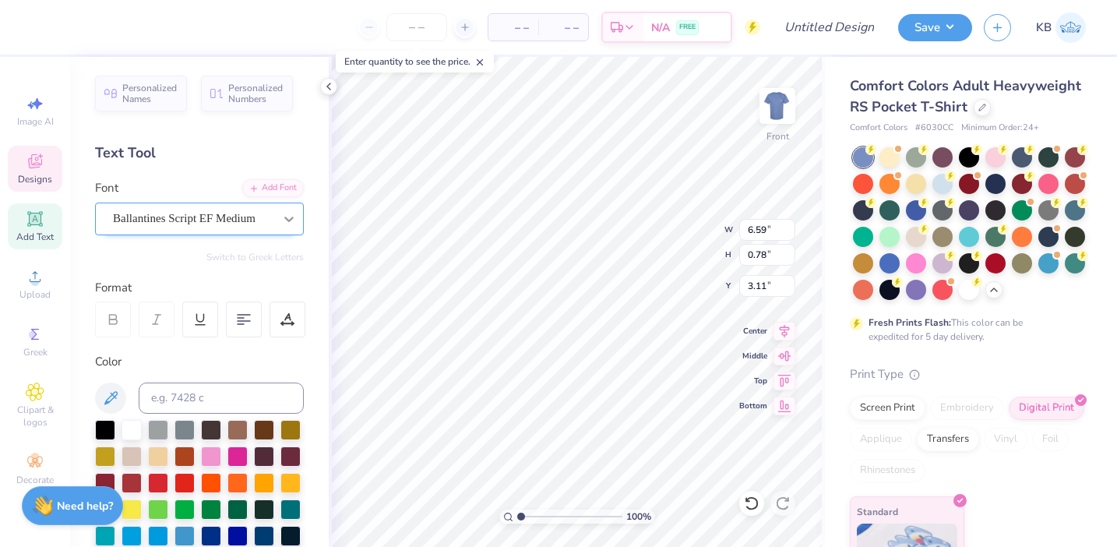
click at [281, 221] on icon at bounding box center [289, 219] width 16 height 16
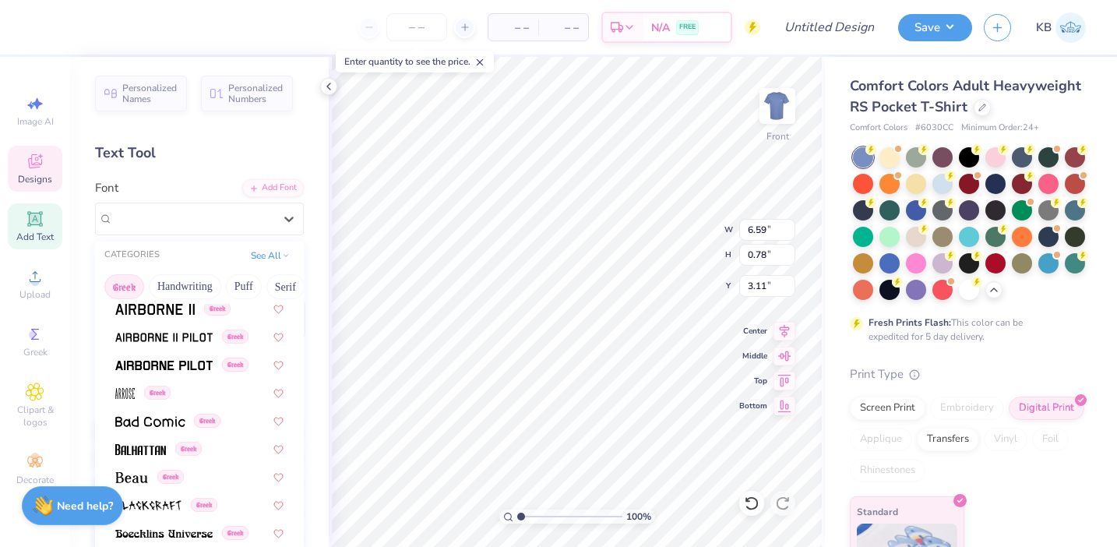
scroll to position [0, 0]
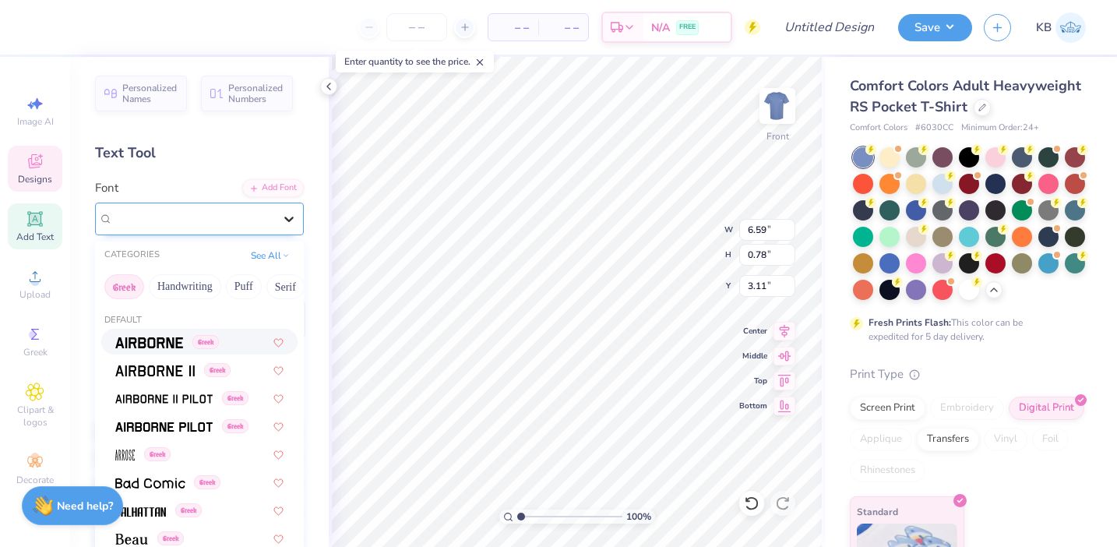
click at [291, 215] on icon at bounding box center [289, 219] width 16 height 16
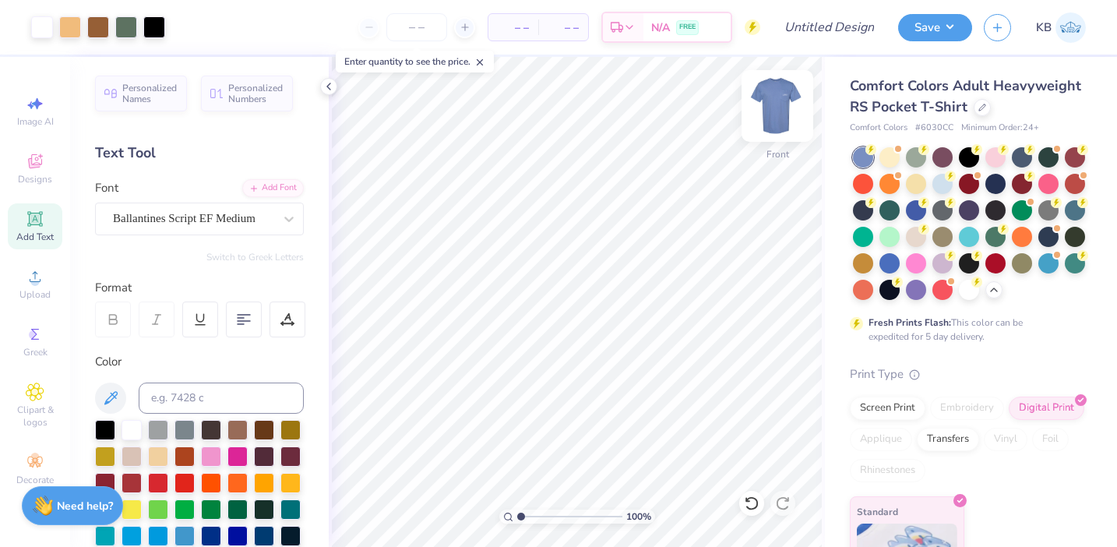
click at [778, 93] on img at bounding box center [777, 106] width 62 height 62
click at [44, 229] on div "Add Text" at bounding box center [35, 226] width 55 height 46
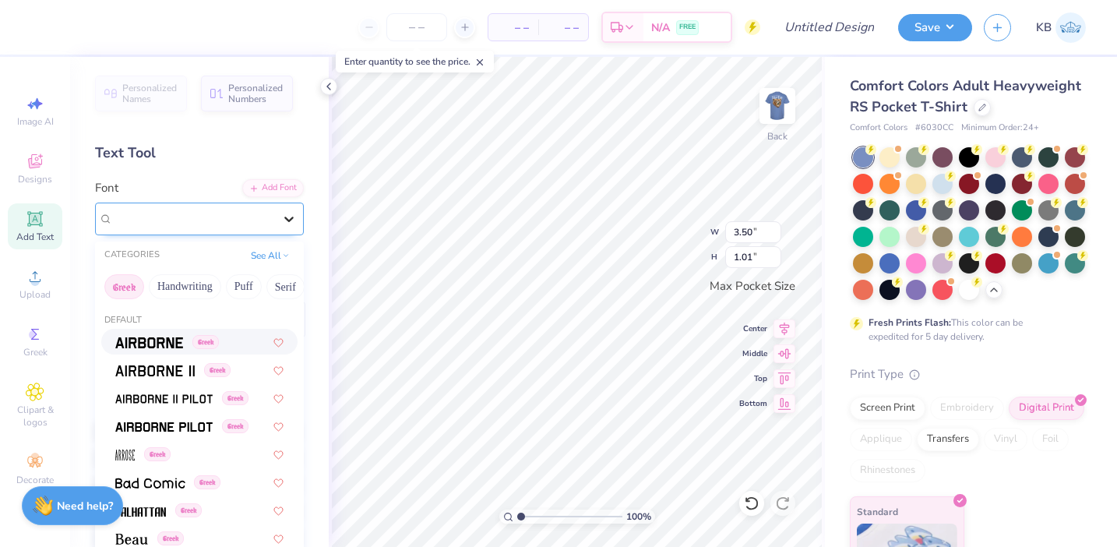
click at [285, 213] on icon at bounding box center [289, 219] width 16 height 16
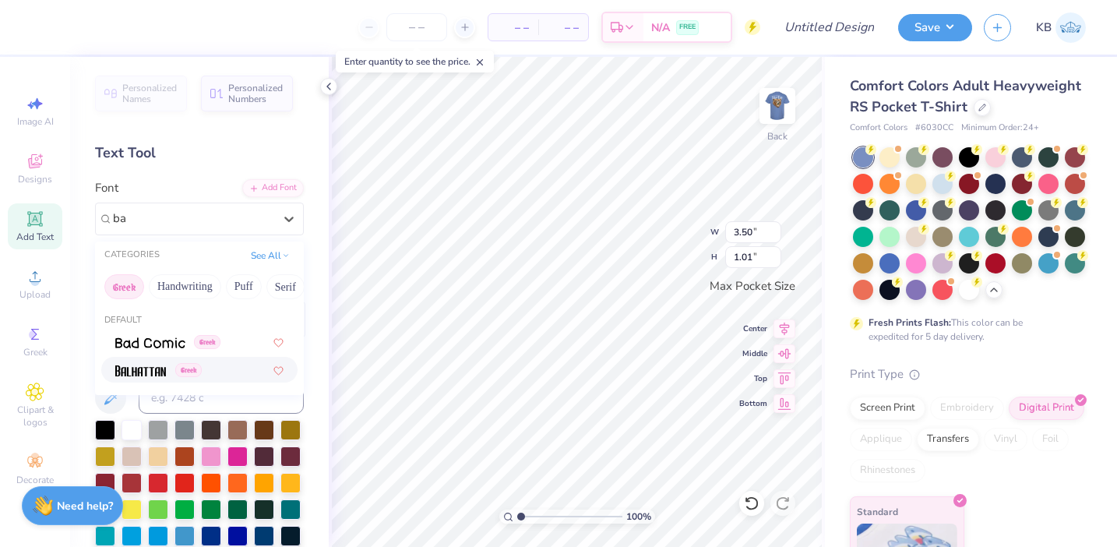
click at [121, 284] on button "Greek" at bounding box center [124, 286] width 40 height 25
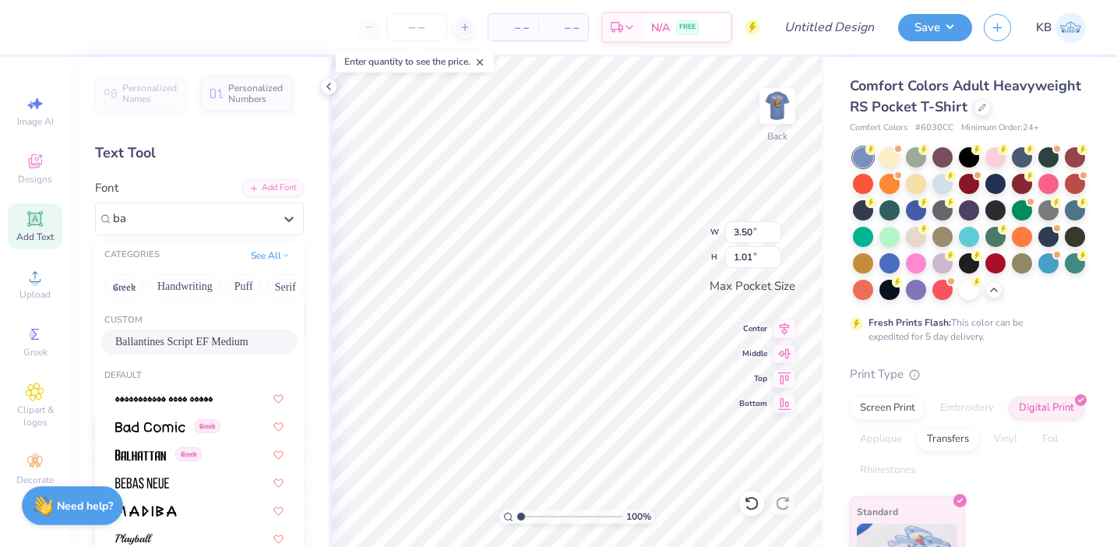
click at [185, 332] on div "Ballantines Script EF Medium" at bounding box center [199, 342] width 196 height 26
type input "ba"
type input "3.44"
type input "0.76"
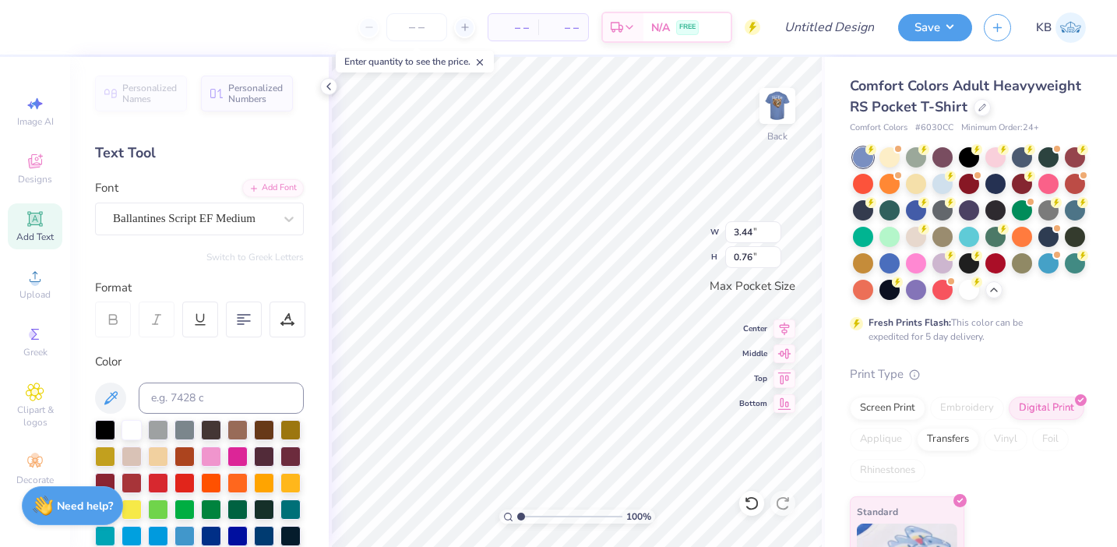
type textarea "T"
type textarea "Fall Rush '25"
click at [785, 99] on img at bounding box center [777, 106] width 62 height 62
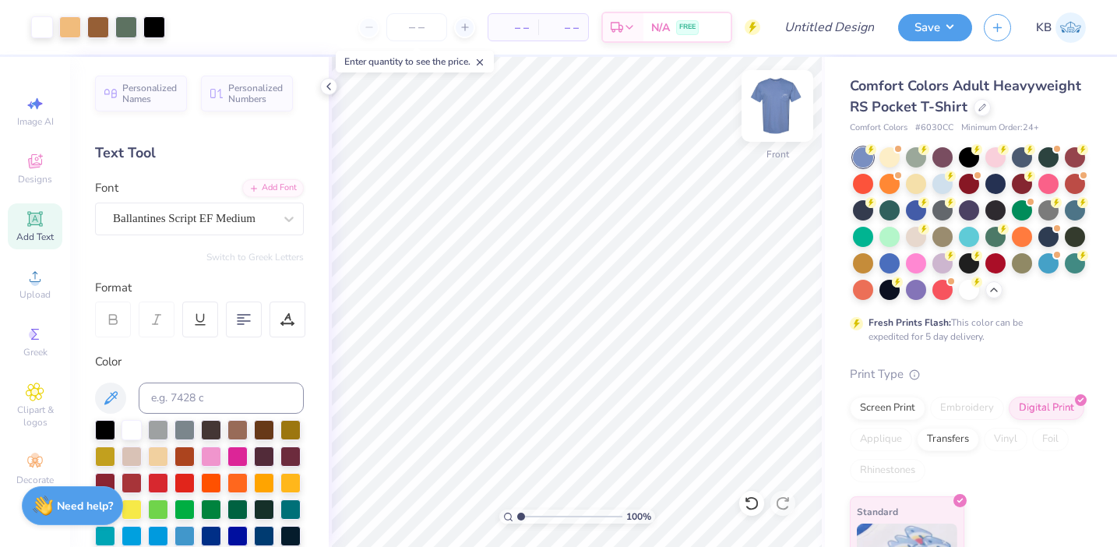
click at [776, 104] on img at bounding box center [777, 106] width 62 height 62
click at [428, 26] on input "number" at bounding box center [416, 27] width 61 height 28
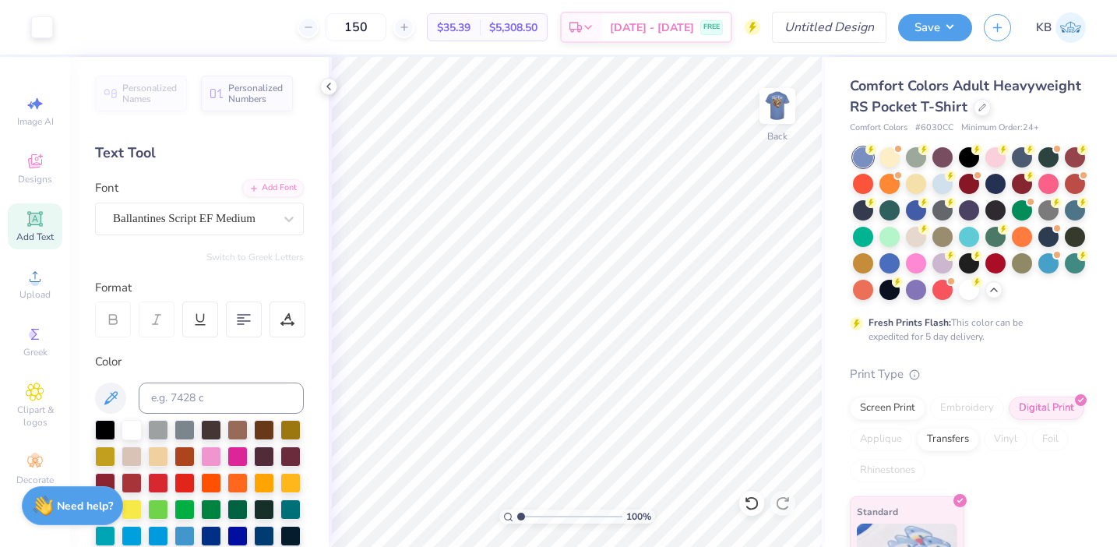
type input "150"
click at [814, 26] on input "Design Title" at bounding box center [848, 27] width 76 height 31
type input "SigEp Fall Rush"
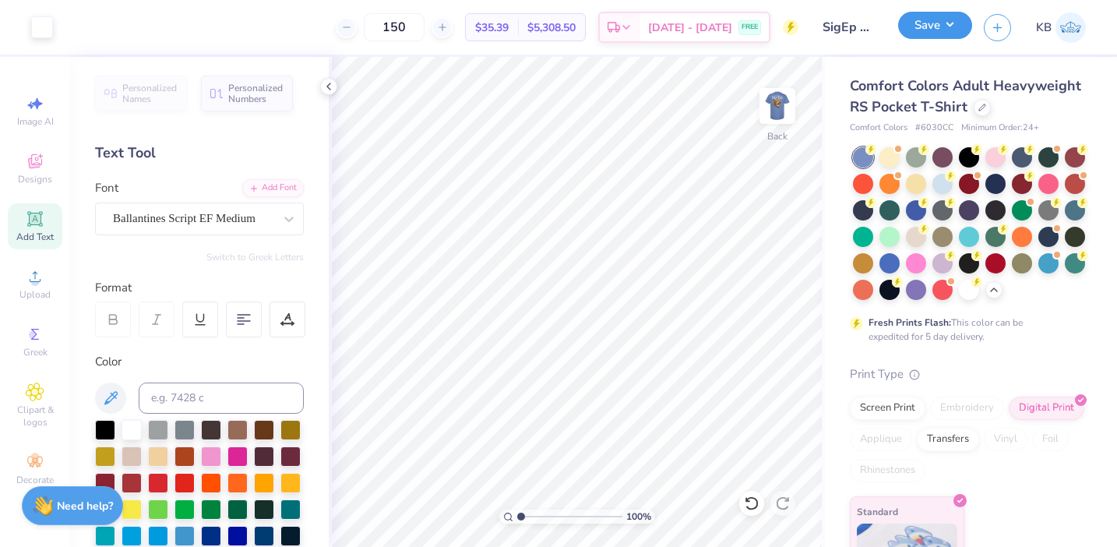
click at [928, 30] on button "Save" at bounding box center [935, 25] width 74 height 27
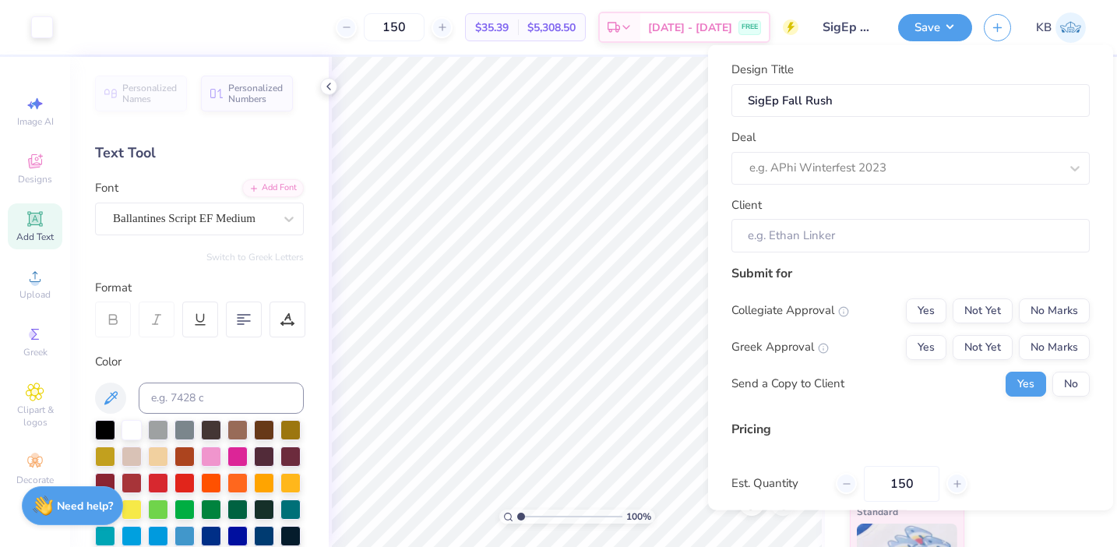
click at [855, 189] on div "Design Title SigEp Fall Rush Deal e.g. APhi Winterfest 2023 Client" at bounding box center [911, 157] width 358 height 192
click at [858, 174] on div at bounding box center [905, 167] width 310 height 21
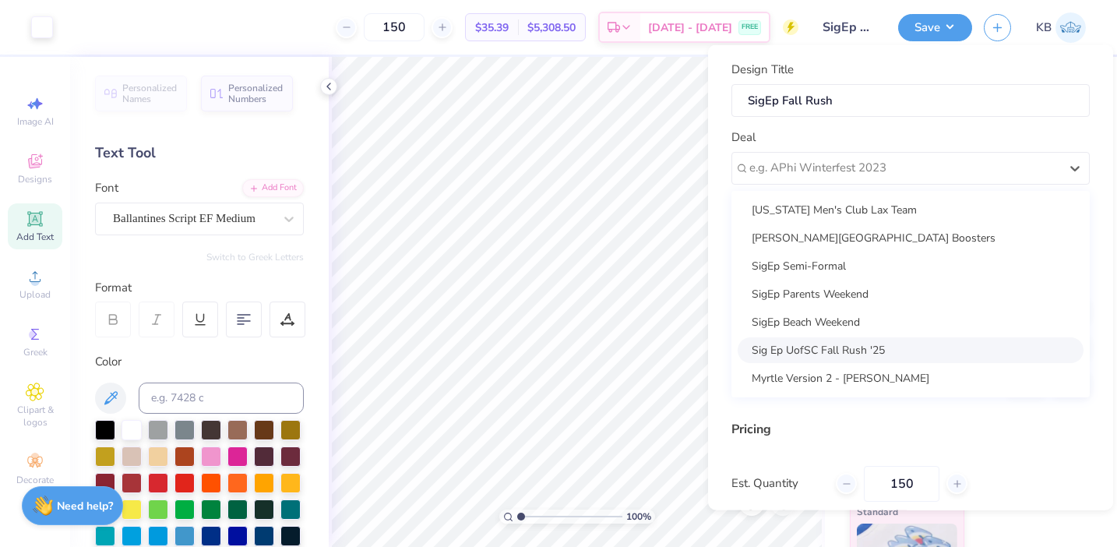
click at [884, 344] on div "Sig Ep UofSC Fall Rush '25" at bounding box center [911, 350] width 346 height 26
type input "Preston Schlagheck"
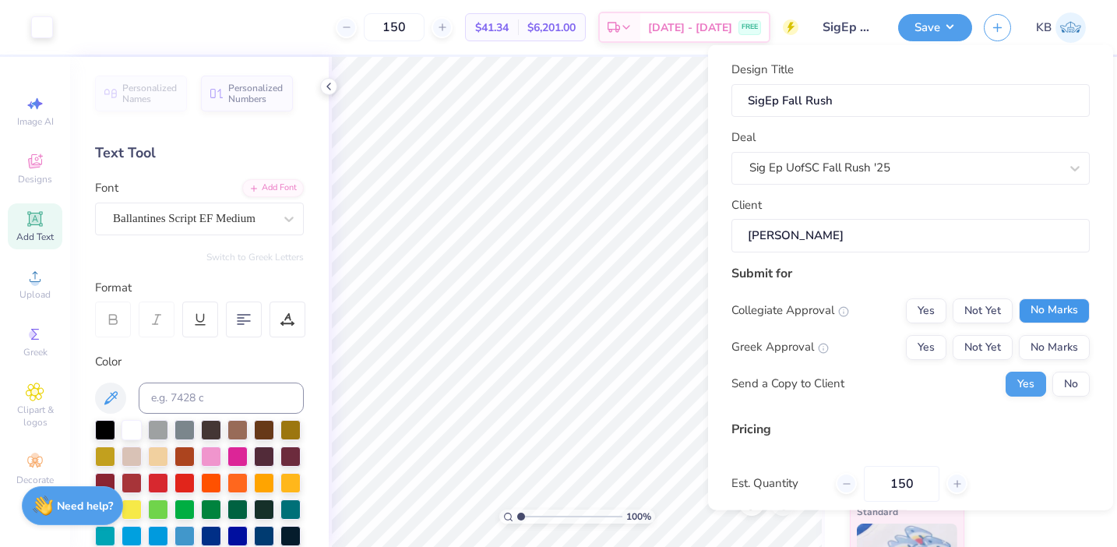
click at [1062, 309] on button "No Marks" at bounding box center [1054, 310] width 71 height 25
click at [938, 344] on button "Yes" at bounding box center [926, 346] width 41 height 25
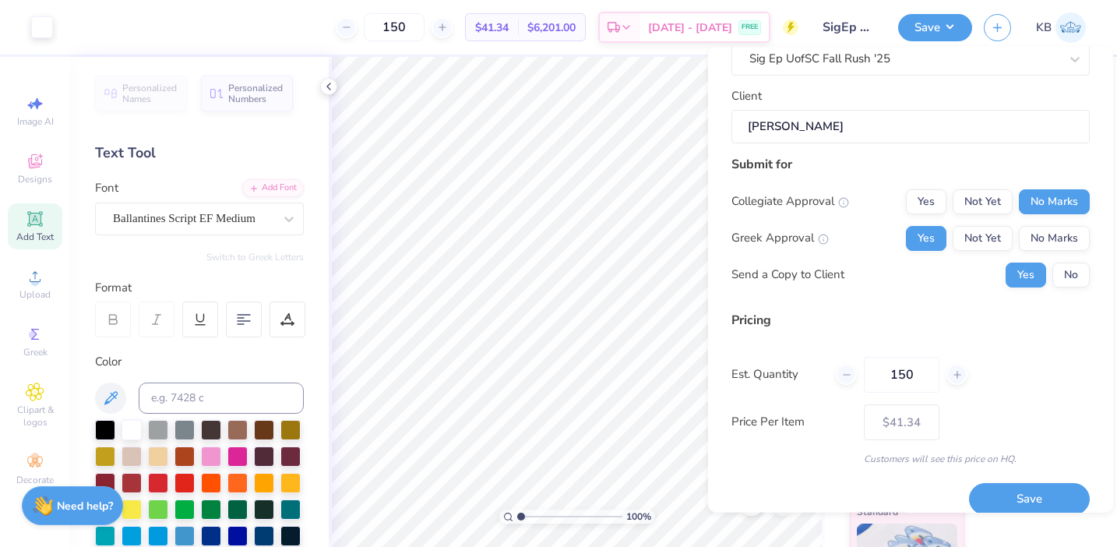
scroll to position [129, 0]
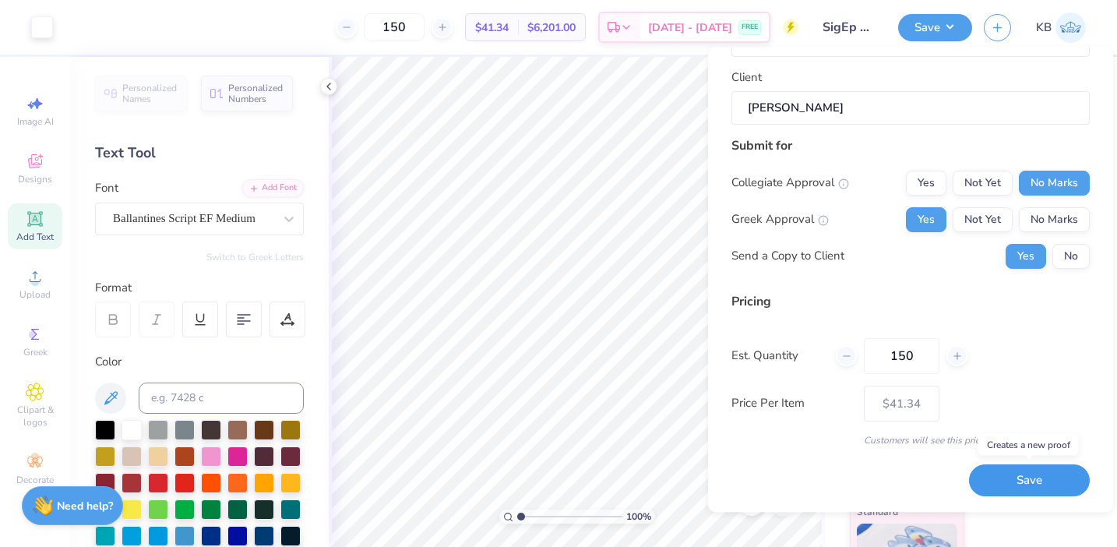
click at [1023, 478] on button "Save" at bounding box center [1029, 481] width 121 height 32
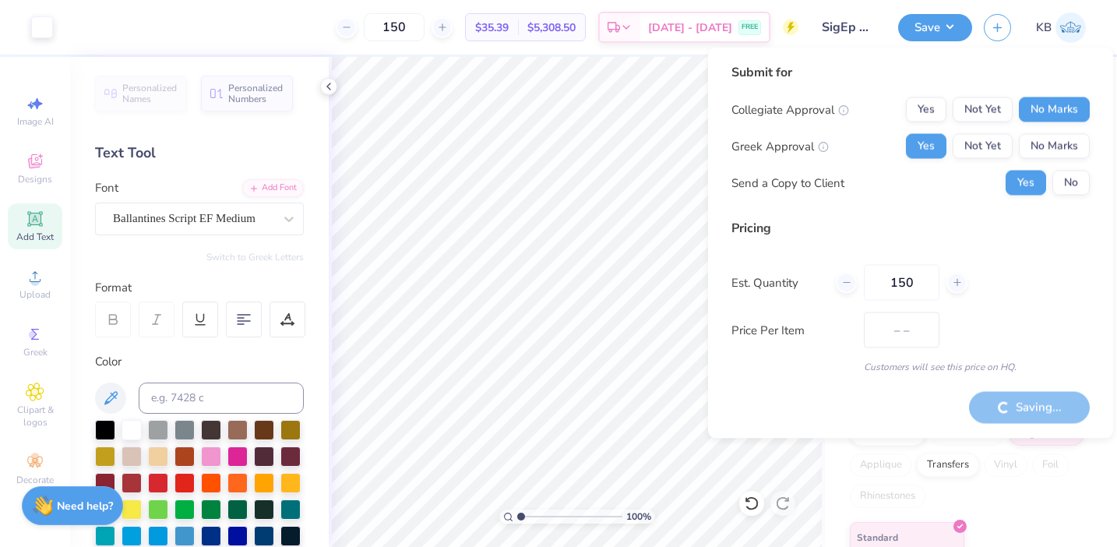
type input "$41.34"
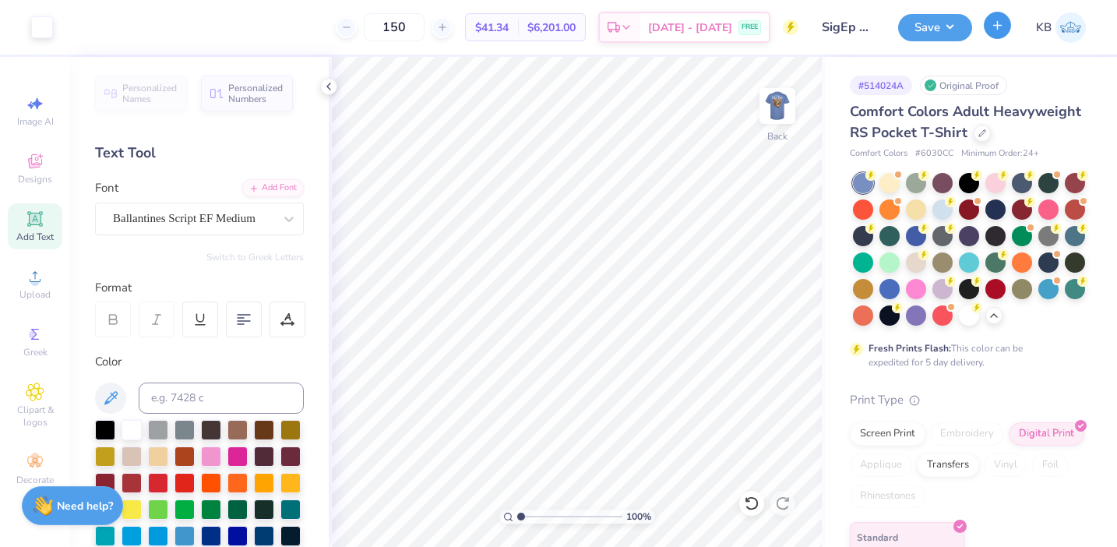
click at [1002, 19] on icon "button" at bounding box center [997, 25] width 13 height 13
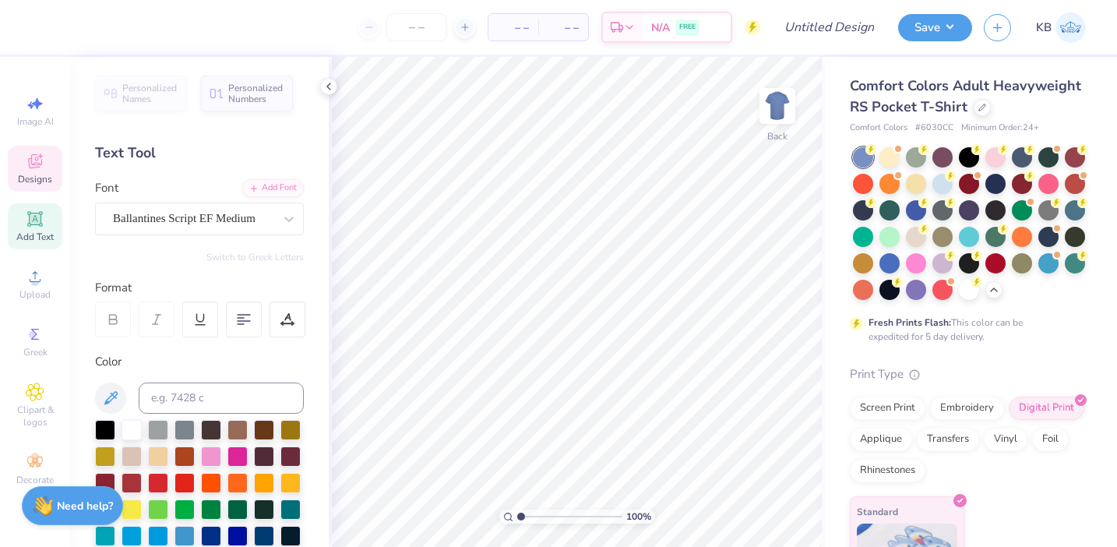
click at [43, 182] on span "Designs" at bounding box center [35, 179] width 34 height 12
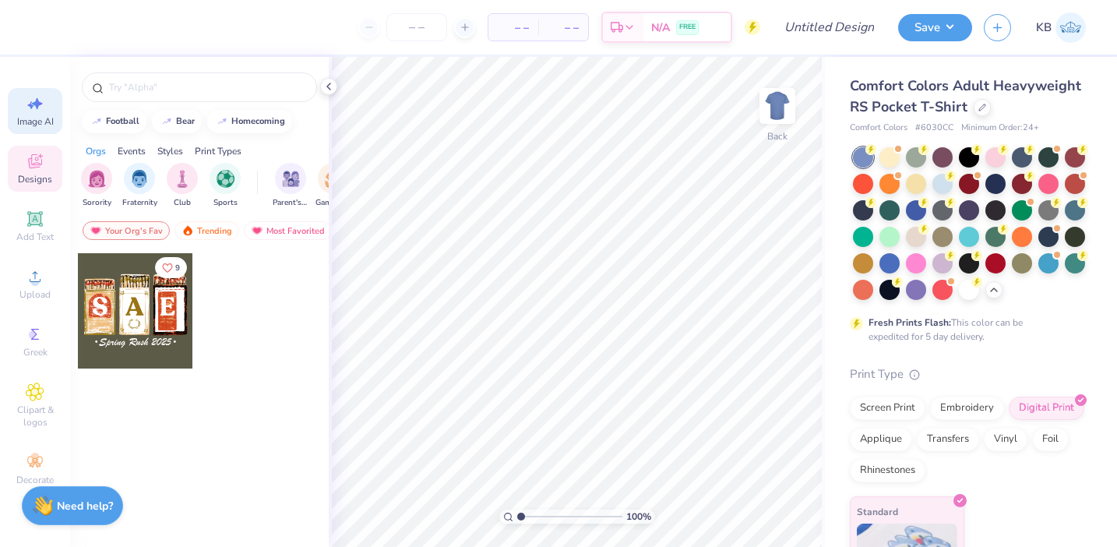
click at [46, 119] on span "Image AI" at bounding box center [35, 121] width 37 height 12
select select "4"
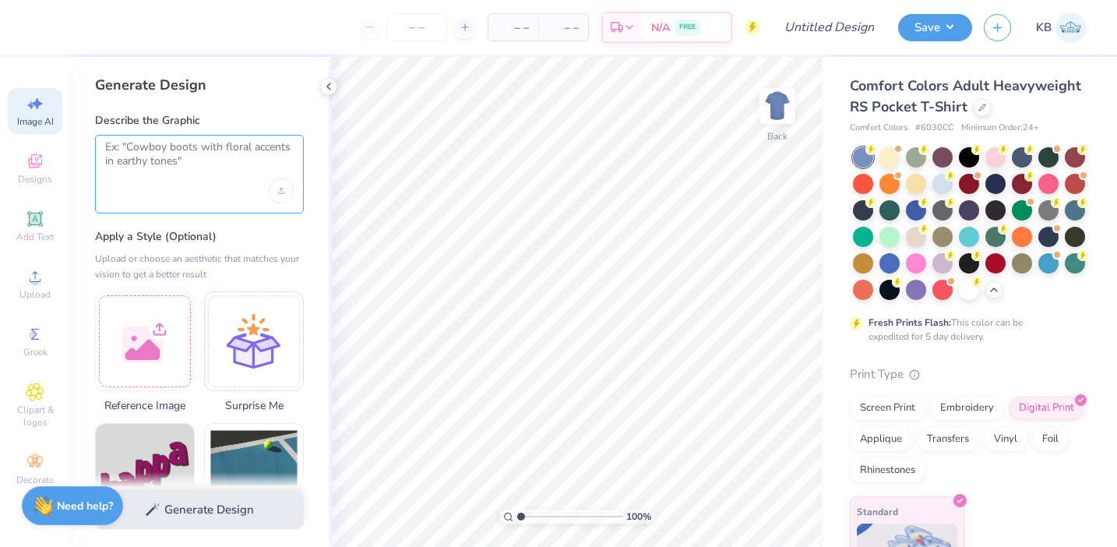
click at [213, 166] on textarea at bounding box center [199, 159] width 189 height 39
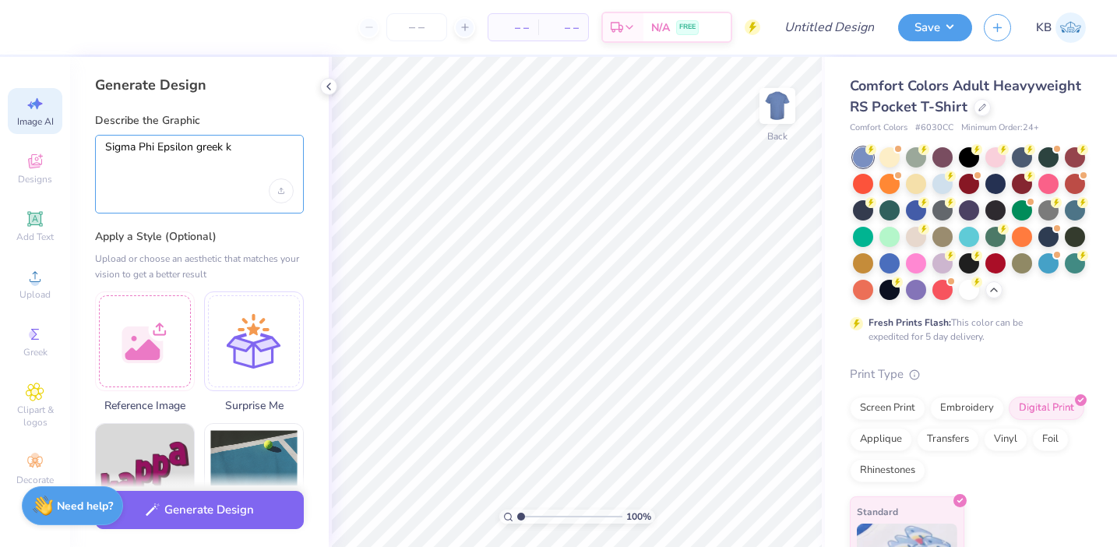
type textarea "Sigma Phi Epsilon greek ke"
select select "4"
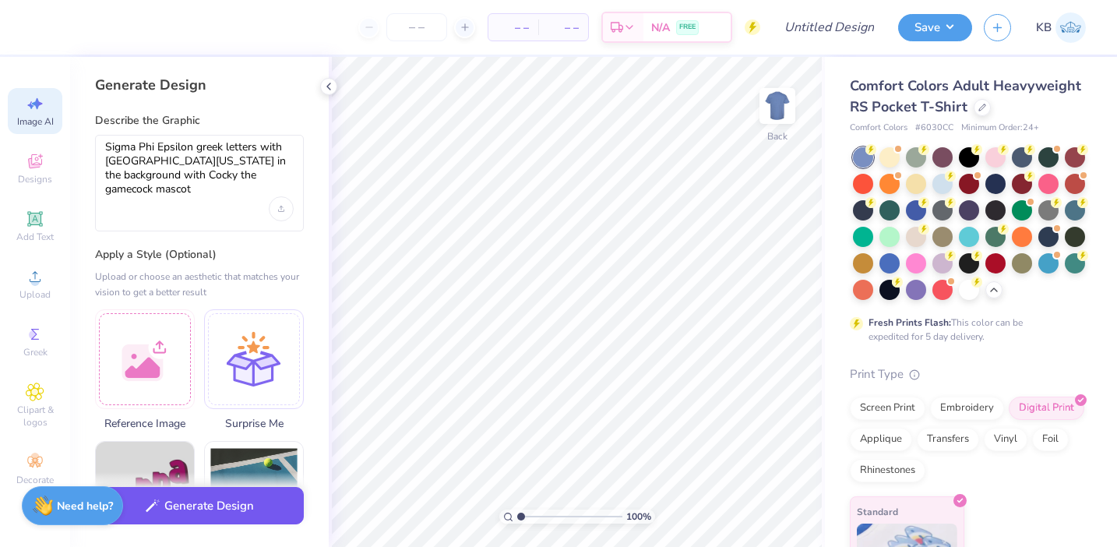
type textarea "Sigma Phi Epsilon greek letters with [GEOGRAPHIC_DATA][US_STATE] in the backgro…"
click at [201, 499] on button "Generate Design" at bounding box center [199, 506] width 209 height 38
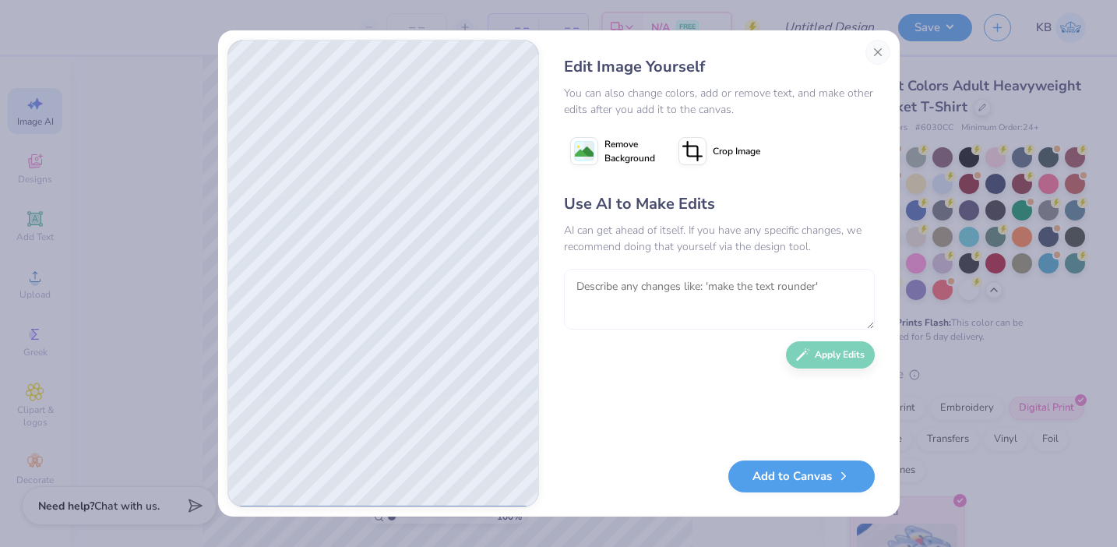
click at [642, 291] on textarea at bounding box center [719, 299] width 311 height 61
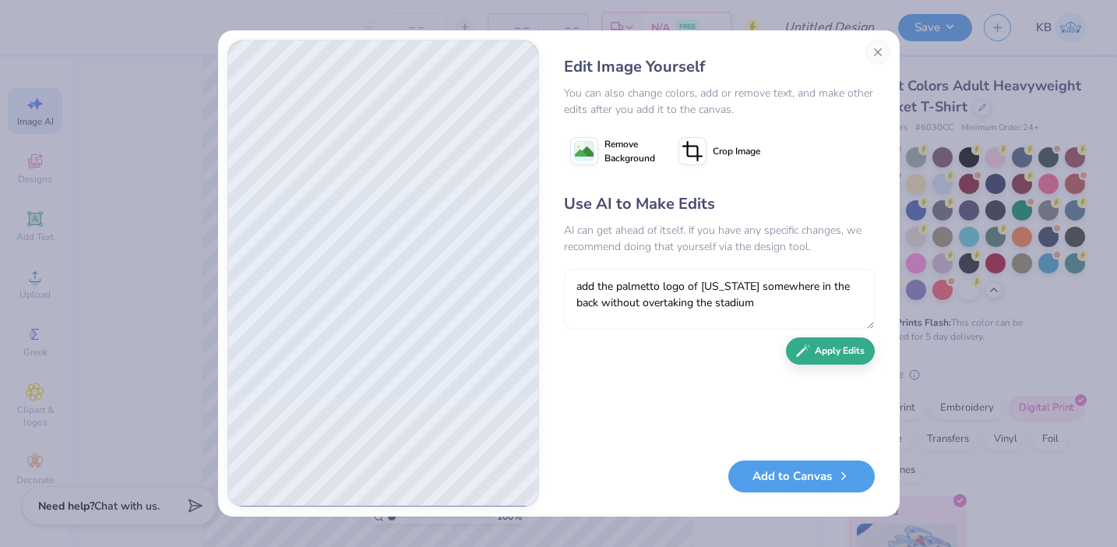
type textarea "add the palmetto logo of [US_STATE] somewhere in the back without overtaking th…"
click at [822, 350] on button "Apply Edits" at bounding box center [830, 350] width 89 height 27
click at [591, 157] on image at bounding box center [584, 152] width 19 height 19
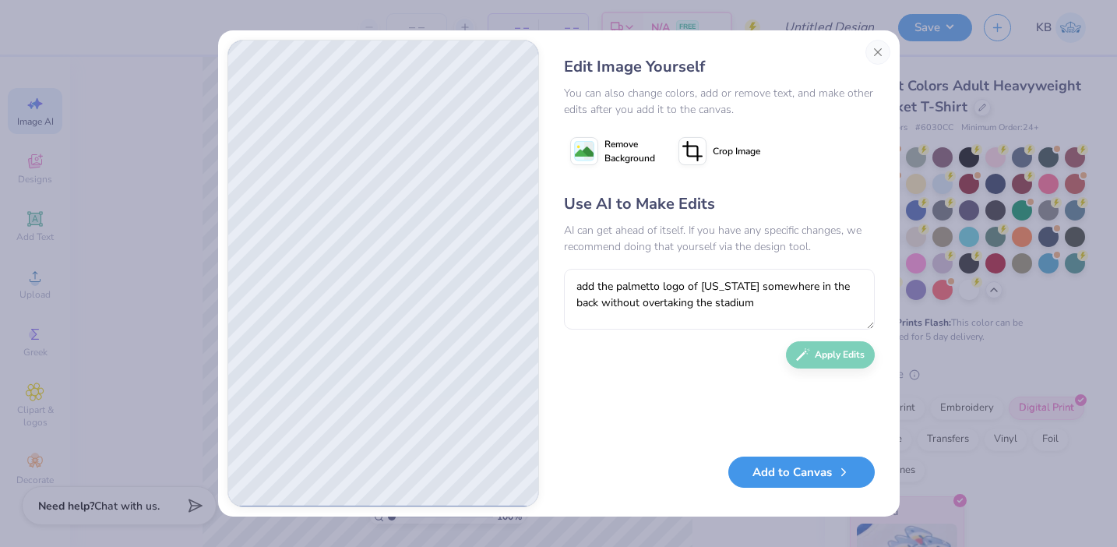
click at [772, 469] on button "Add to Canvas" at bounding box center [801, 473] width 146 height 32
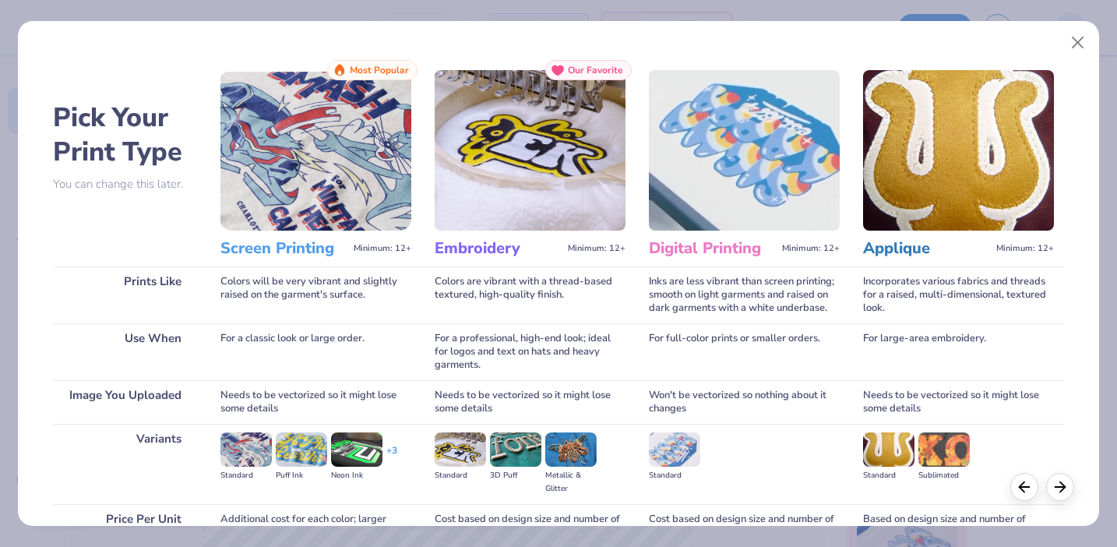
scroll to position [152, 0]
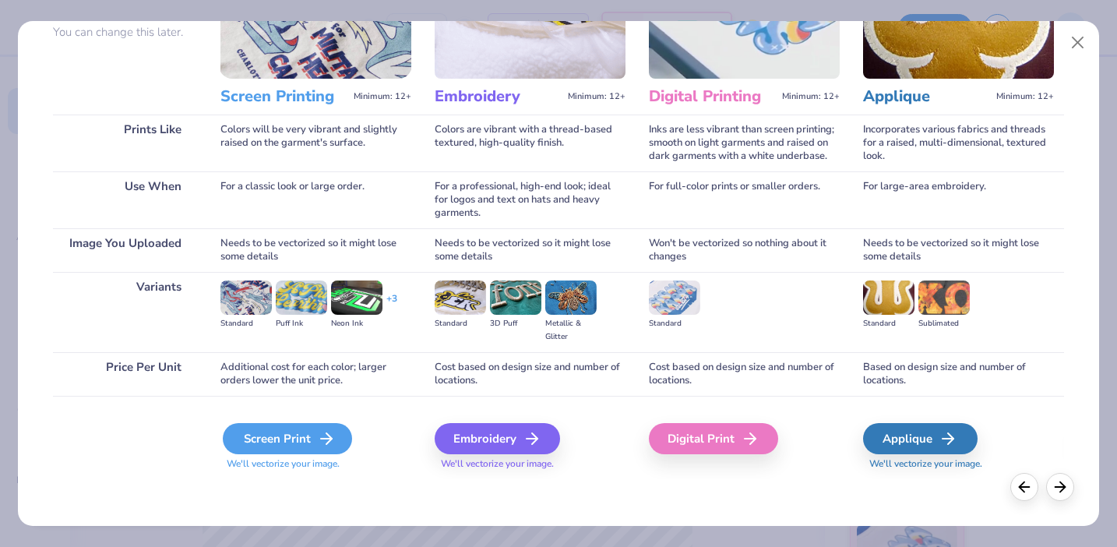
click at [297, 444] on div "Screen Print" at bounding box center [287, 438] width 129 height 31
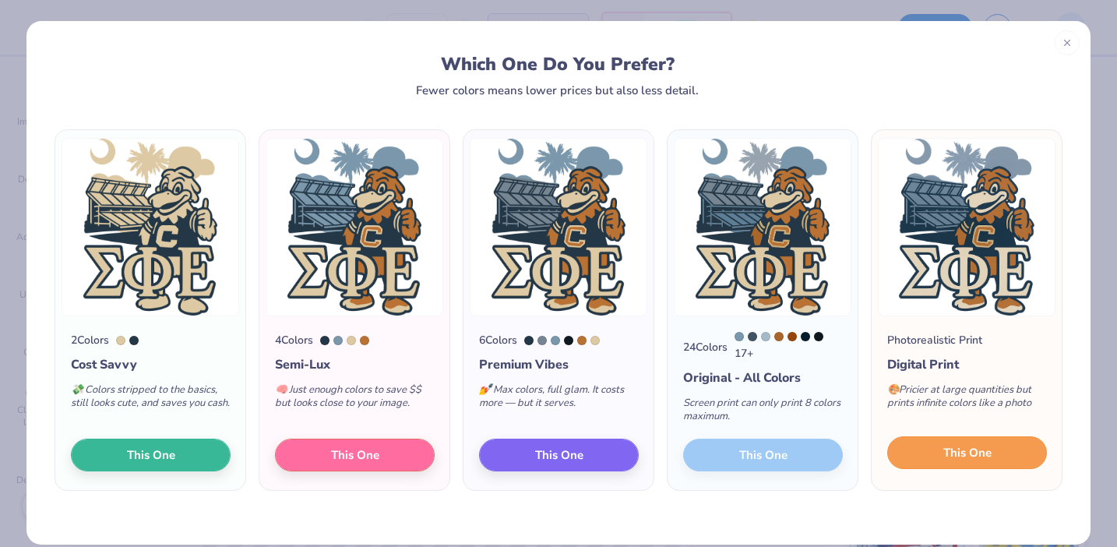
click at [924, 452] on button "This One" at bounding box center [967, 452] width 160 height 33
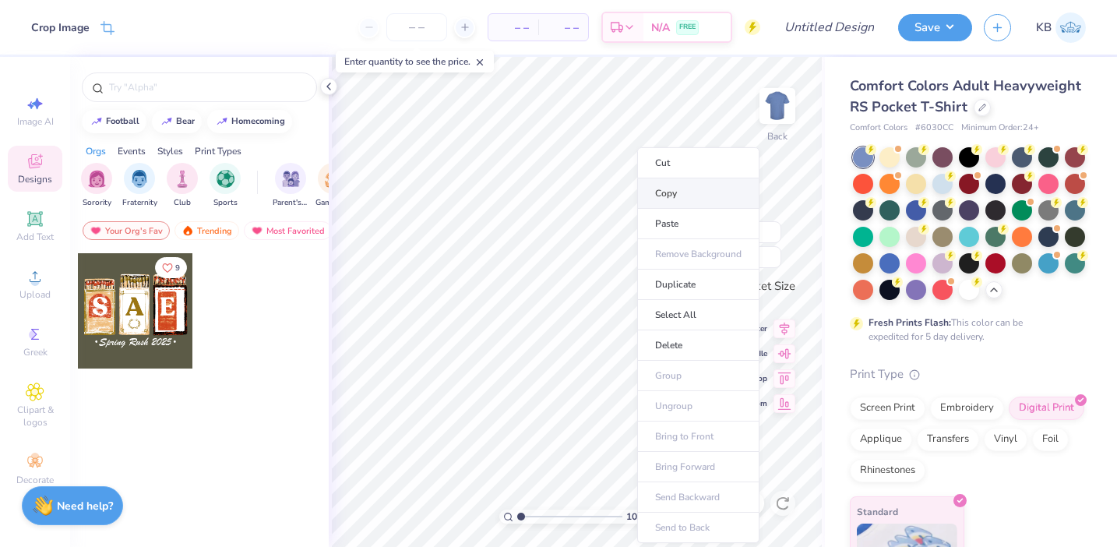
click at [674, 199] on li "Copy" at bounding box center [698, 193] width 122 height 30
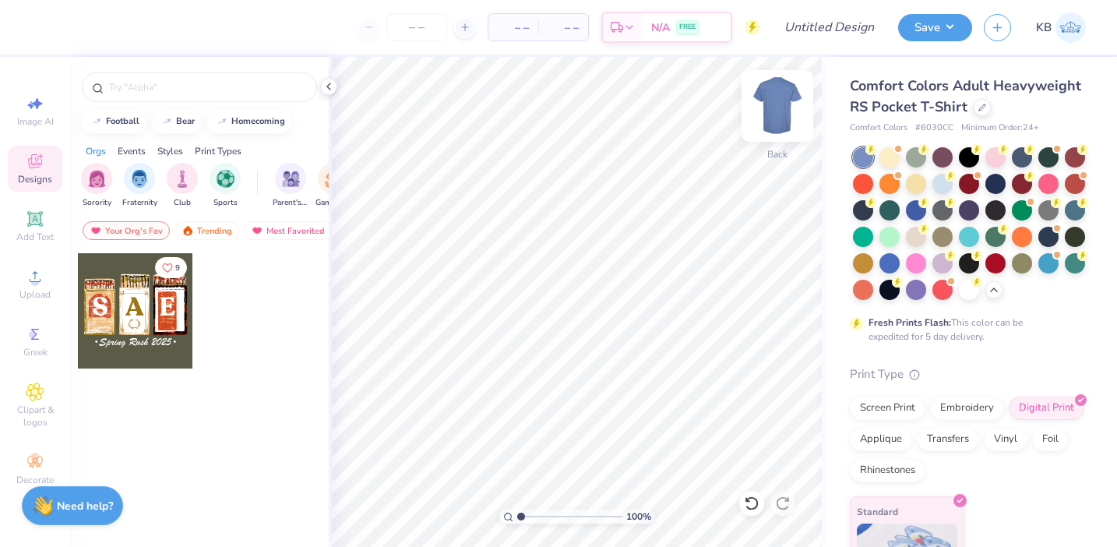
click at [768, 105] on img at bounding box center [777, 106] width 62 height 62
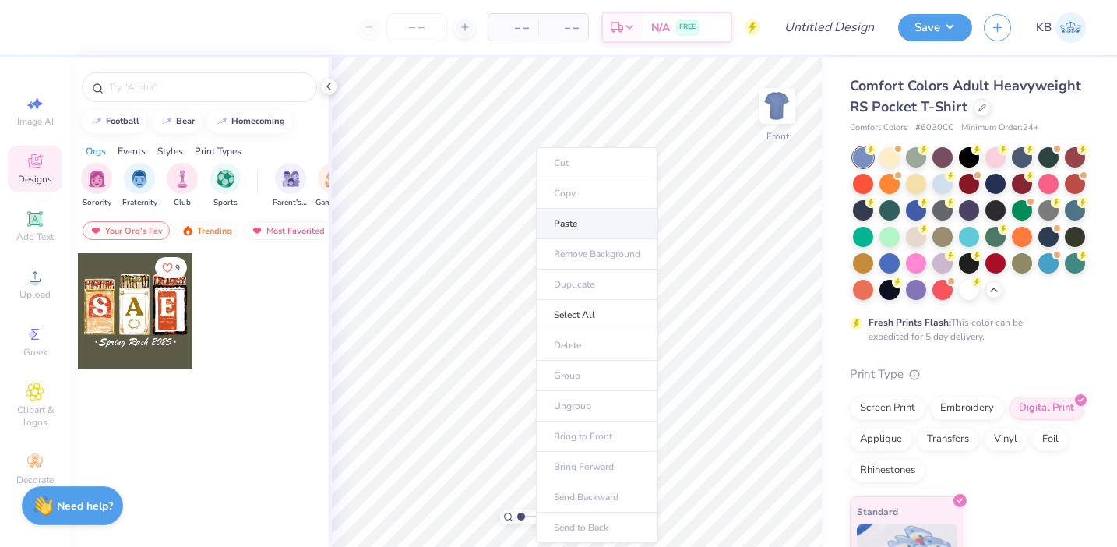
click at [573, 230] on li "Paste" at bounding box center [597, 224] width 122 height 30
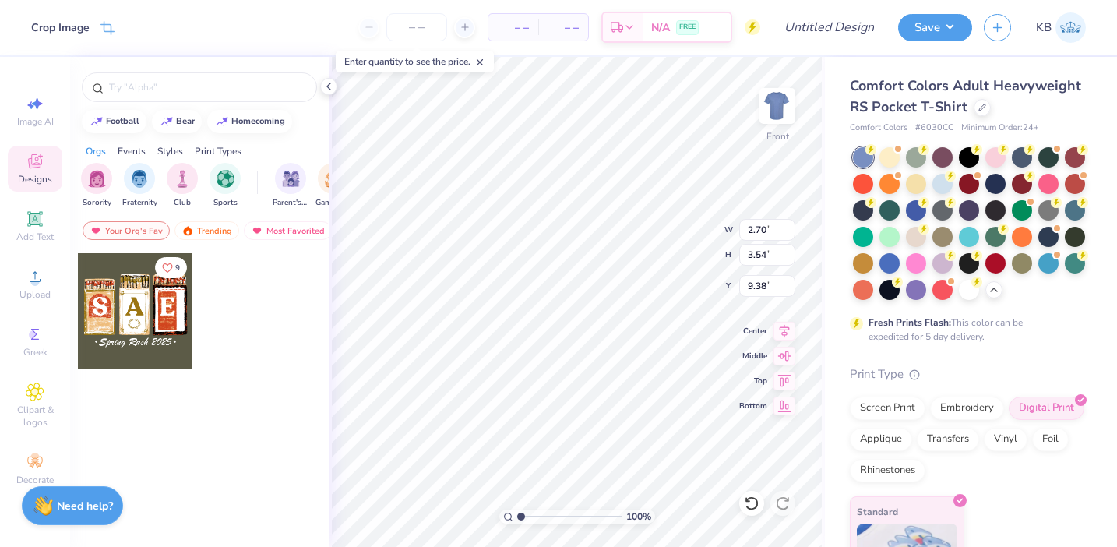
type input "8.94"
type input "11.73"
type input "3.00"
type input "10.12"
type input "13.28"
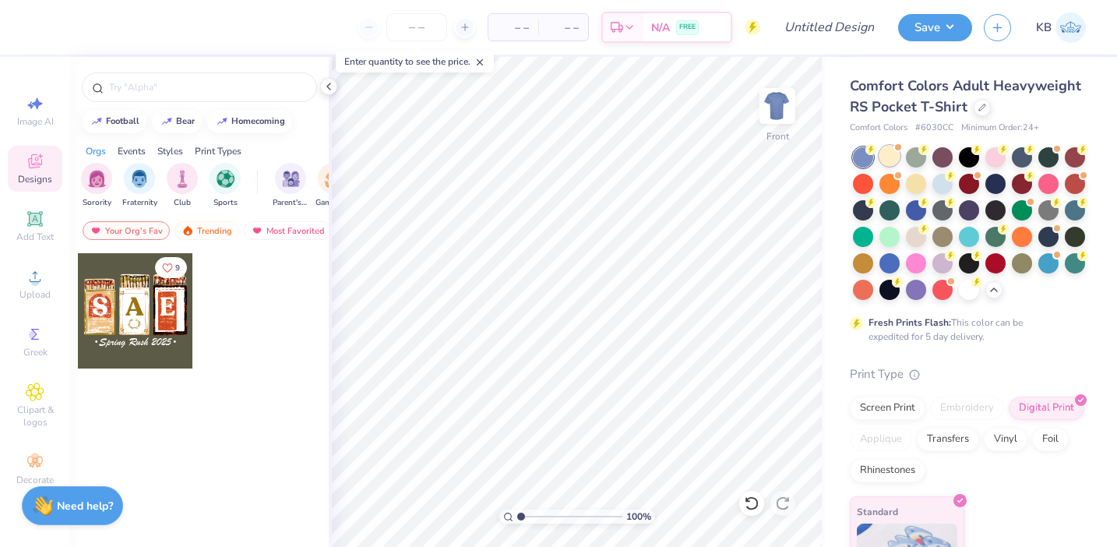
click at [893, 156] on div at bounding box center [890, 156] width 20 height 20
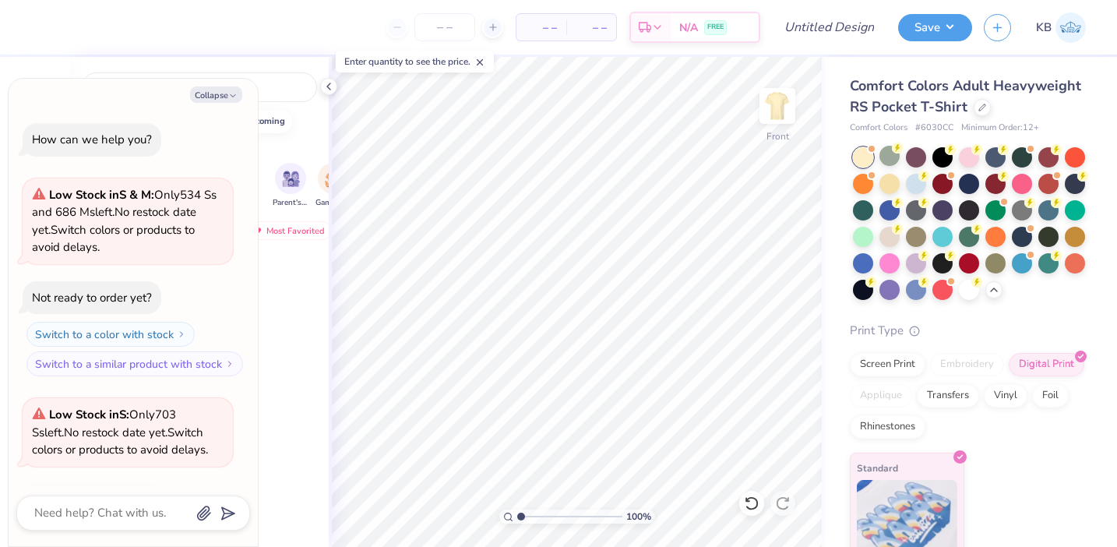
scroll to position [323, 0]
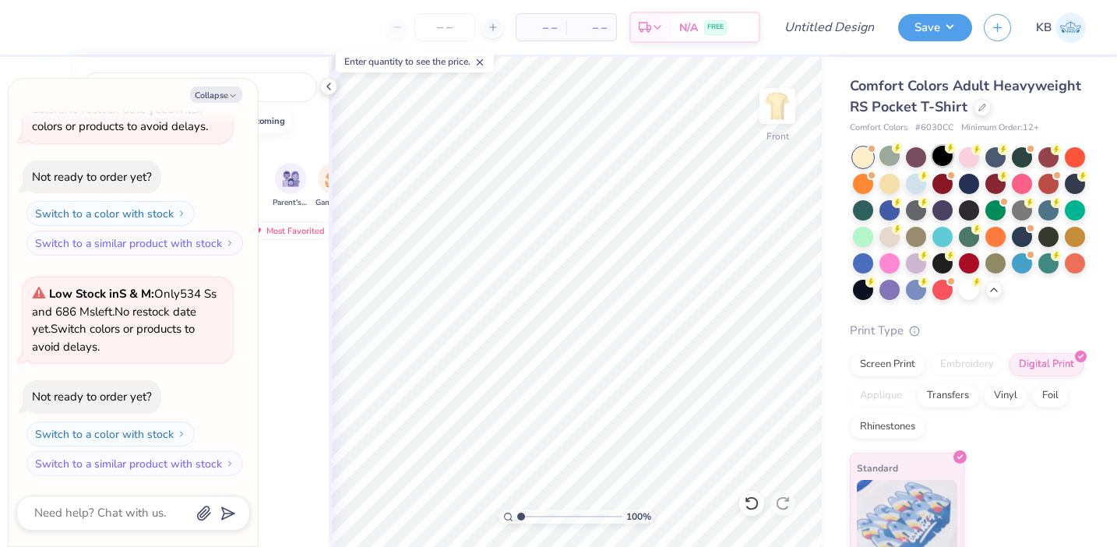
click at [937, 155] on div at bounding box center [943, 156] width 20 height 20
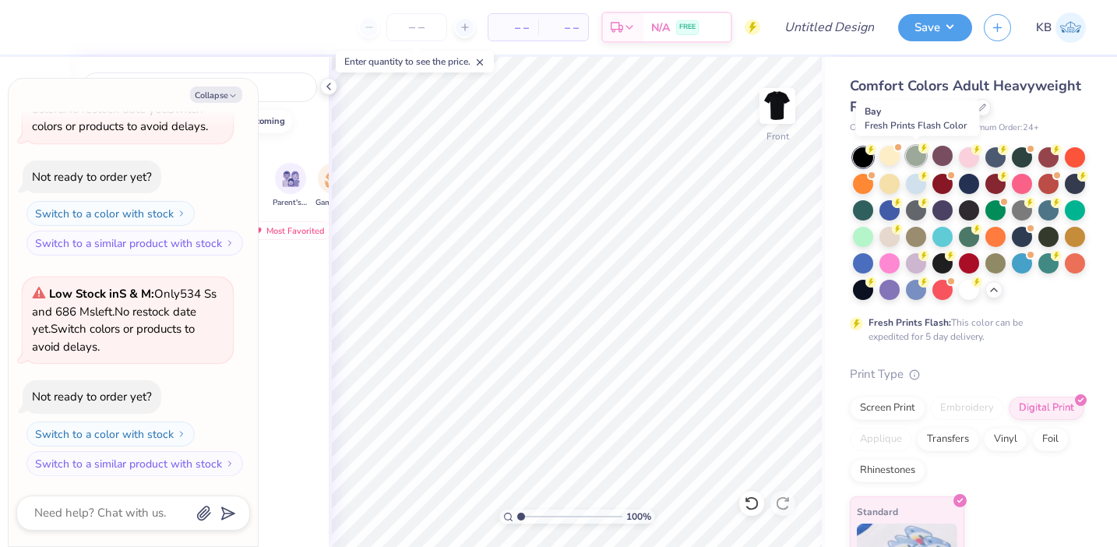
click at [920, 159] on div at bounding box center [916, 156] width 20 height 20
click at [977, 286] on div at bounding box center [969, 288] width 20 height 20
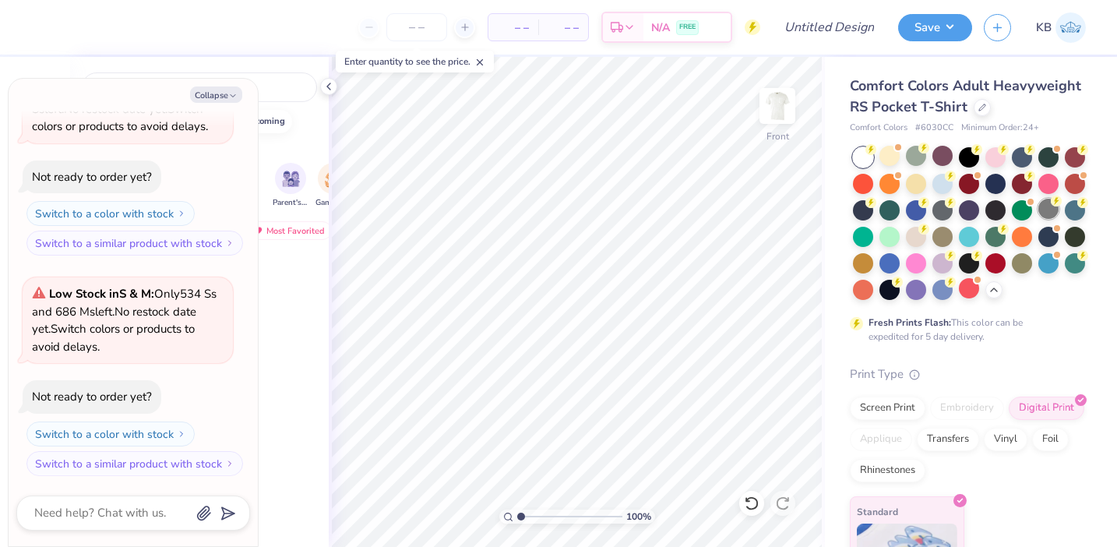
click at [1041, 212] on div at bounding box center [1049, 209] width 20 height 20
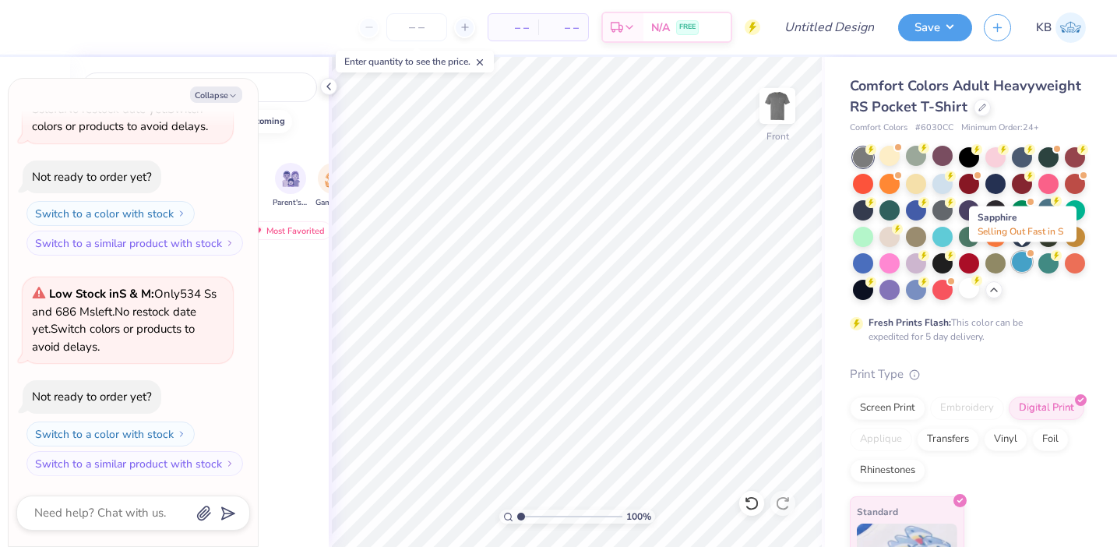
click at [1018, 263] on div at bounding box center [1022, 262] width 20 height 20
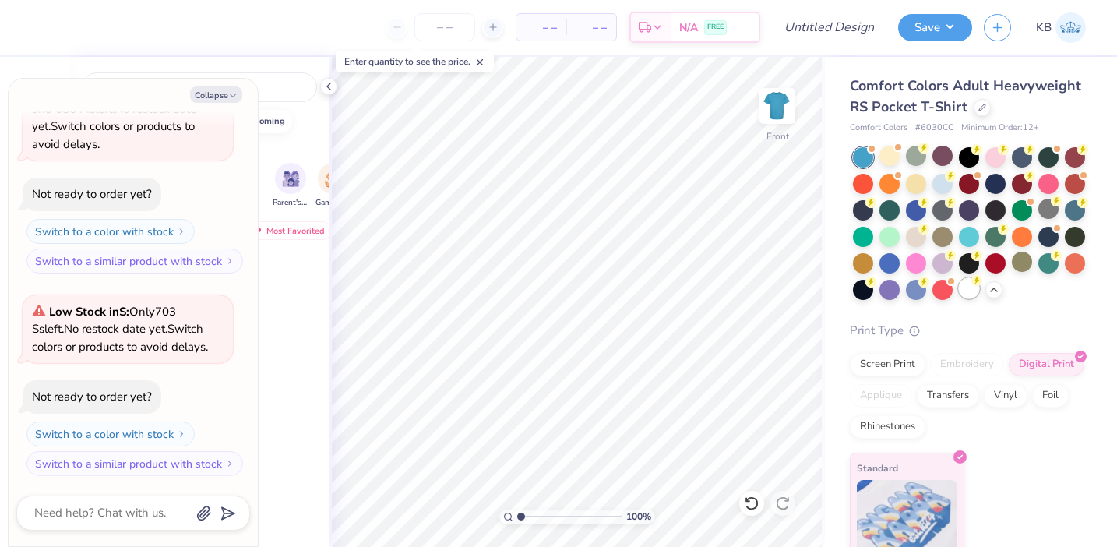
click at [976, 291] on div at bounding box center [969, 288] width 20 height 20
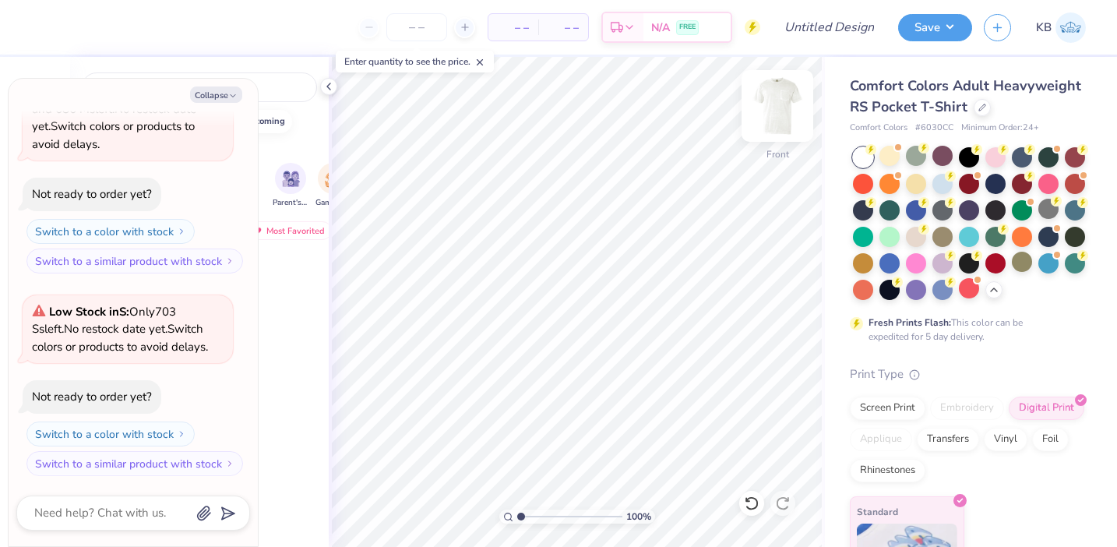
click at [777, 114] on img at bounding box center [777, 106] width 62 height 62
type textarea "x"
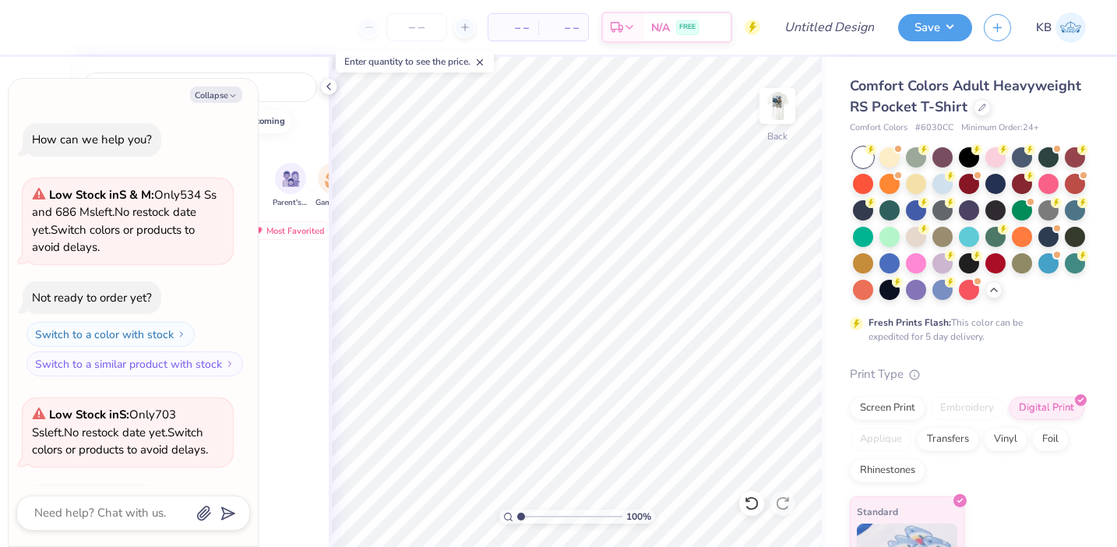
scroll to position [526, 0]
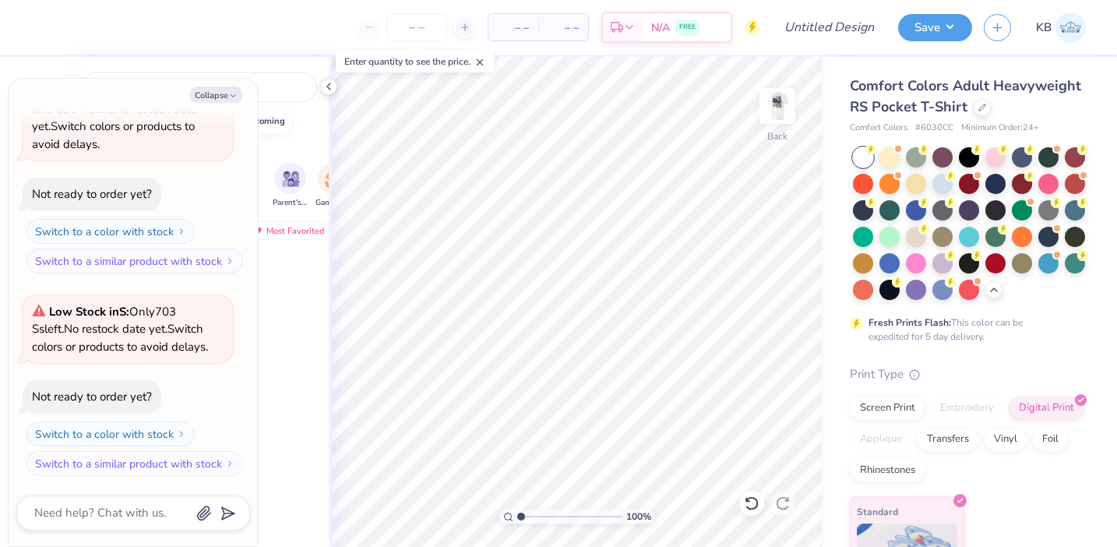
click at [221, 95] on button "Collapse" at bounding box center [216, 94] width 52 height 16
type textarea "x"
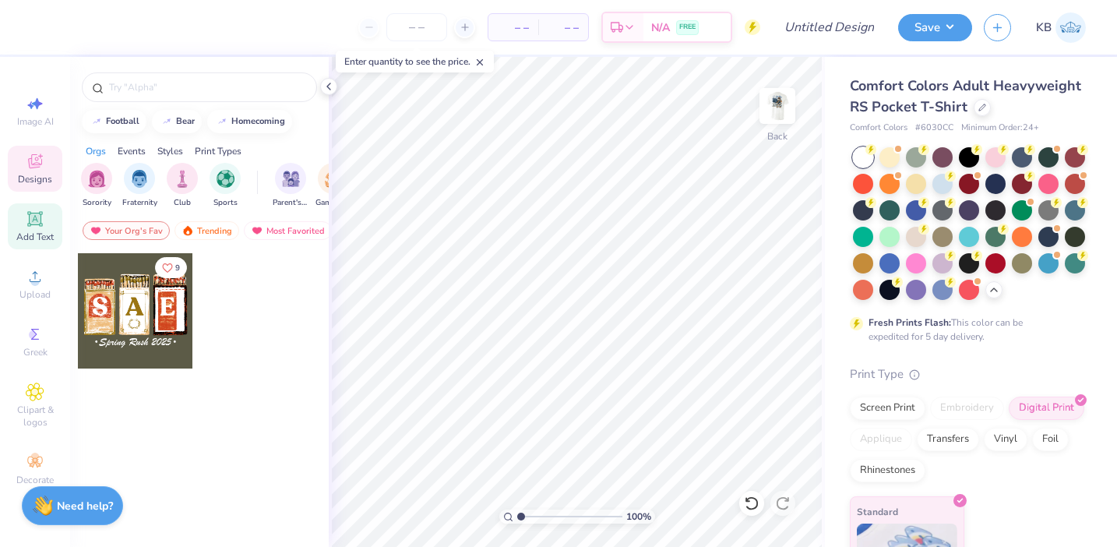
click at [41, 230] on div "Add Text" at bounding box center [35, 226] width 55 height 46
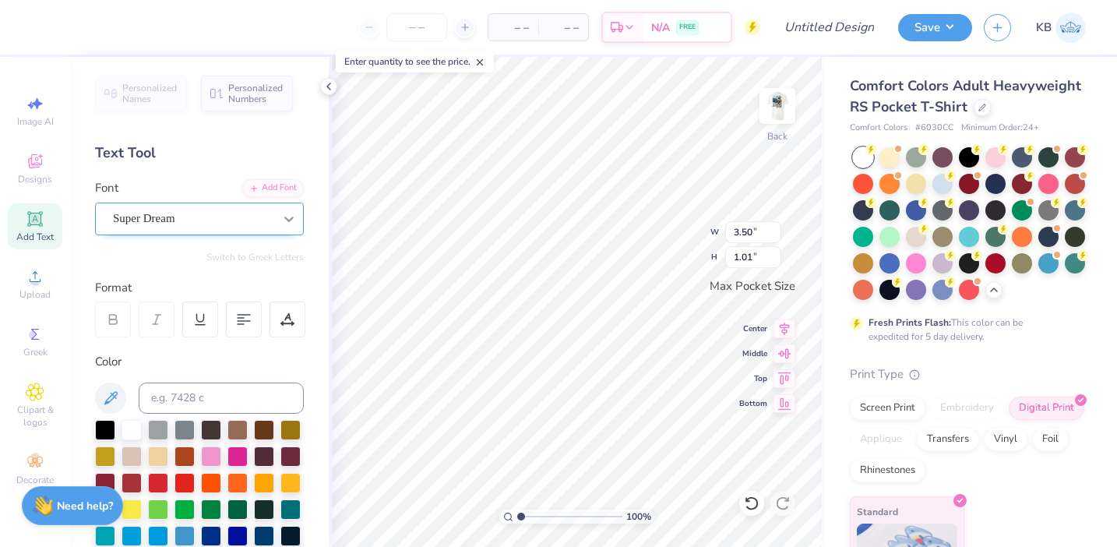
click at [283, 215] on icon at bounding box center [289, 219] width 16 height 16
click at [760, 115] on img at bounding box center [777, 106] width 62 height 62
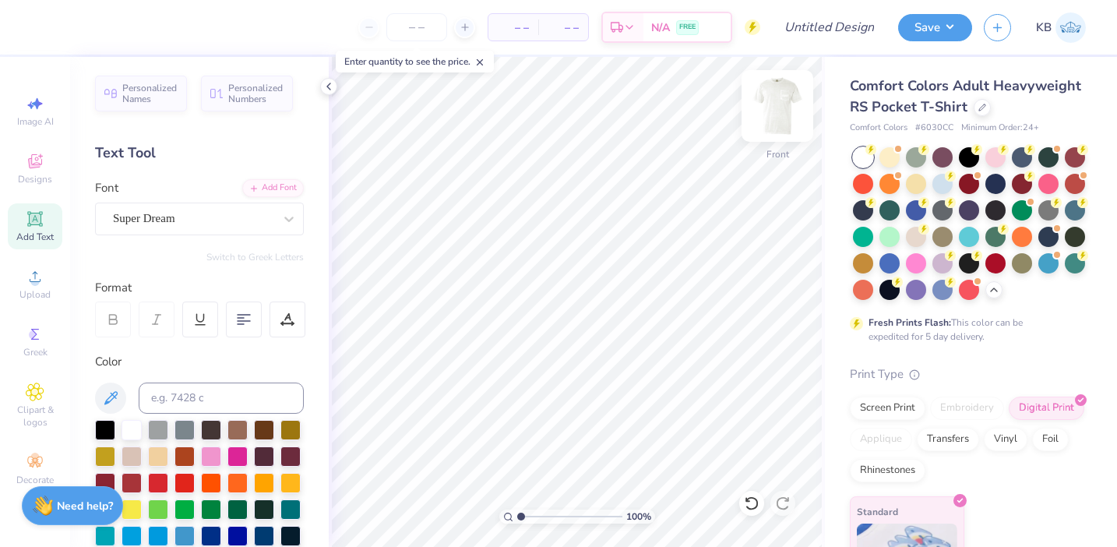
click at [772, 118] on img at bounding box center [777, 106] width 62 height 62
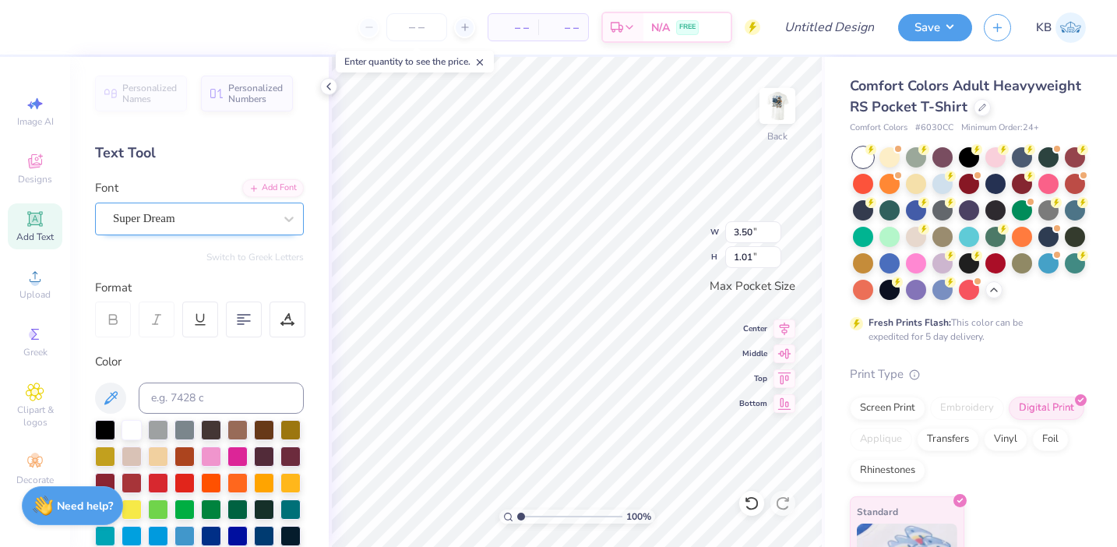
click at [274, 223] on div "Super Dream" at bounding box center [193, 218] width 164 height 24
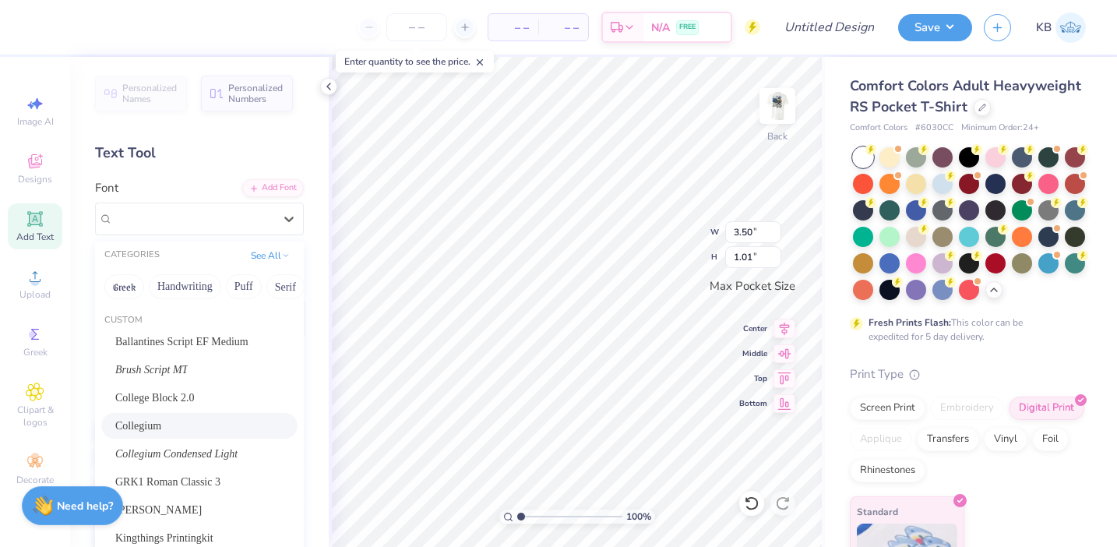
click at [210, 421] on div "Collegium" at bounding box center [199, 426] width 168 height 16
type input "3.08"
type input "0.91"
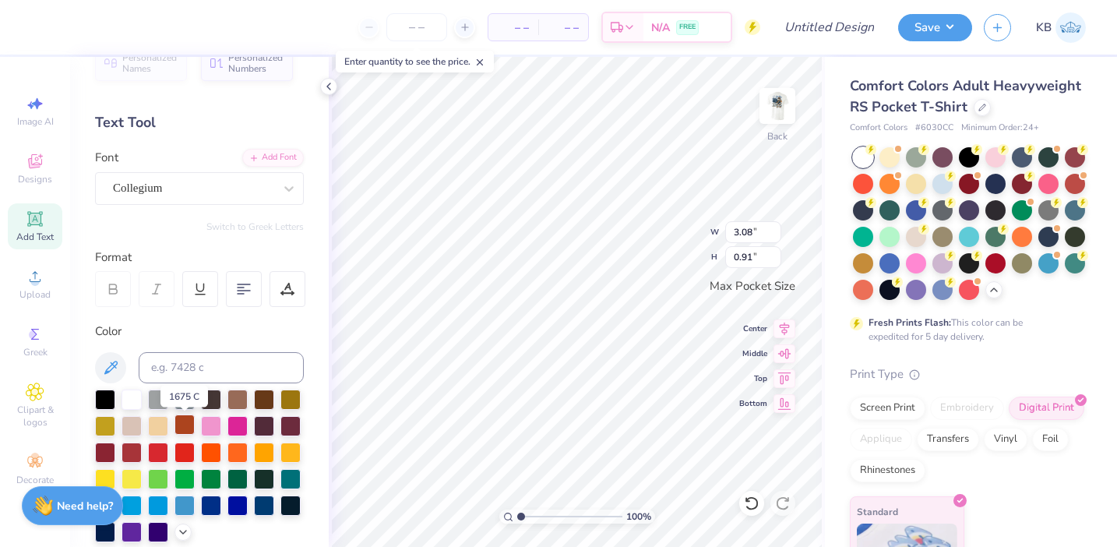
scroll to position [33, 0]
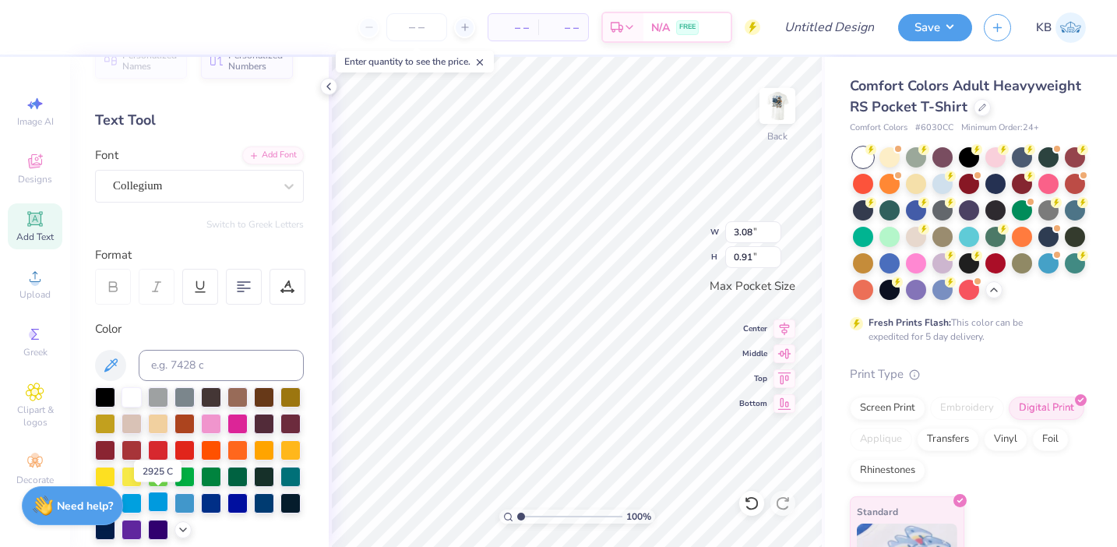
click at [153, 500] on div at bounding box center [158, 502] width 20 height 20
click at [768, 116] on img at bounding box center [777, 106] width 62 height 62
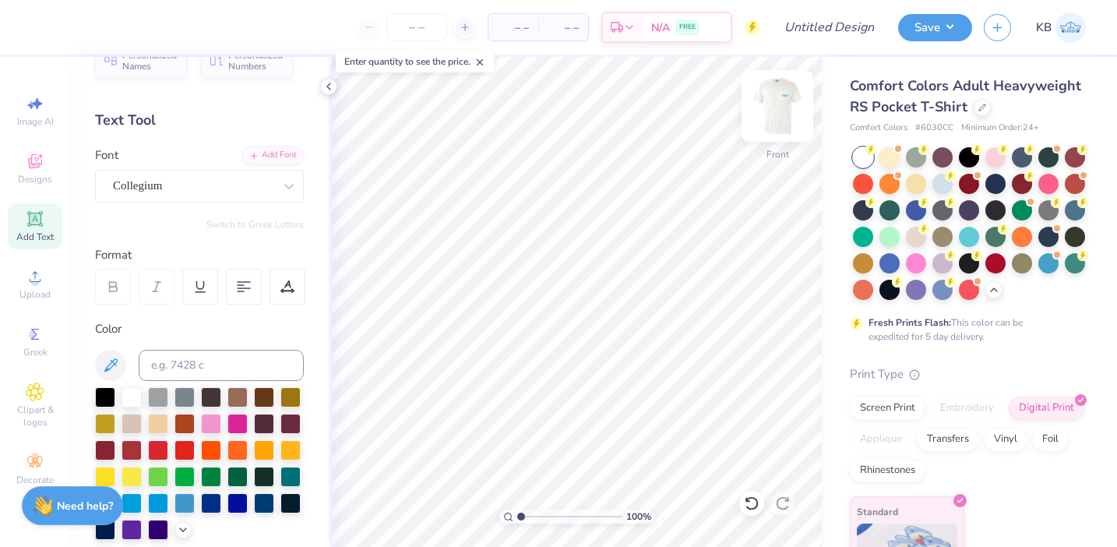
click at [771, 128] on img at bounding box center [777, 106] width 62 height 62
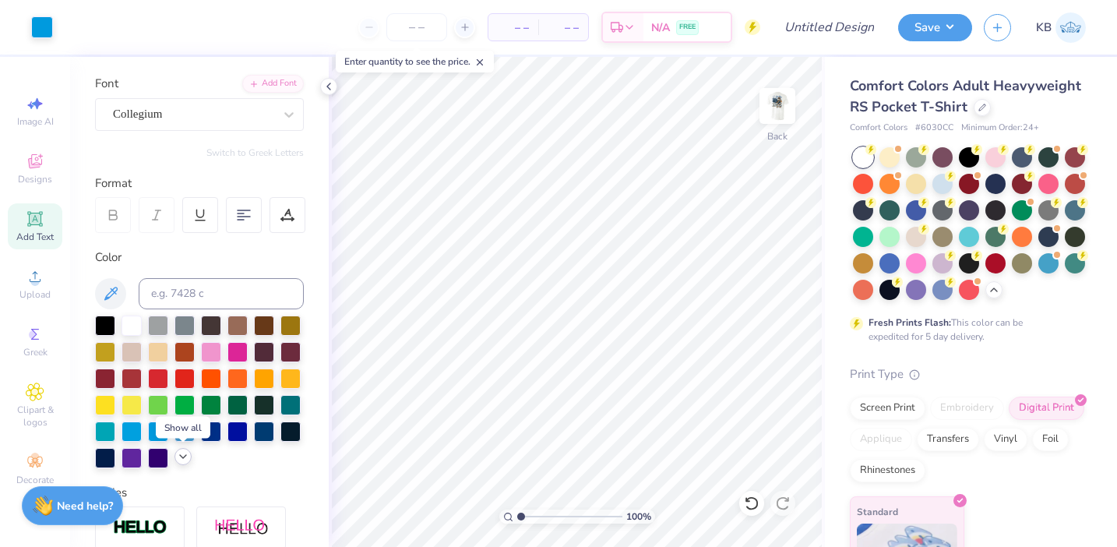
click at [183, 459] on icon at bounding box center [183, 456] width 12 height 12
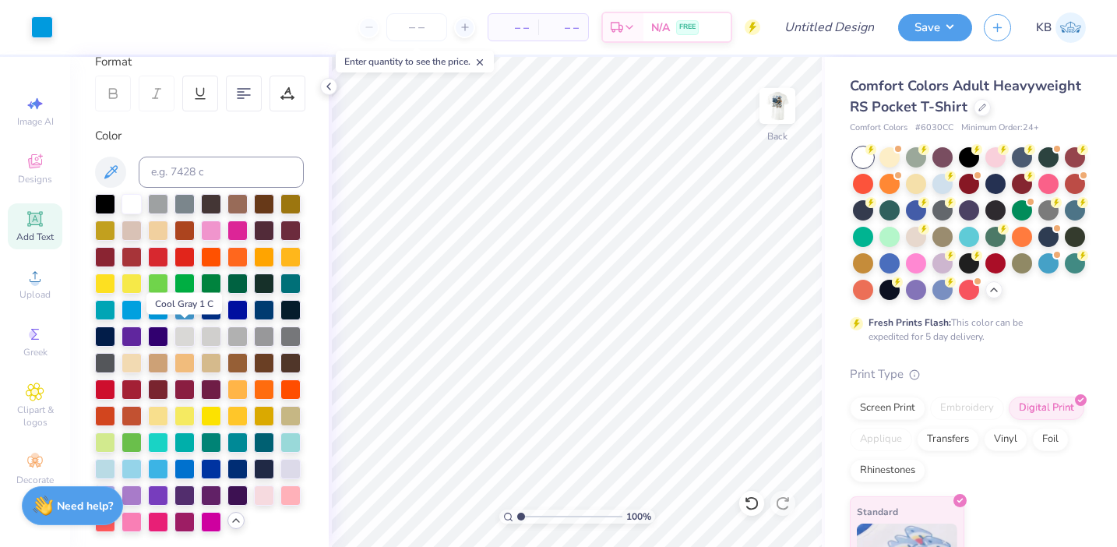
scroll to position [241, 0]
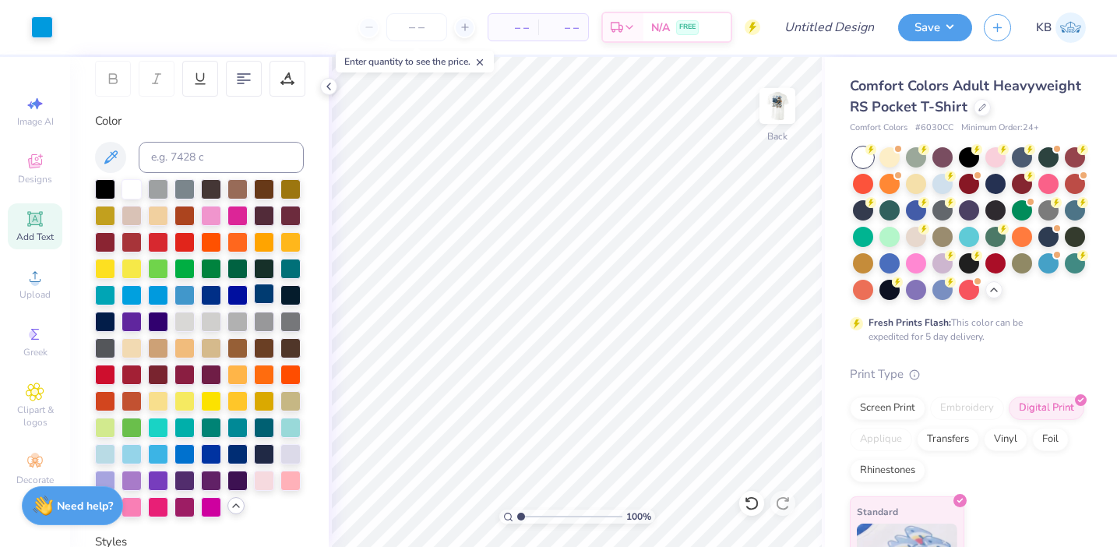
click at [268, 293] on div at bounding box center [264, 294] width 20 height 20
click at [774, 112] on img at bounding box center [777, 106] width 62 height 62
type textarea "SigEp"
type textarea "S"
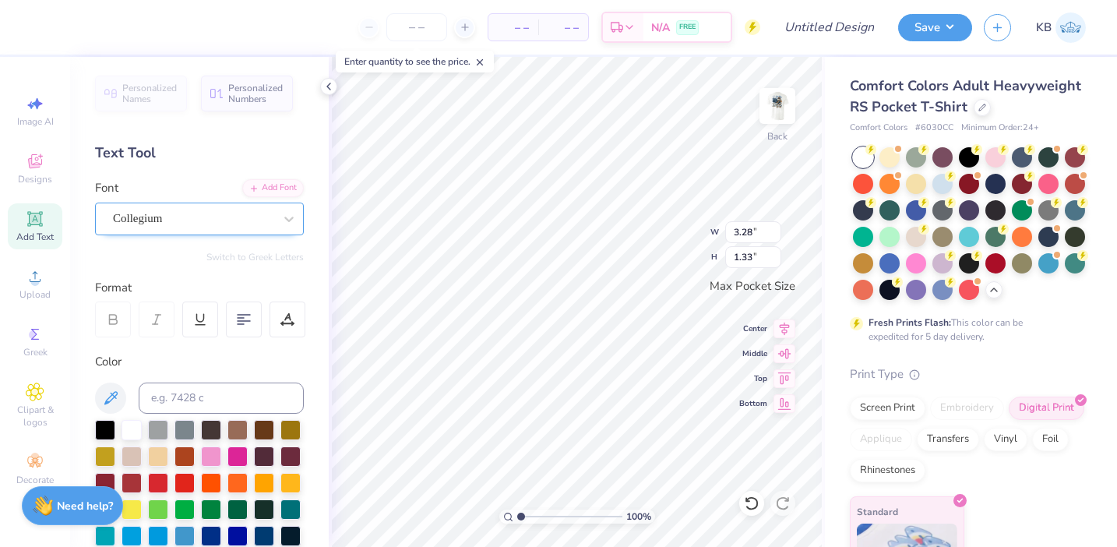
click at [259, 219] on div "Collegium" at bounding box center [193, 218] width 164 height 24
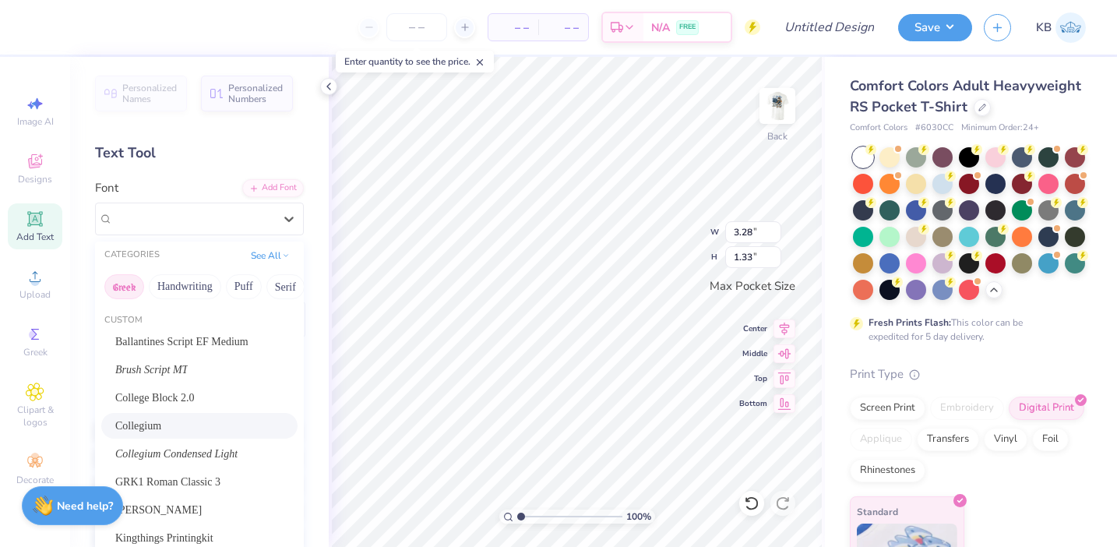
click at [129, 290] on button "Greek" at bounding box center [124, 286] width 40 height 25
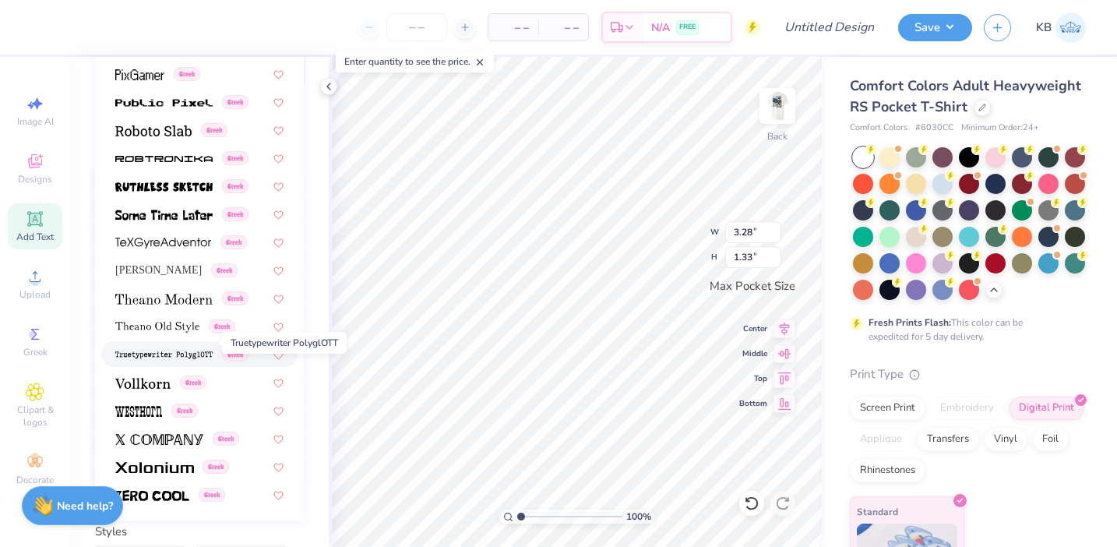
scroll to position [282, 0]
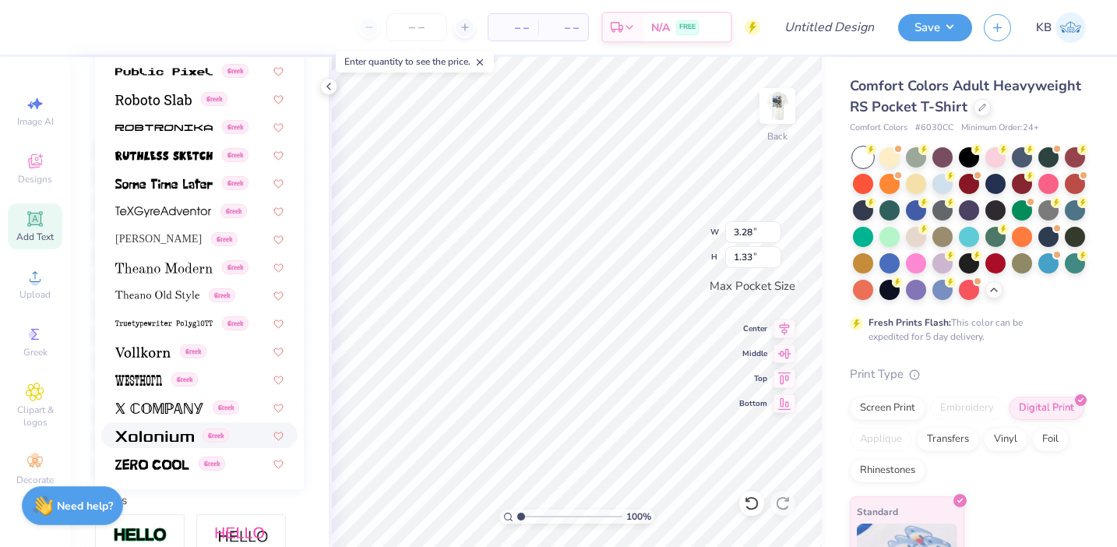
click at [174, 431] on img at bounding box center [154, 436] width 79 height 11
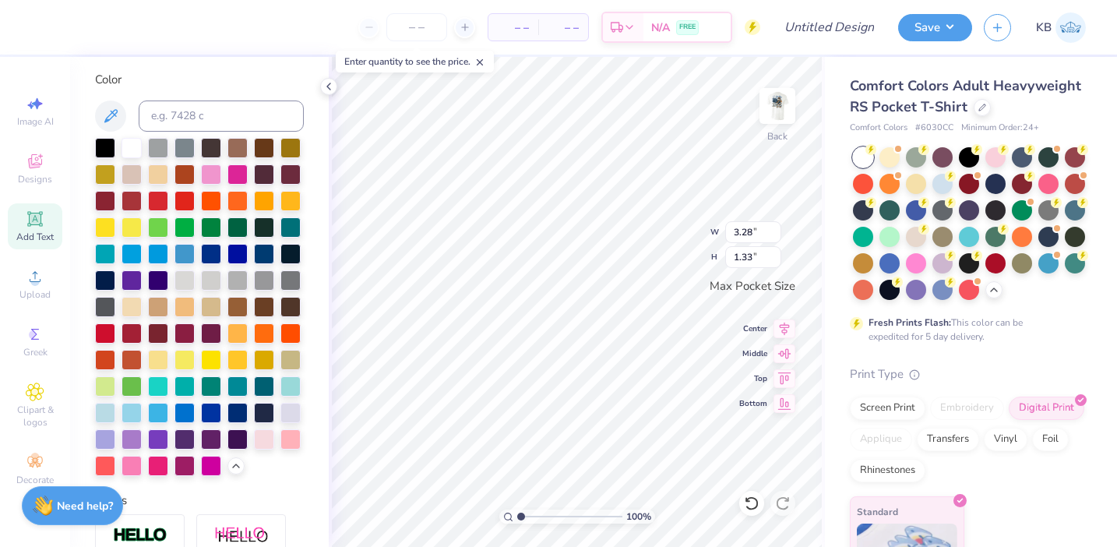
scroll to position [0, 0]
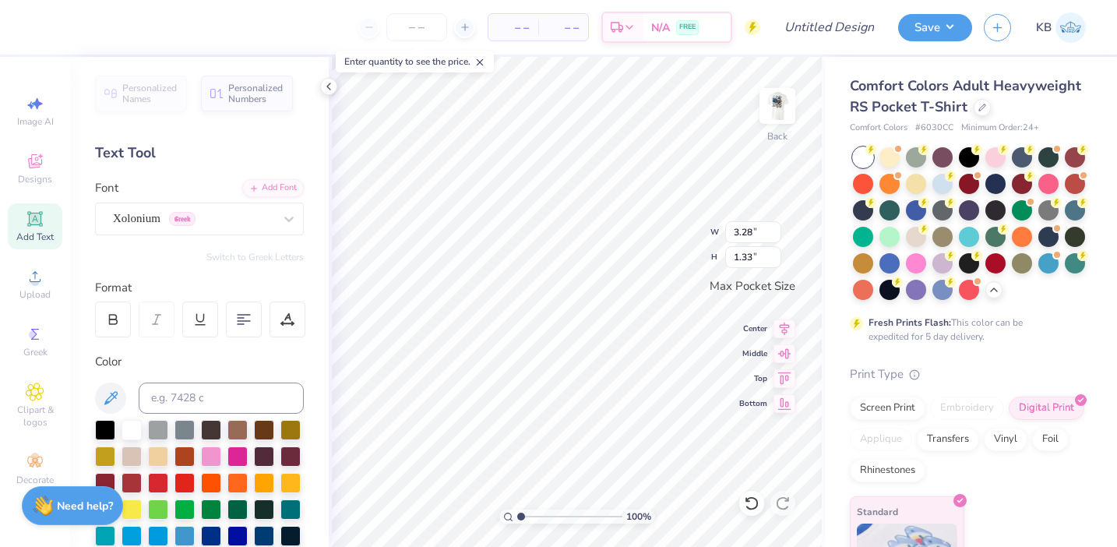
type textarea "SFE"
click at [291, 255] on button "Switch to Greek Letters" at bounding box center [254, 257] width 97 height 12
type input "3.31"
type input "3.29"
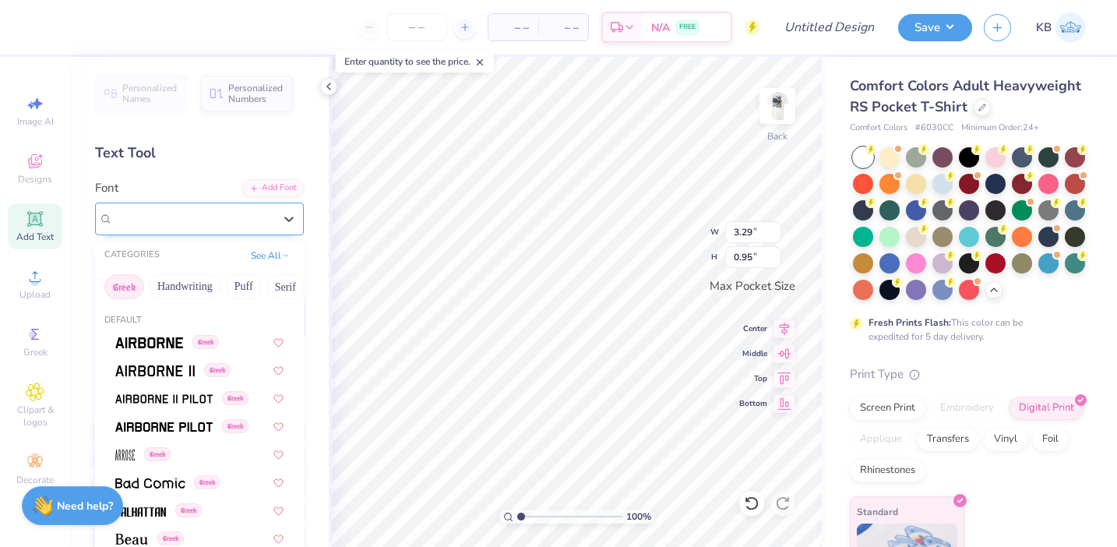
click at [251, 210] on div "Xolonium Greek" at bounding box center [193, 218] width 164 height 24
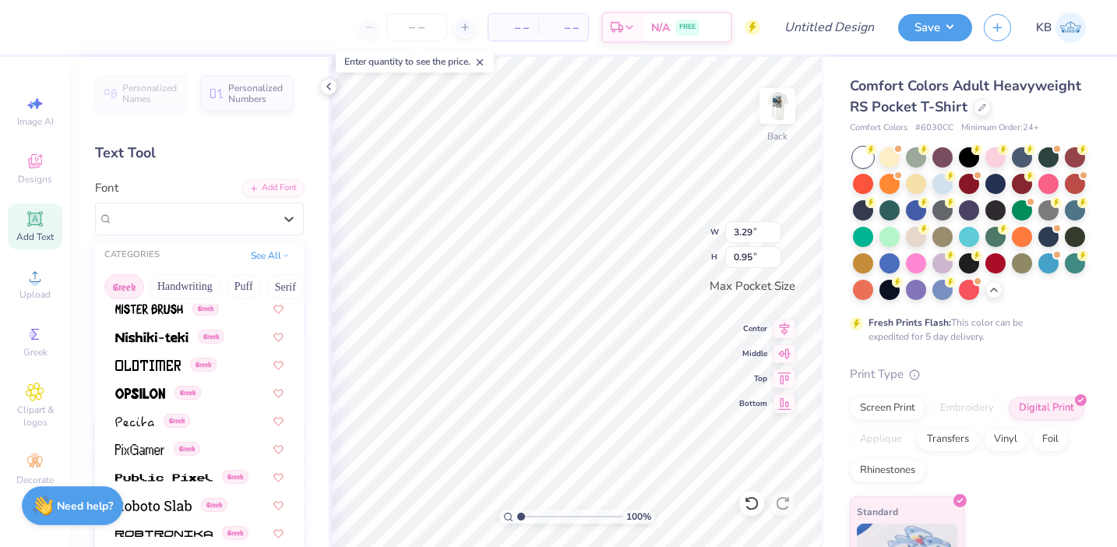
scroll to position [943, 0]
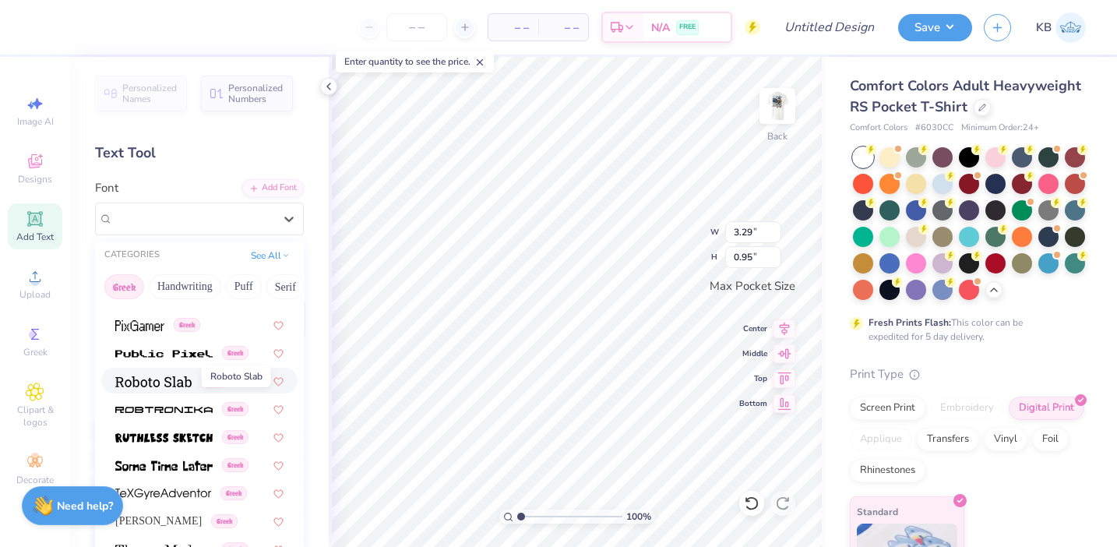
click at [174, 386] on img at bounding box center [153, 381] width 76 height 11
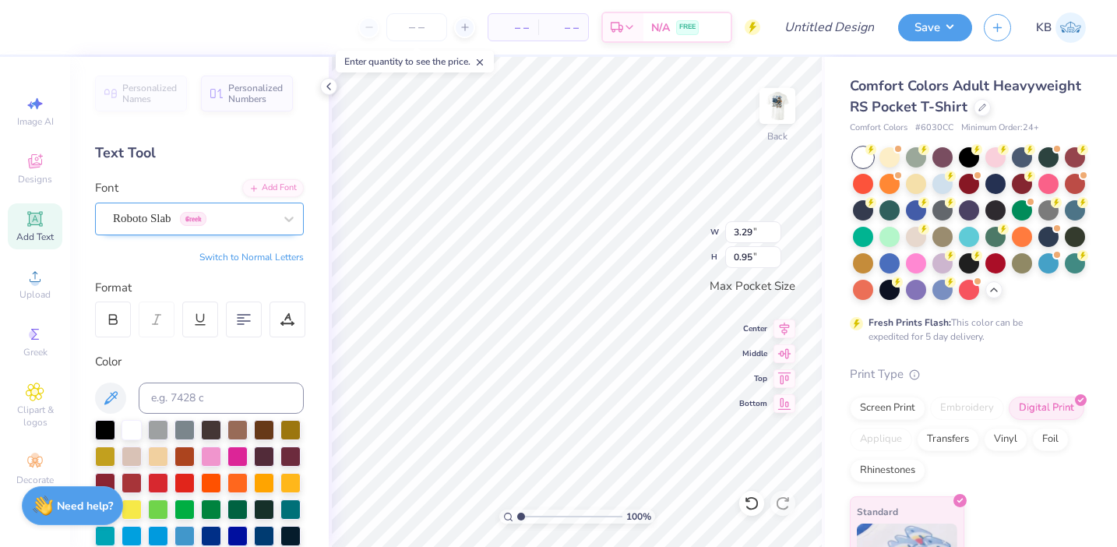
type input "2.59"
type input "1.02"
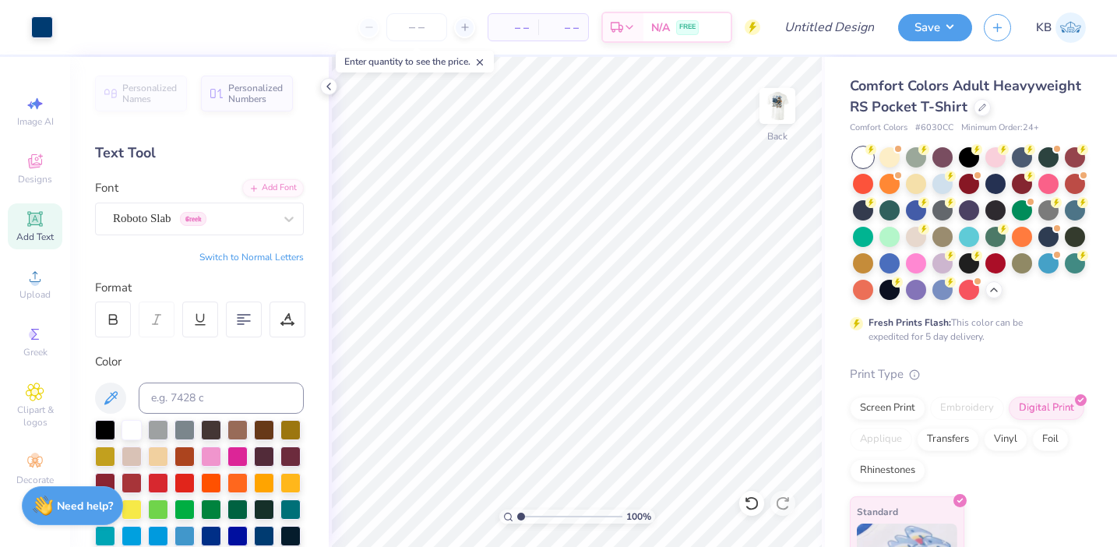
click at [45, 227] on div "Add Text" at bounding box center [35, 226] width 55 height 46
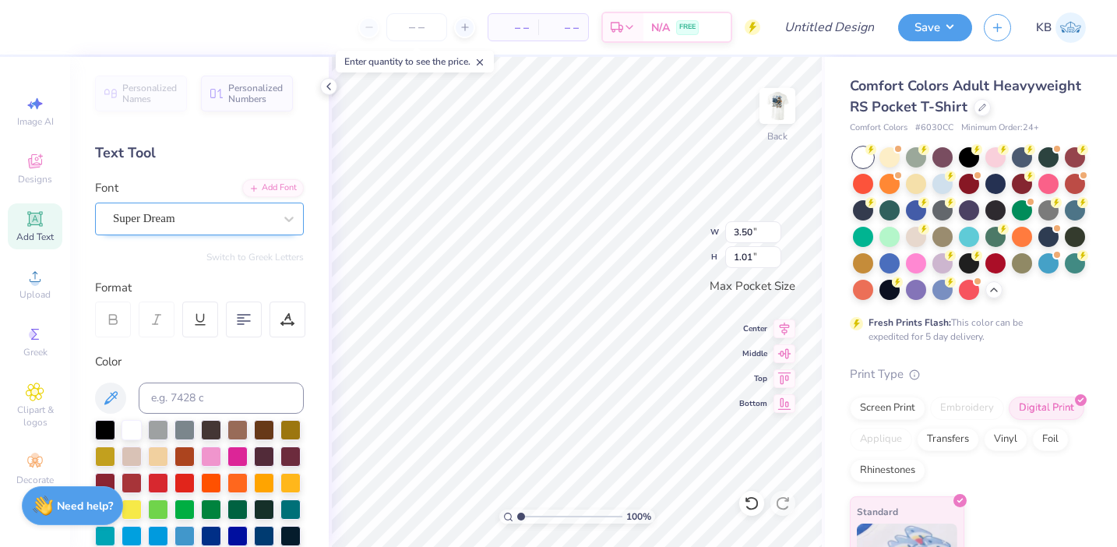
click at [267, 226] on div "Super Dream" at bounding box center [193, 218] width 164 height 24
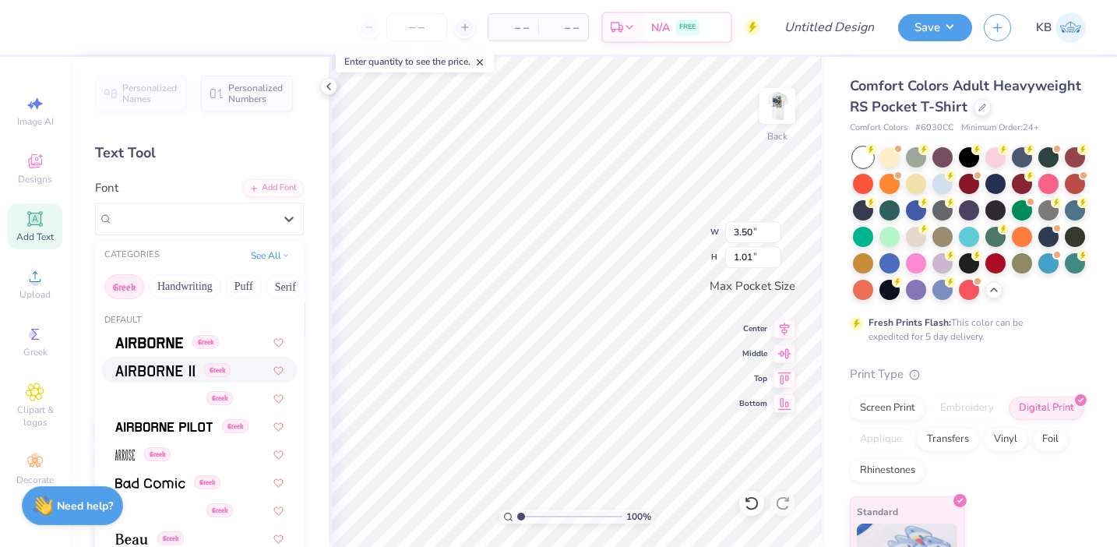
scroll to position [26, 0]
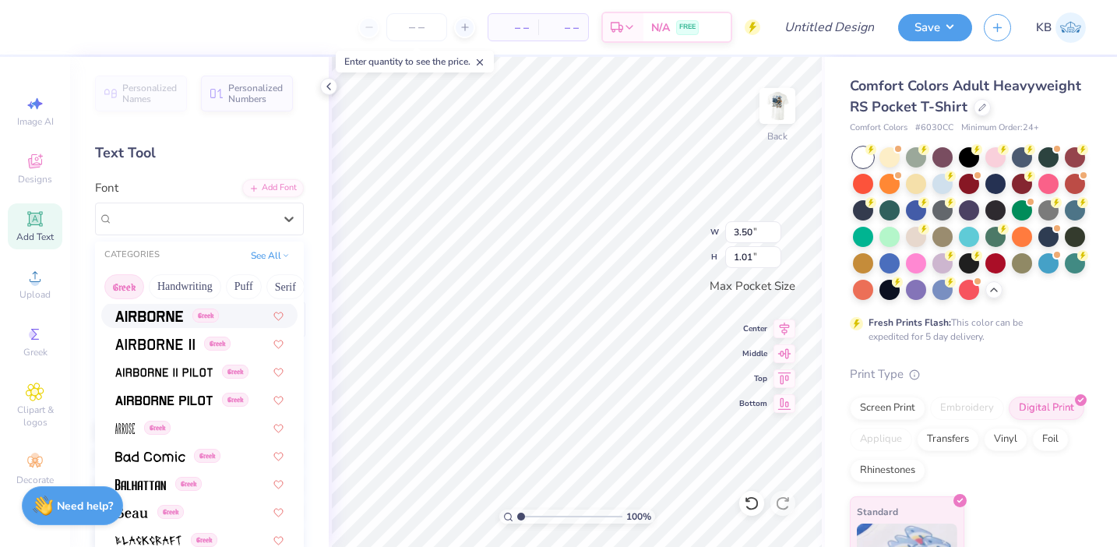
click at [121, 289] on button "Greek" at bounding box center [124, 286] width 40 height 25
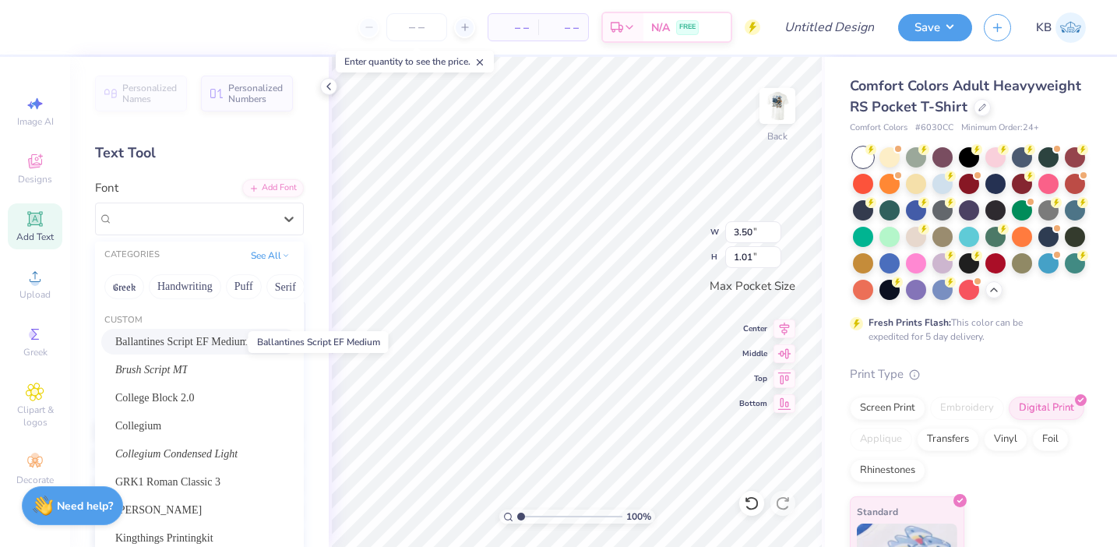
click at [186, 336] on span "Ballantines Script EF Medium" at bounding box center [181, 341] width 133 height 16
type input "3.44"
type input "0.76"
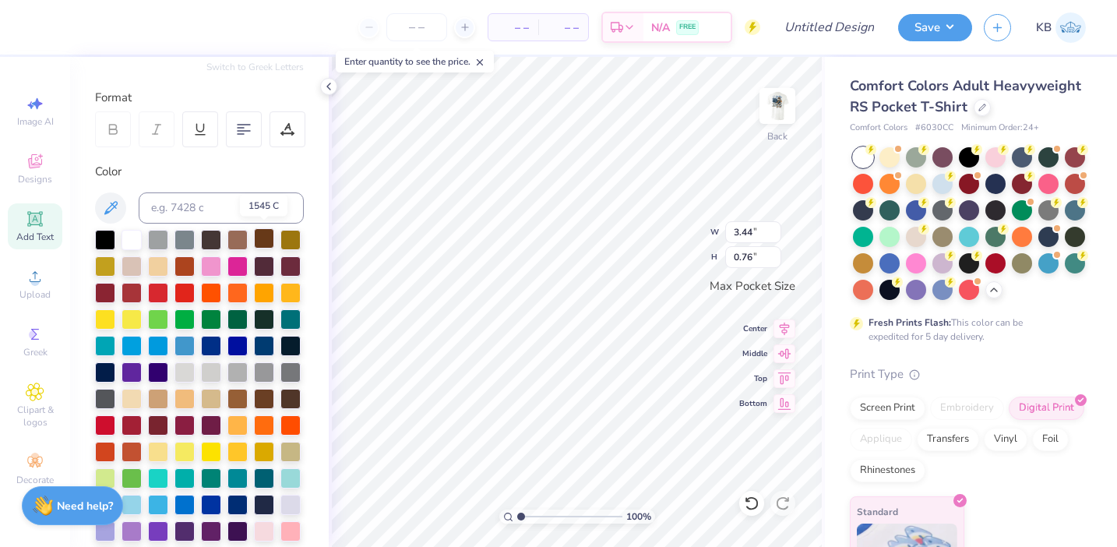
scroll to position [199, 0]
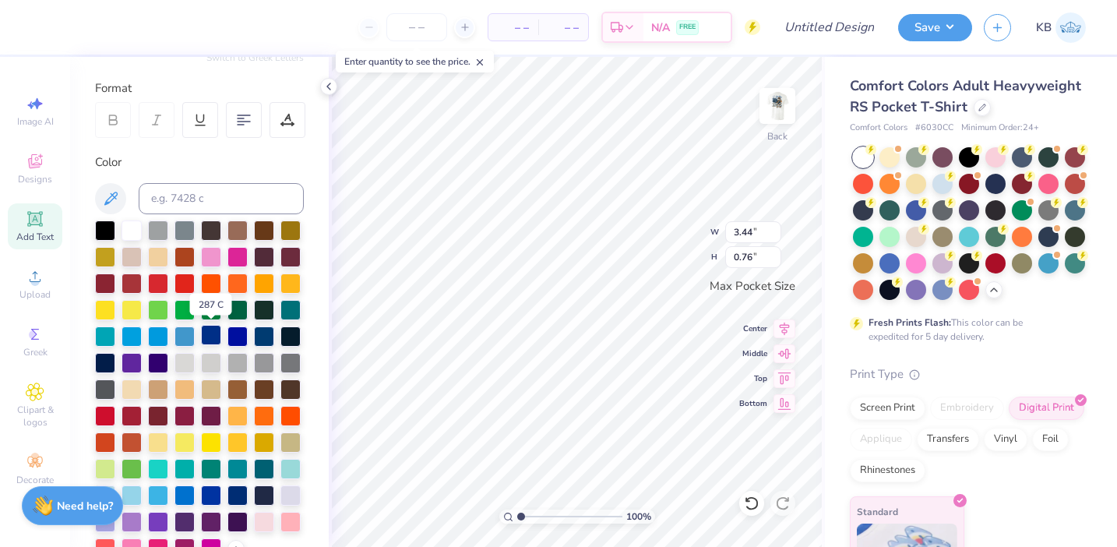
click at [210, 330] on div at bounding box center [211, 335] width 20 height 20
type textarea "T"
type textarea "SC-Alpha"
